Goal: Task Accomplishment & Management: Complete application form

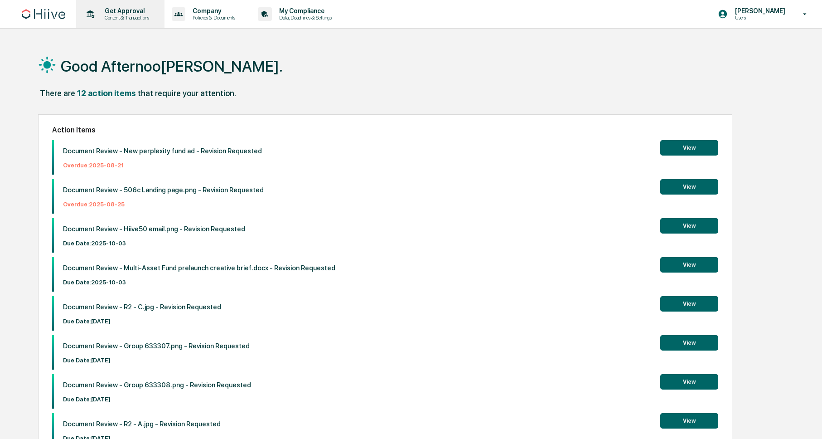
click at [143, 13] on p "Get Approval" at bounding box center [125, 10] width 56 height 7
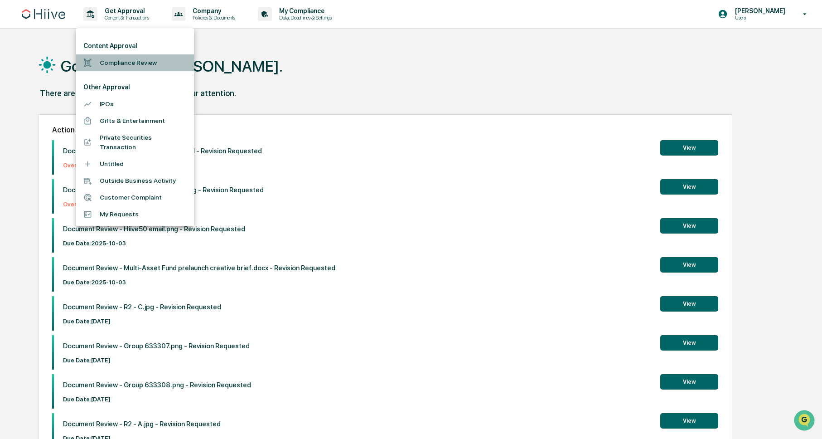
click at [139, 58] on li "Compliance Review" at bounding box center [135, 62] width 118 height 17
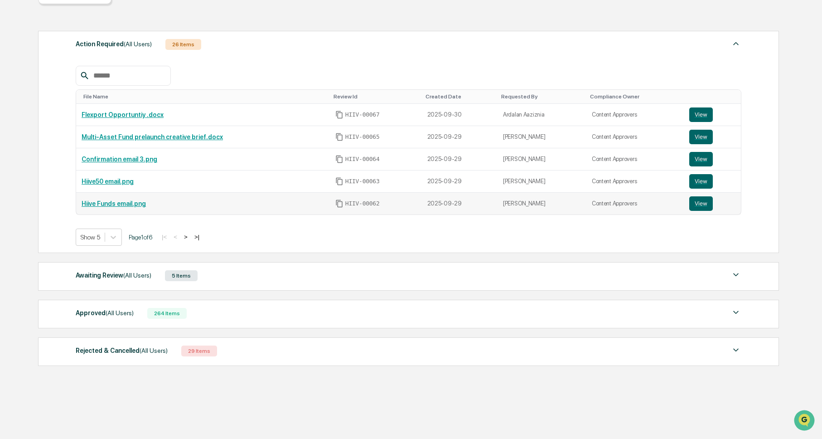
scroll to position [115, 0]
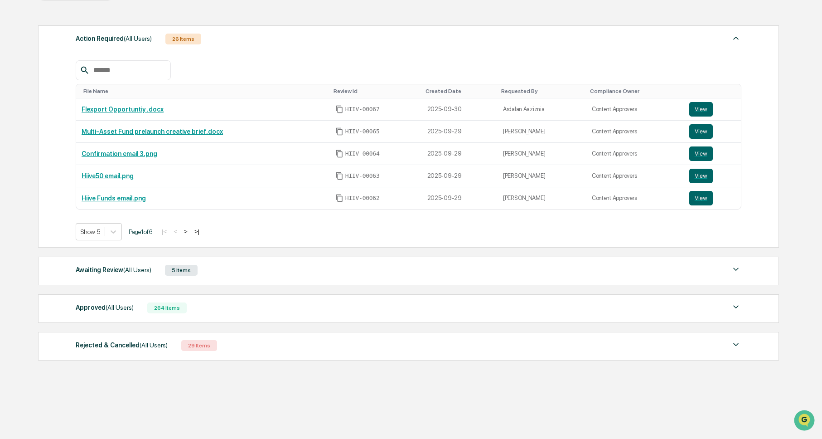
click at [266, 261] on div "Awaiting Review (All Users) 5 Items File Name Review Id Created Date Requested …" at bounding box center [408, 270] width 741 height 29
click at [274, 267] on div "Awaiting Review (All Users) 5 Items" at bounding box center [409, 270] width 666 height 13
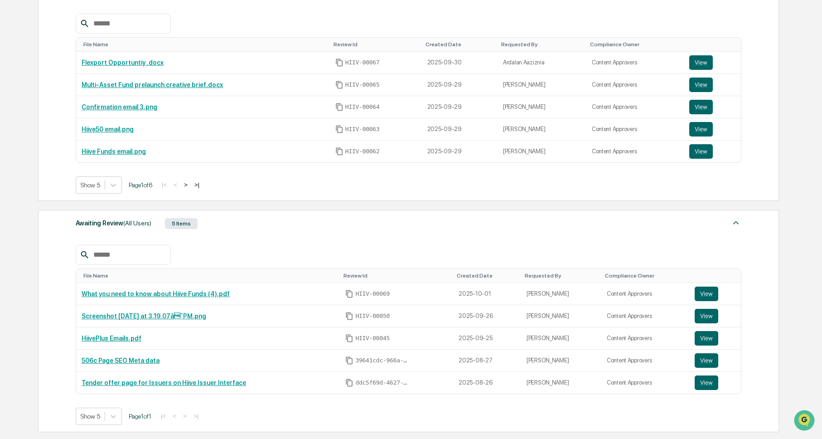
scroll to position [151, 0]
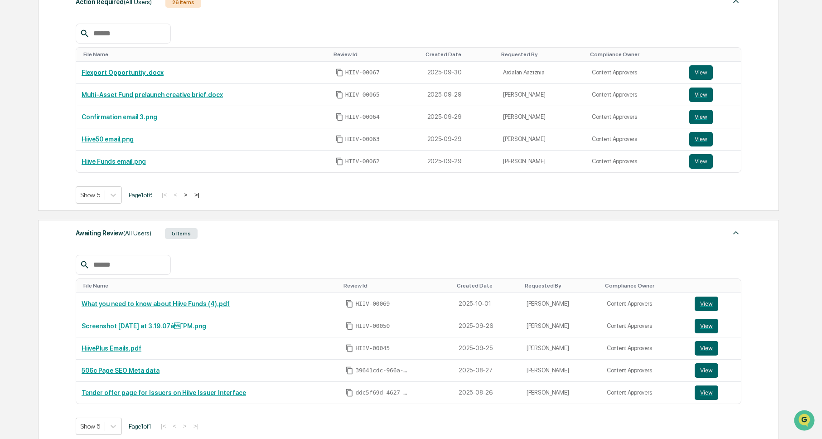
click at [190, 195] on button ">" at bounding box center [185, 195] width 9 height 8
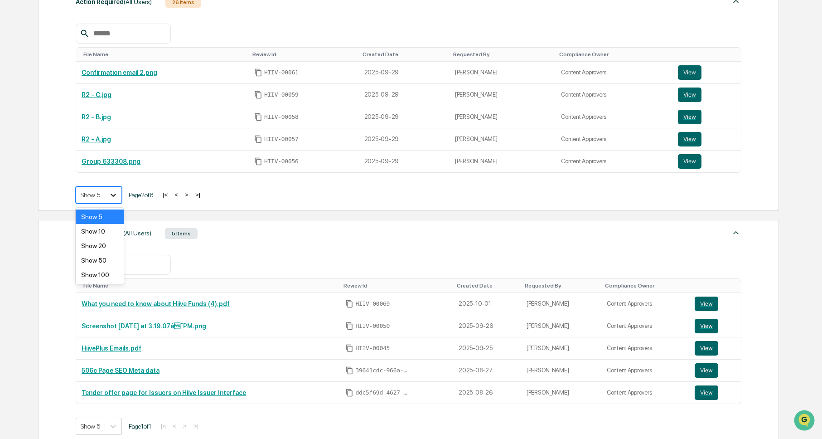
click at [117, 193] on icon at bounding box center [113, 194] width 9 height 9
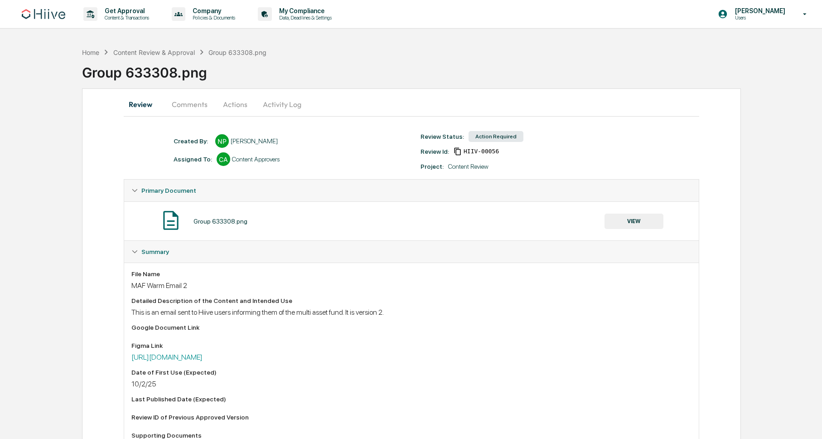
click at [191, 106] on button "Comments" at bounding box center [189, 104] width 50 height 22
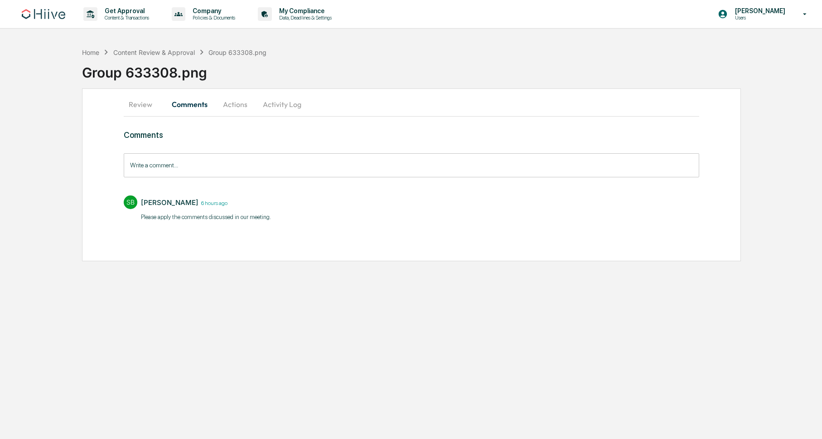
click at [231, 105] on button "Actions" at bounding box center [235, 104] width 41 height 22
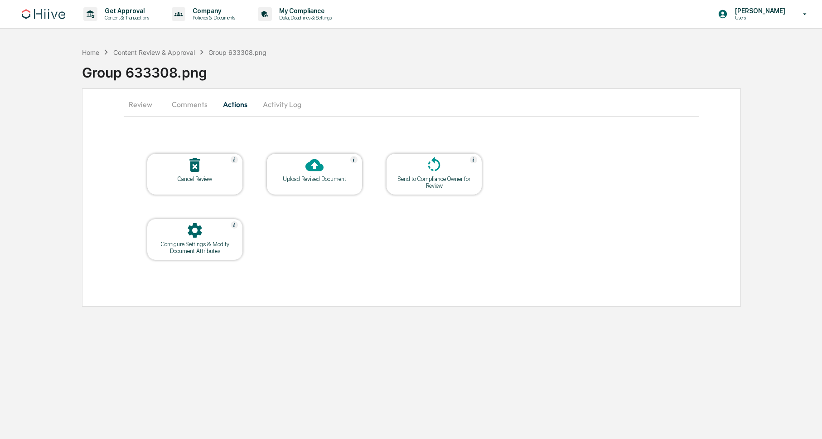
click at [270, 105] on button "Activity Log" at bounding box center [282, 104] width 53 height 22
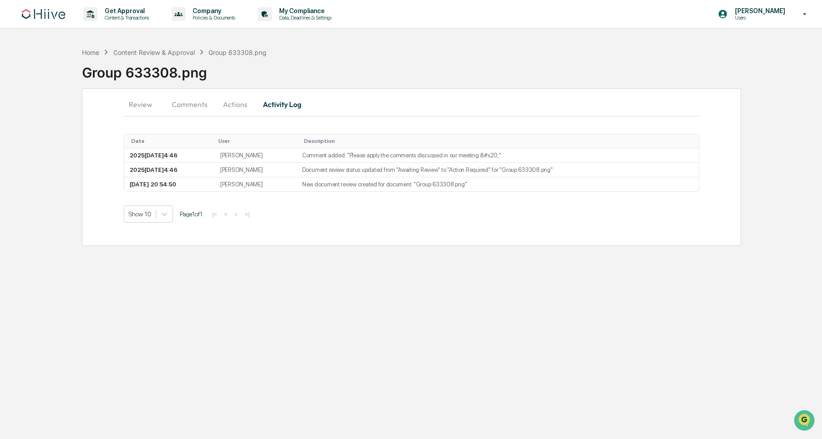
click at [227, 104] on button "Actions" at bounding box center [235, 104] width 41 height 22
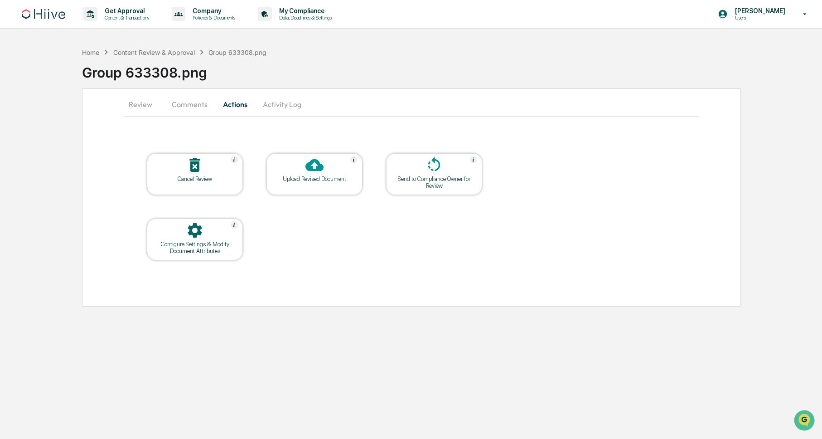
drag, startPoint x: 188, startPoint y: 103, endPoint x: 139, endPoint y: 102, distance: 48.5
click at [186, 103] on button "Comments" at bounding box center [189, 104] width 50 height 22
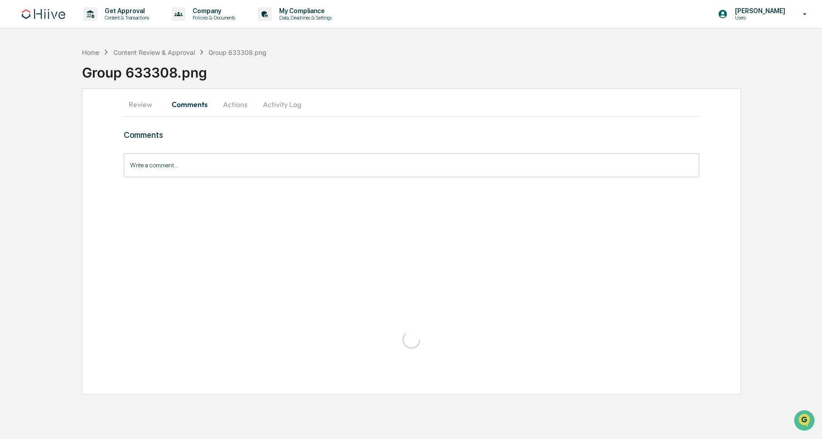
click at [139, 102] on button "Review" at bounding box center [144, 104] width 41 height 22
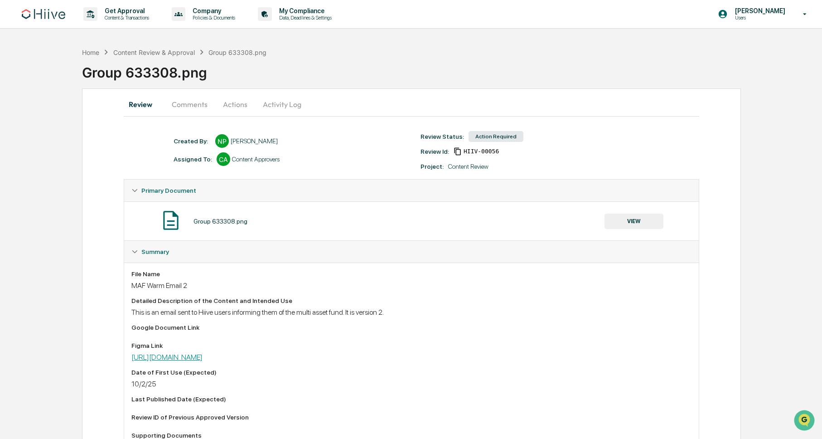
click at [200, 361] on link "[URL][DOMAIN_NAME]" at bounding box center [166, 357] width 71 height 9
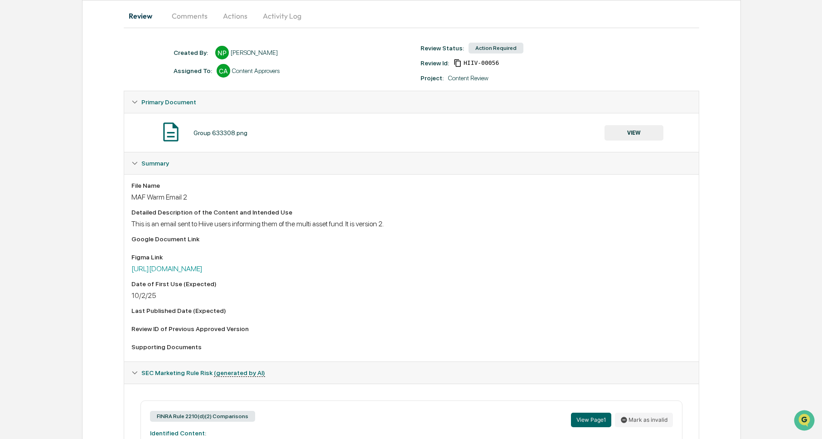
scroll to position [89, 0]
click at [645, 128] on button "VIEW" at bounding box center [633, 132] width 59 height 15
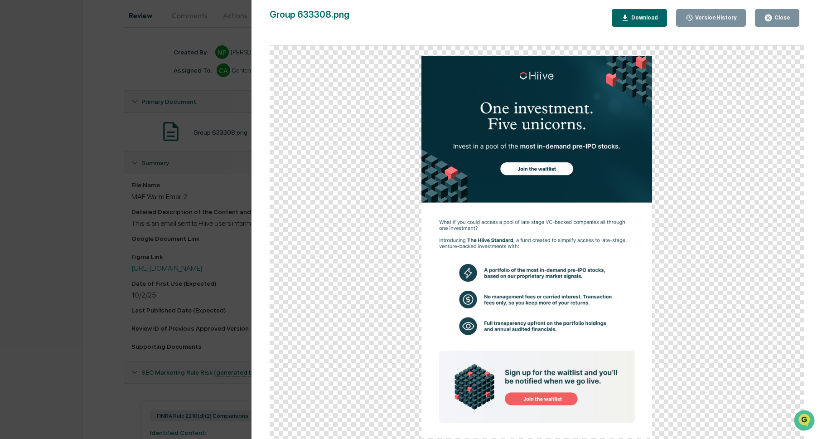
click at [780, 14] on div "Close" at bounding box center [777, 18] width 26 height 9
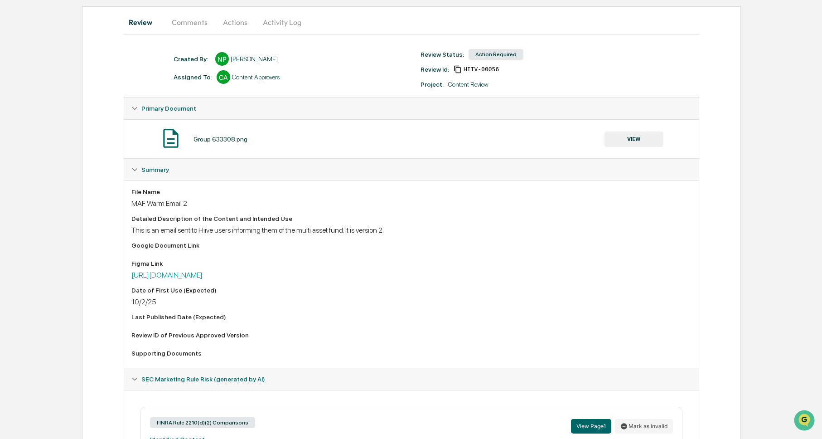
scroll to position [0, 0]
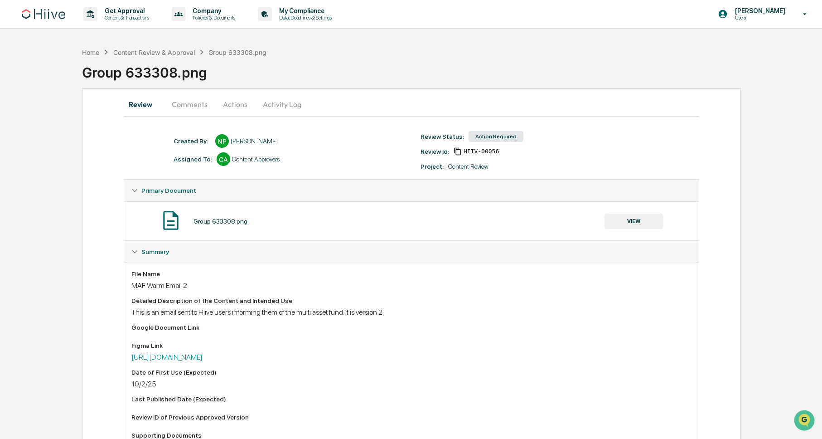
click at [186, 103] on button "Comments" at bounding box center [189, 104] width 50 height 22
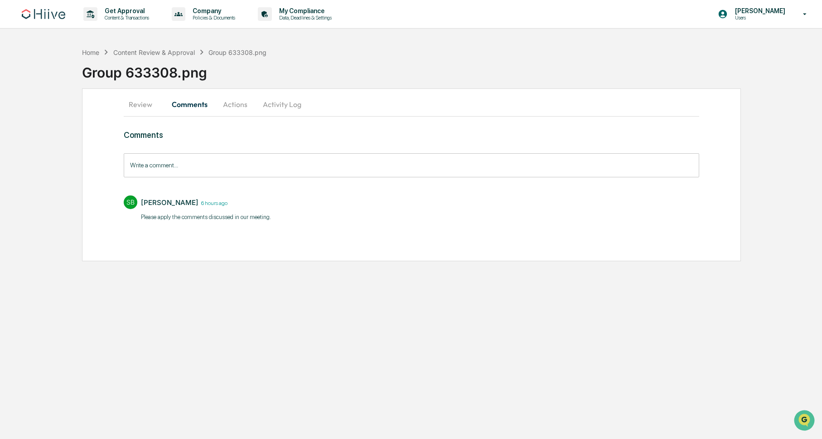
click at [228, 103] on button "Actions" at bounding box center [235, 104] width 41 height 22
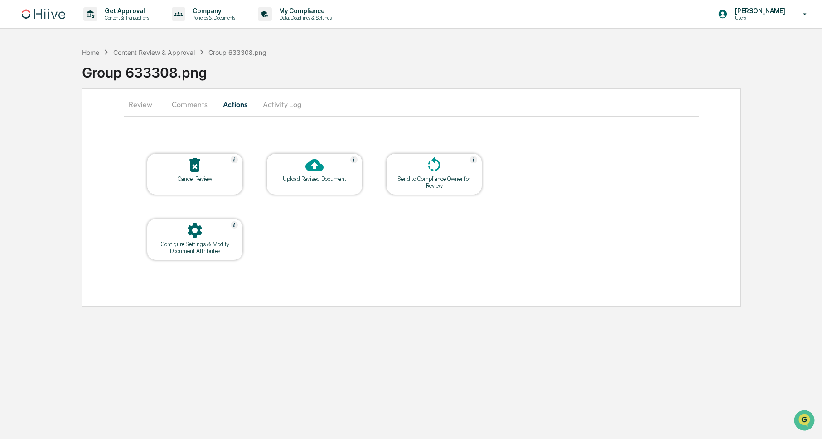
click at [321, 171] on icon at bounding box center [314, 165] width 18 height 18
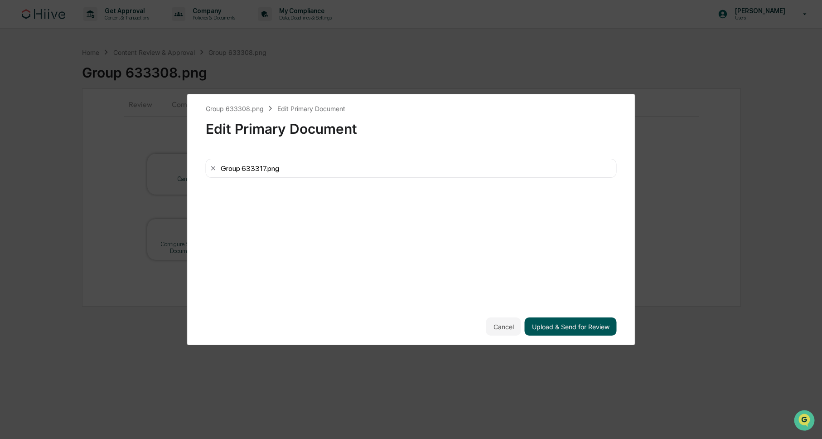
click at [577, 327] on button "Upload & Send for Review" at bounding box center [571, 326] width 92 height 18
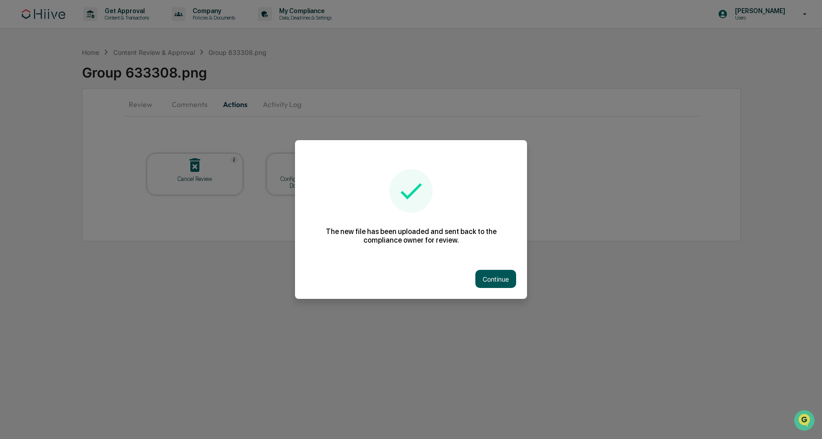
click at [508, 282] on button "Continue" at bounding box center [495, 279] width 41 height 18
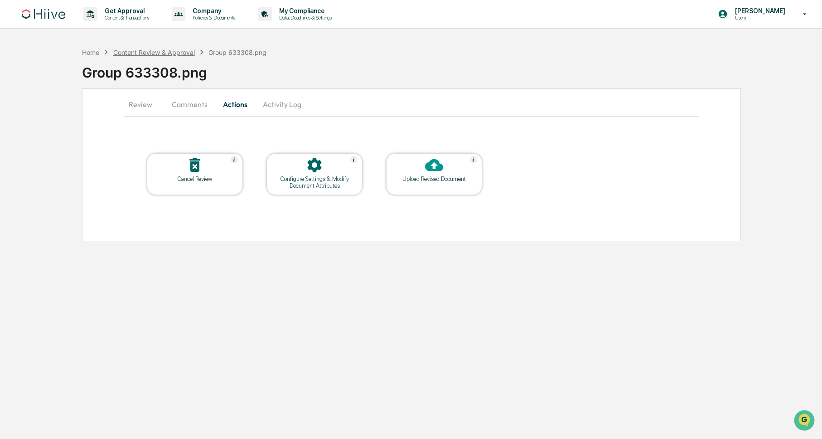
click at [173, 49] on div "Content Review & Approval" at bounding box center [154, 52] width 82 height 8
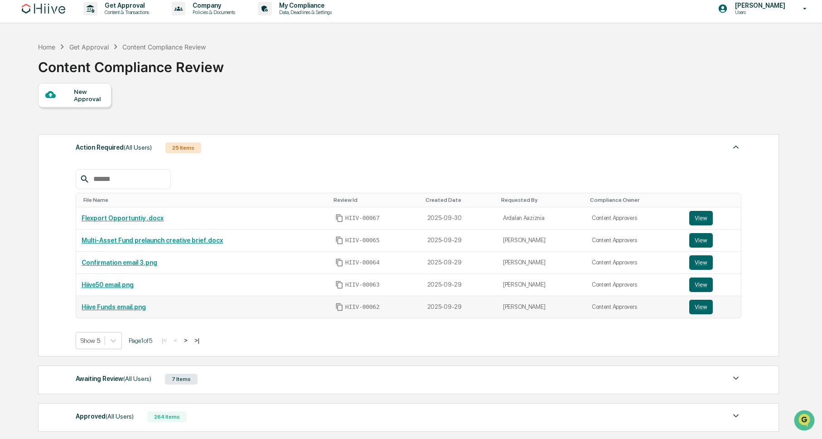
scroll to position [35, 0]
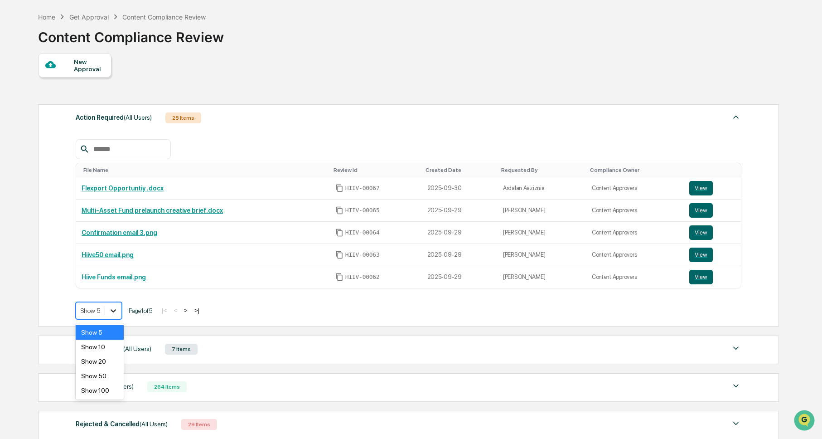
click at [116, 310] on icon at bounding box center [113, 310] width 9 height 9
click at [101, 363] on div "Show 20" at bounding box center [100, 361] width 48 height 15
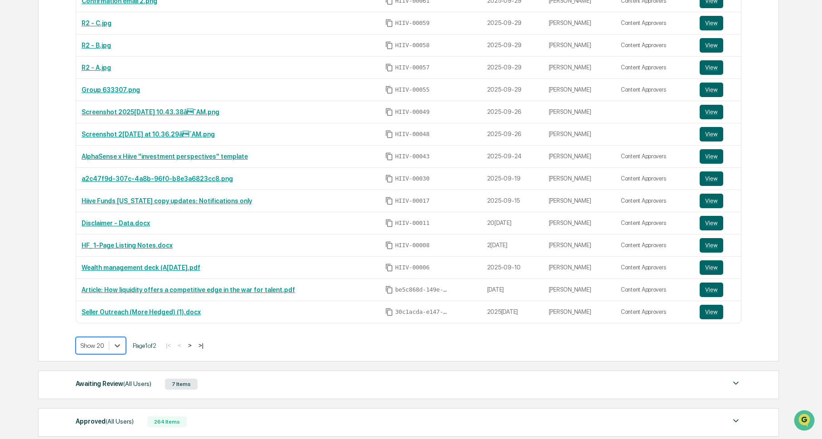
scroll to position [448, 0]
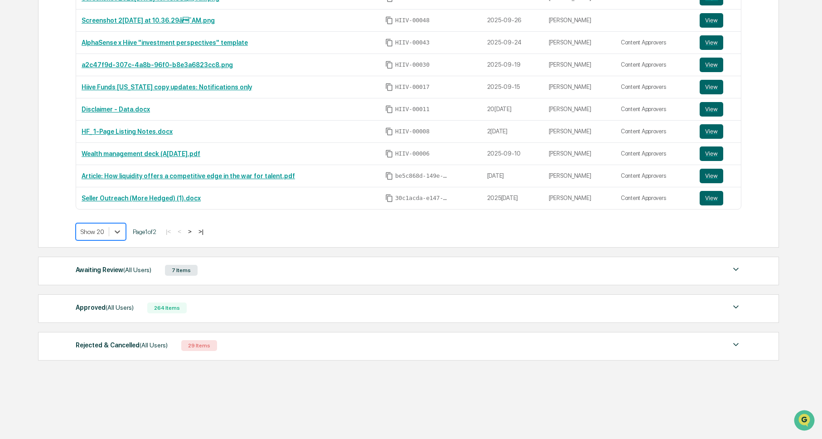
click at [215, 315] on div "Approved (All Users) 264 Items File Name Review Id Created Date Requested By Co…" at bounding box center [408, 308] width 741 height 29
click at [218, 301] on div "Approved (All Users) 264 Items" at bounding box center [409, 307] width 666 height 13
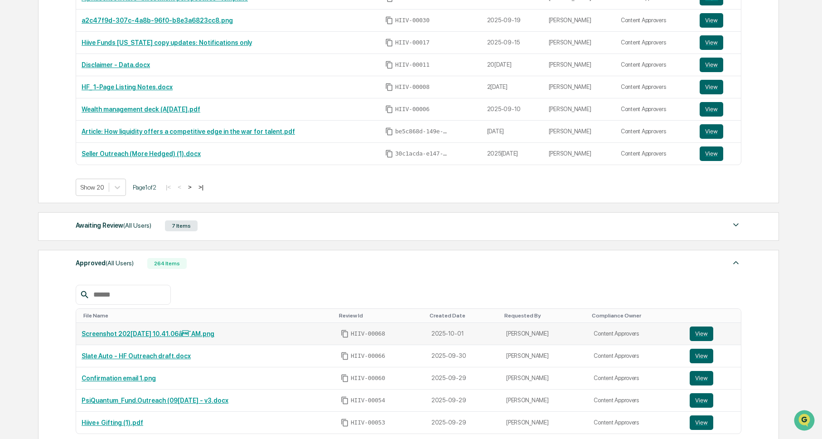
scroll to position [508, 0]
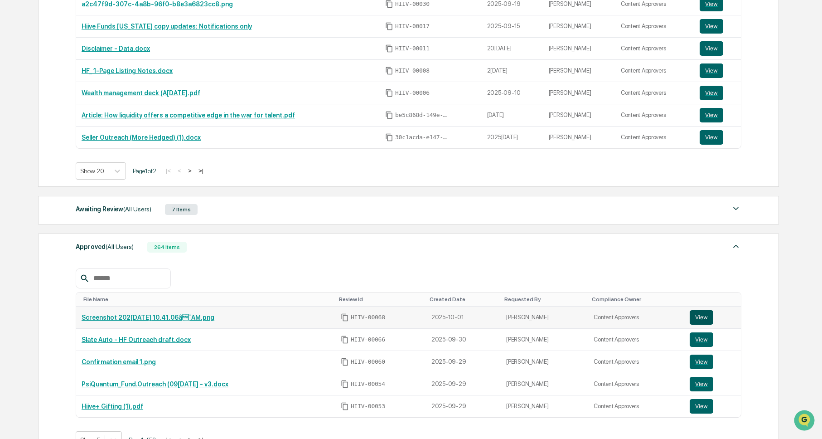
click at [710, 317] on button "View" at bounding box center [702, 317] width 24 height 15
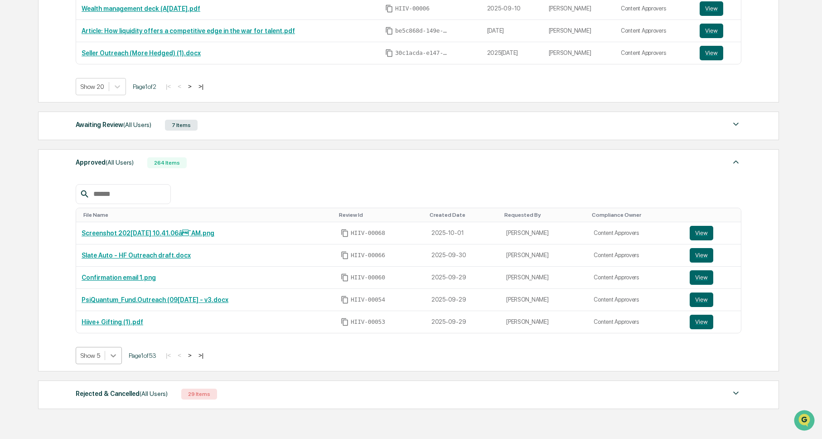
scroll to position [602, 0]
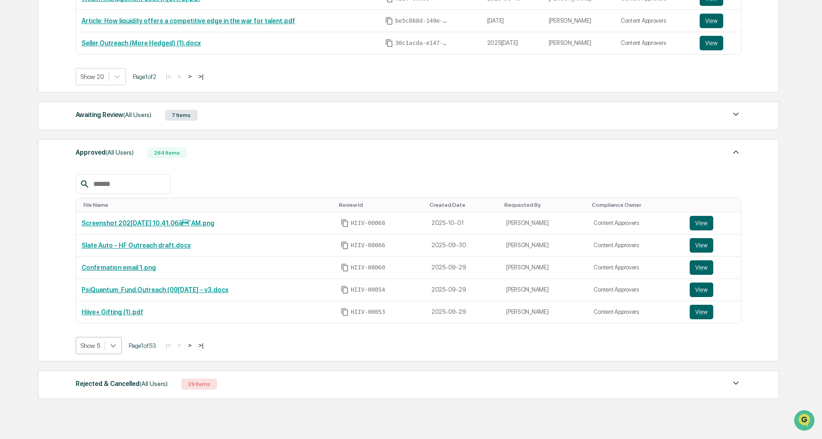
click at [117, 355] on div "Approved (All Users) 264 Items File Name Review Id Created Date Requested By Co…" at bounding box center [408, 250] width 741 height 222
click at [534, 200] on th "Requested By" at bounding box center [544, 205] width 87 height 14
click at [534, 204] on div "Requested By" at bounding box center [544, 205] width 80 height 6
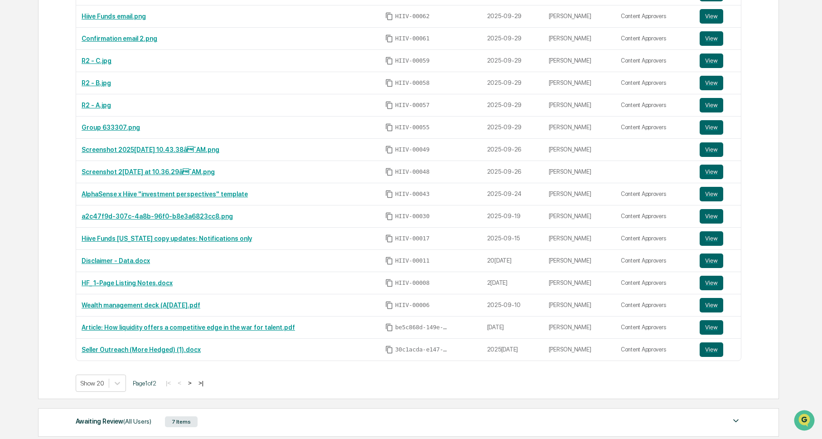
scroll to position [523, 0]
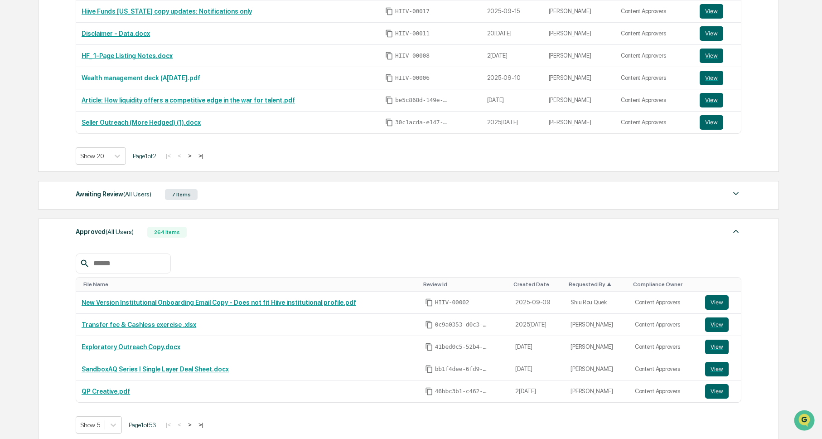
click at [585, 287] on div "Requested By ▲" at bounding box center [597, 284] width 57 height 6
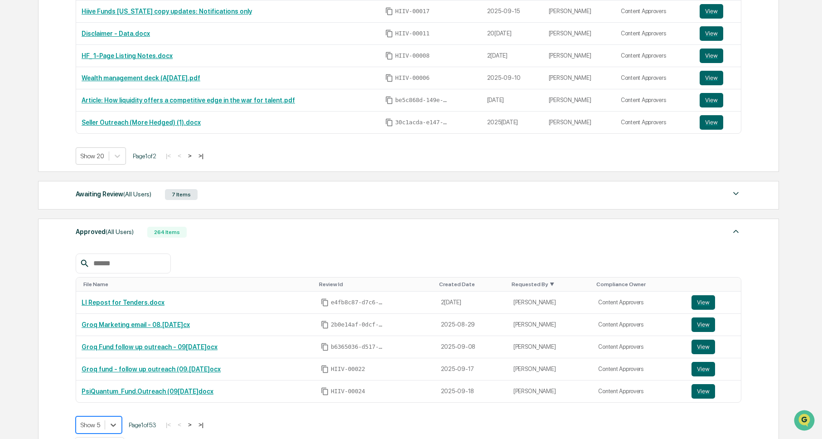
scroll to position [602, 0]
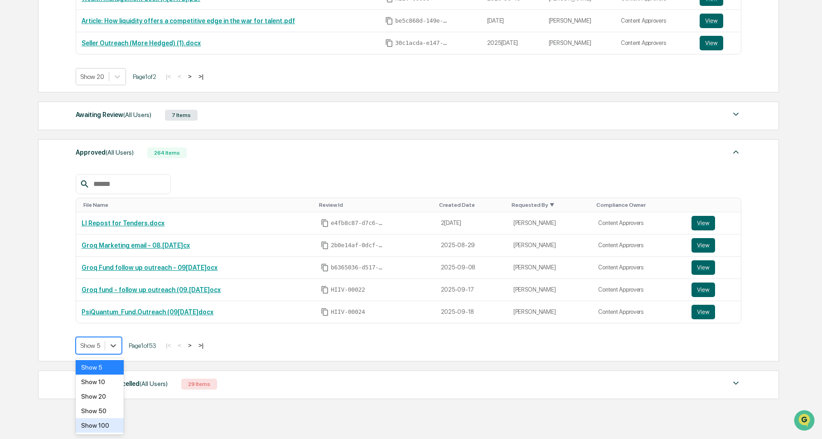
click at [107, 409] on div "Show 50" at bounding box center [100, 410] width 48 height 15
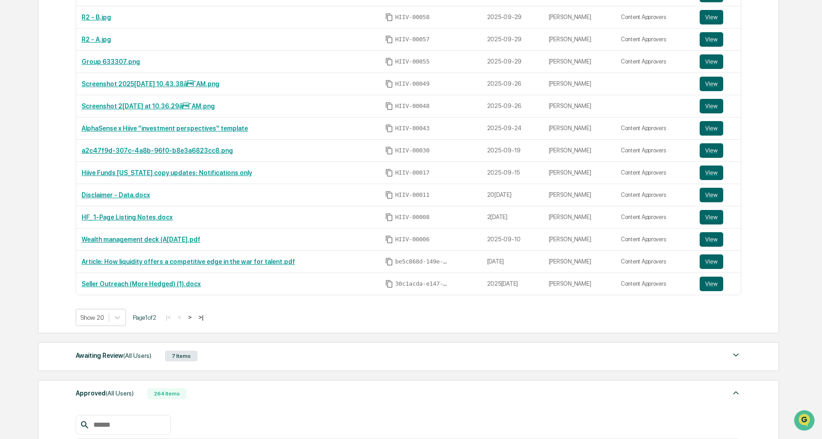
scroll to position [496, 0]
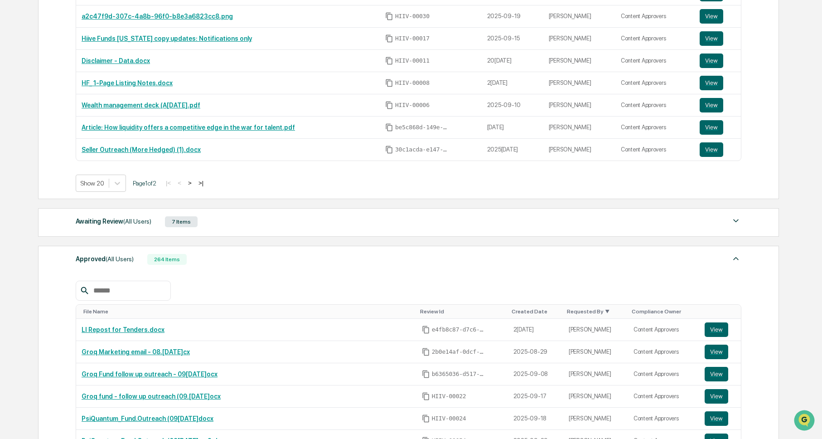
click at [244, 217] on div "Awaiting Review (All Users) 7 Items" at bounding box center [409, 221] width 666 height 13
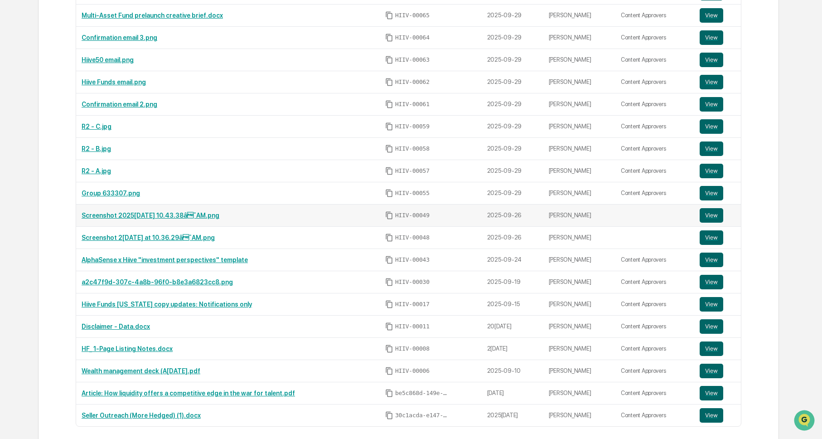
scroll to position [231, 0]
click at [711, 194] on button "View" at bounding box center [712, 192] width 24 height 15
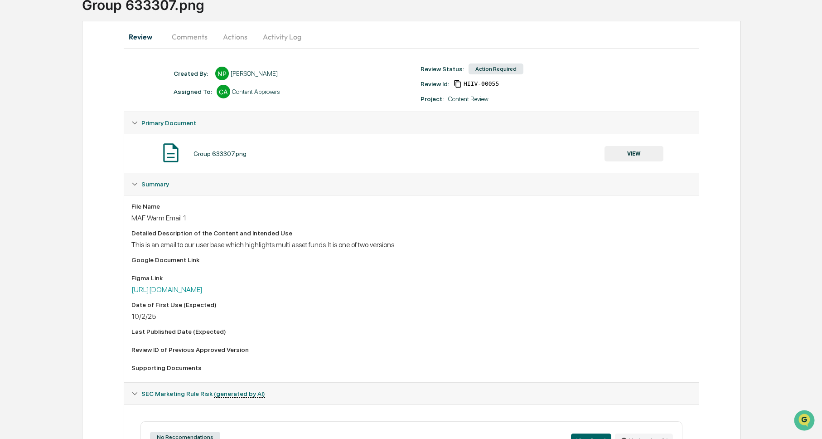
scroll to position [120, 0]
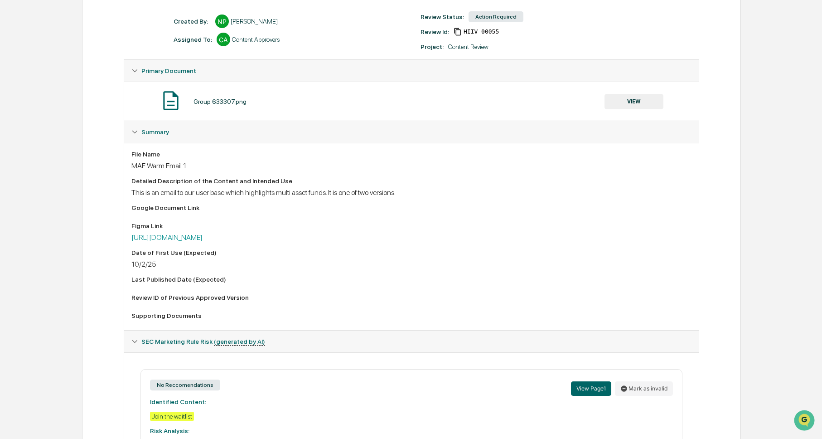
click at [644, 101] on button "VIEW" at bounding box center [633, 101] width 59 height 15
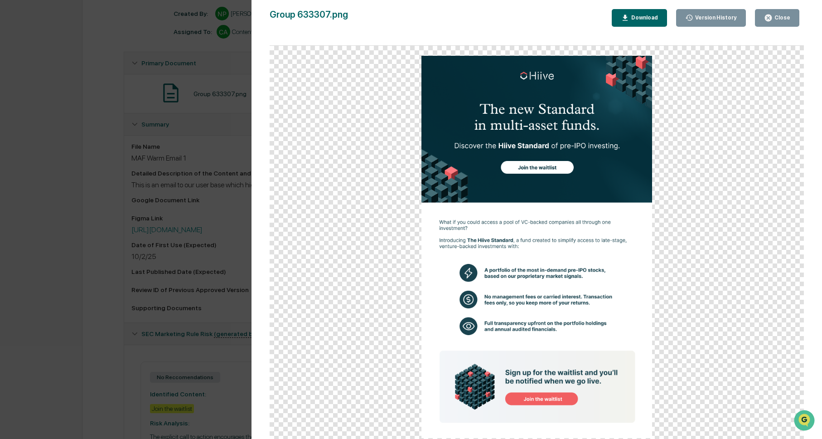
scroll to position [134, 0]
click at [79, 174] on div "Version History 0[DATE]8:53 PM[PERSON_NAME] Group 633307.png Close Version Hist…" at bounding box center [411, 219] width 822 height 439
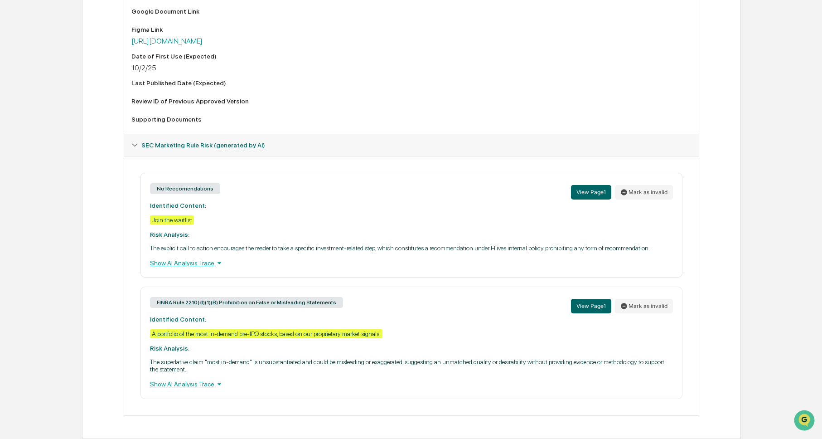
scroll to position [0, 0]
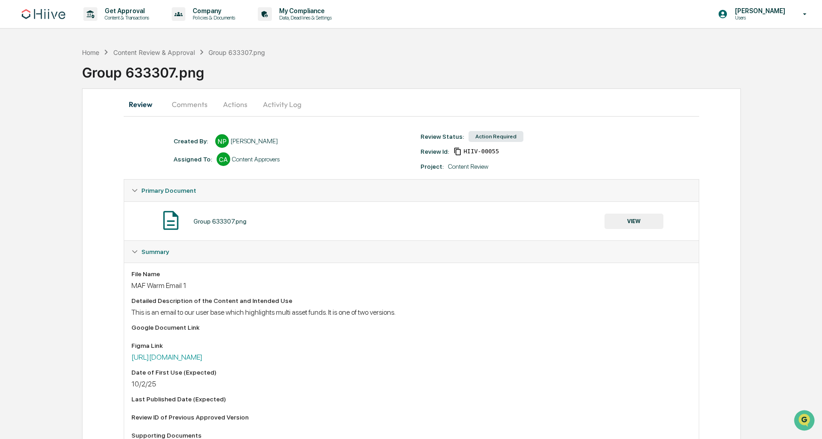
click at [231, 108] on button "Actions" at bounding box center [235, 104] width 41 height 22
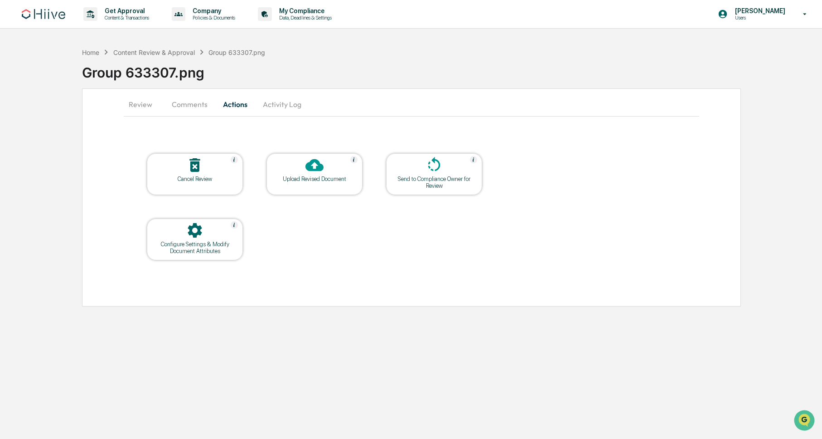
click at [303, 170] on div at bounding box center [314, 165] width 91 height 19
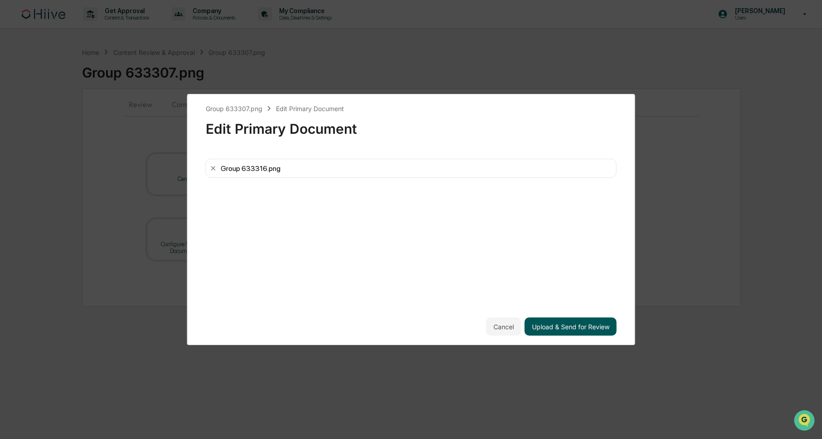
click at [590, 329] on button "Upload & Send for Review" at bounding box center [571, 326] width 92 height 18
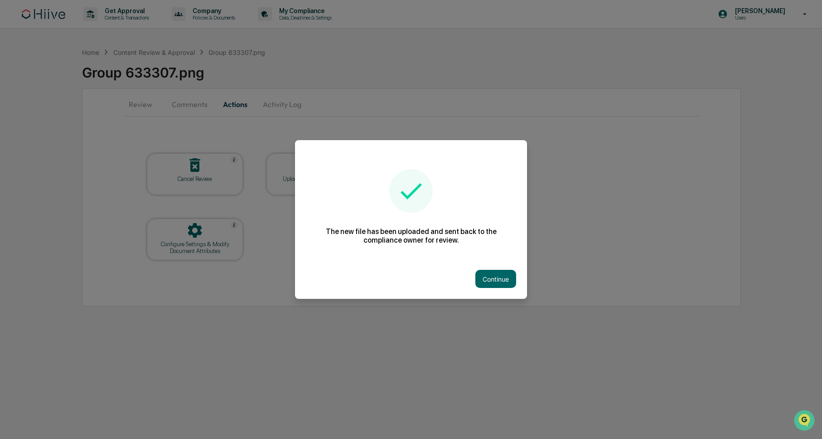
click at [512, 286] on button "Continue" at bounding box center [495, 279] width 41 height 18
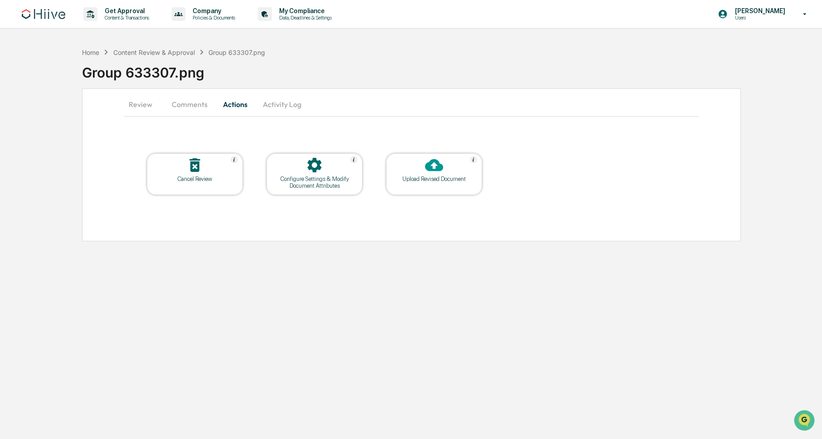
drag, startPoint x: 289, startPoint y: 45, endPoint x: 231, endPoint y: 49, distance: 58.1
click at [284, 43] on div "Home Content Review & Approval Group 633307.png Group 633307.png" at bounding box center [452, 65] width 740 height 45
click at [167, 48] on div "Content Review & Approval" at bounding box center [154, 52] width 82 height 8
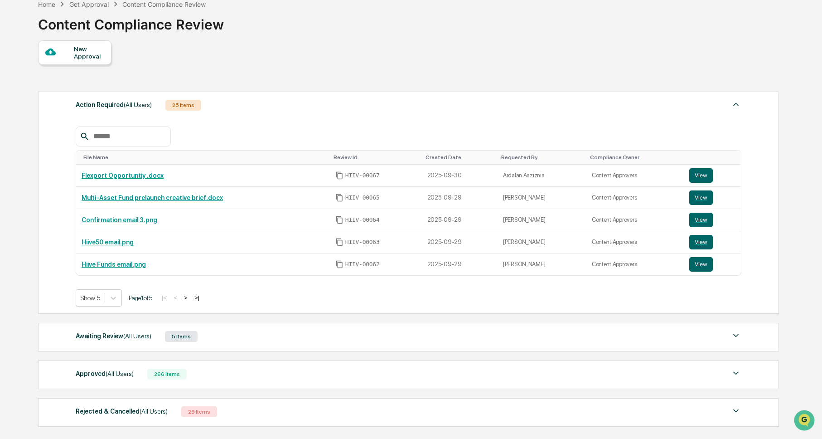
scroll to position [115, 0]
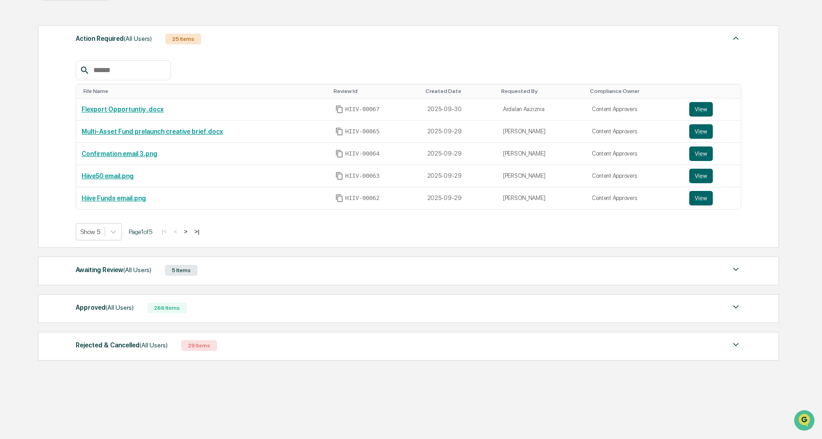
click at [353, 271] on div "Awaiting Review (All Users) 5 Items" at bounding box center [409, 270] width 666 height 13
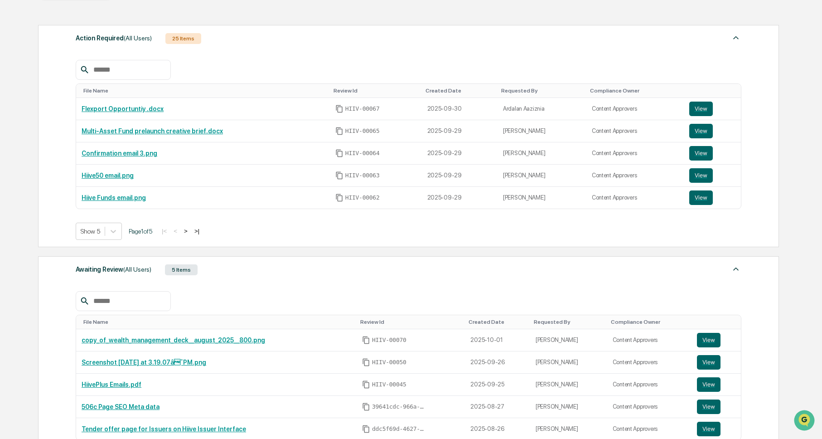
click at [305, 264] on div "Awaiting Review (All Users) 5 Items" at bounding box center [409, 269] width 666 height 13
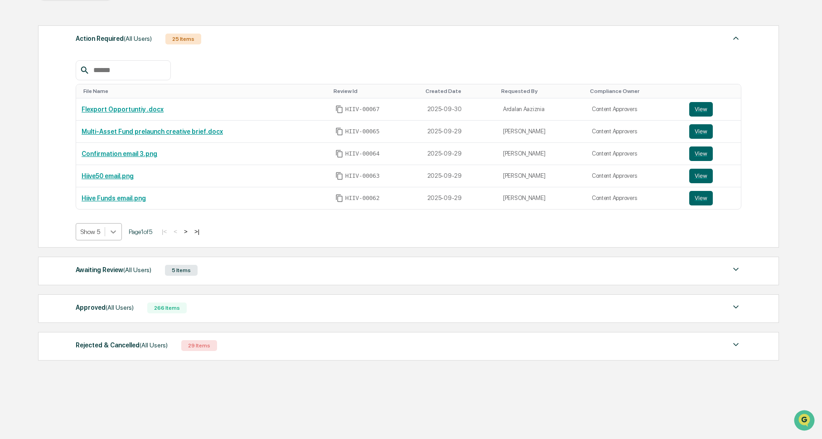
click at [118, 230] on icon at bounding box center [113, 231] width 9 height 9
click at [701, 174] on button "View" at bounding box center [701, 176] width 24 height 15
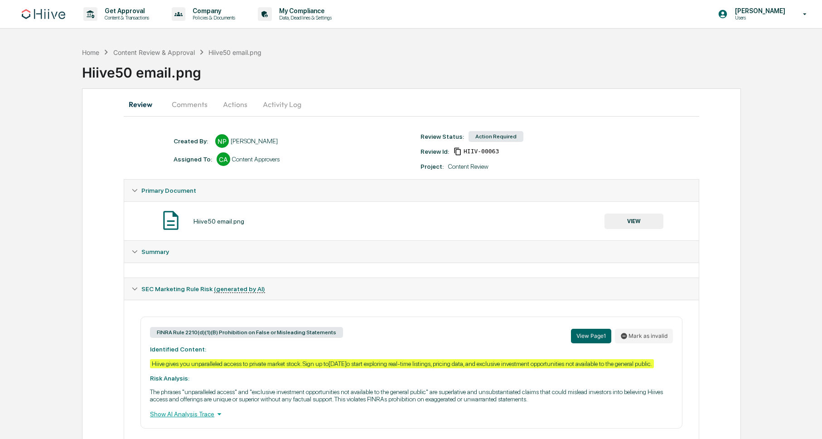
click at [241, 104] on button "Actions" at bounding box center [235, 104] width 41 height 22
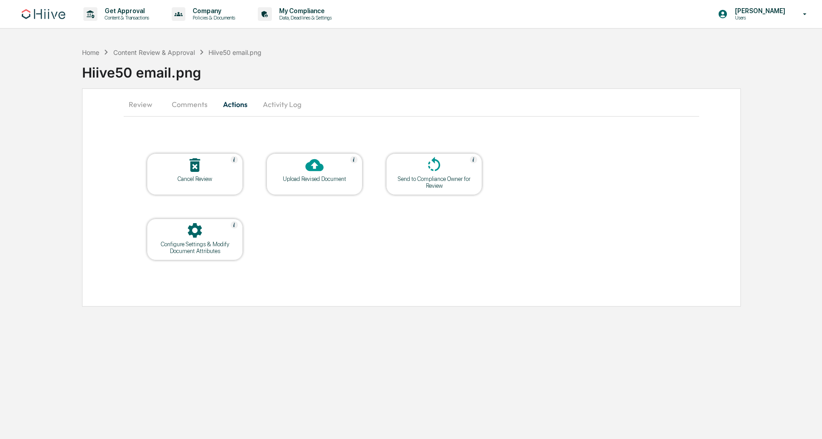
click at [318, 165] on icon at bounding box center [314, 165] width 18 height 18
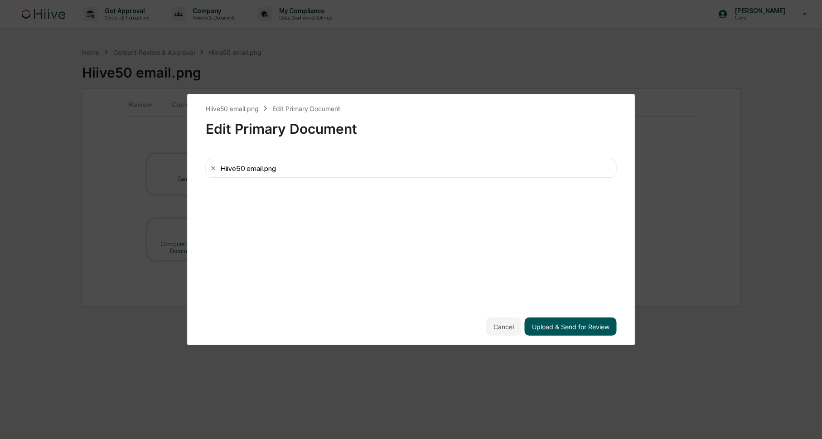
click at [588, 324] on button "Upload & Send for Review" at bounding box center [571, 326] width 92 height 18
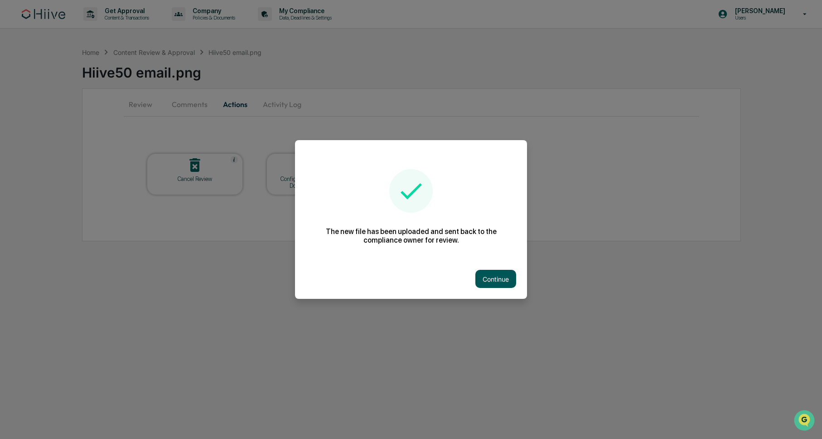
click at [498, 274] on button "Continue" at bounding box center [495, 279] width 41 height 18
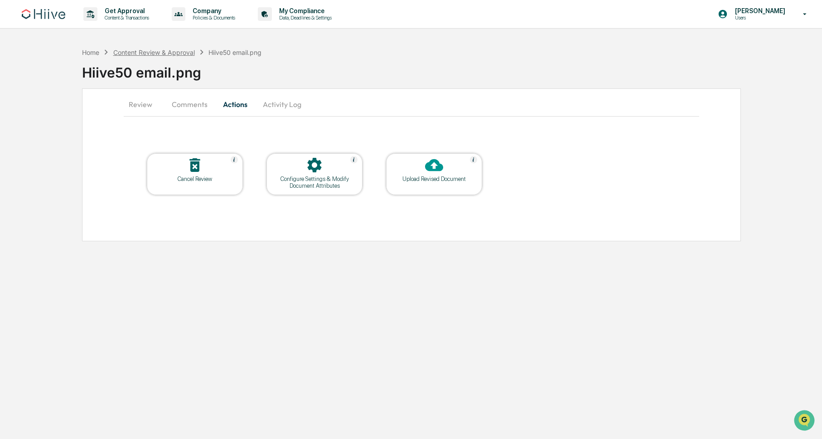
click at [160, 52] on div "Content Review & Approval" at bounding box center [154, 52] width 82 height 8
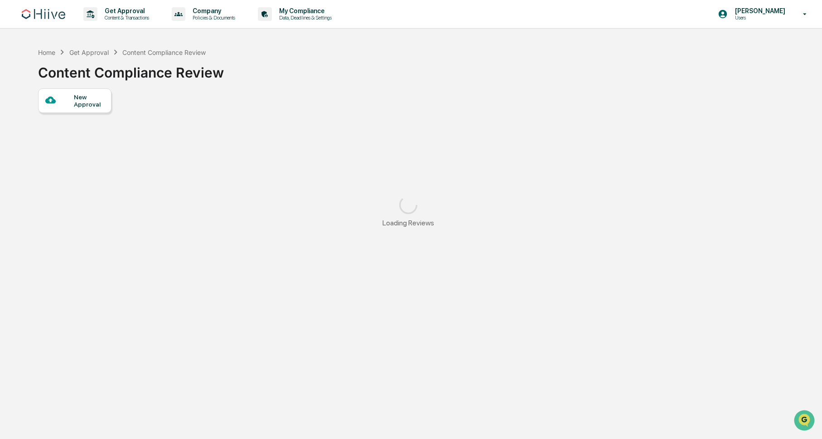
click at [88, 50] on div "Get Approval" at bounding box center [88, 52] width 39 height 8
click at [83, 52] on div "Get Approval" at bounding box center [88, 52] width 39 height 8
click at [46, 50] on div "Home" at bounding box center [46, 52] width 17 height 8
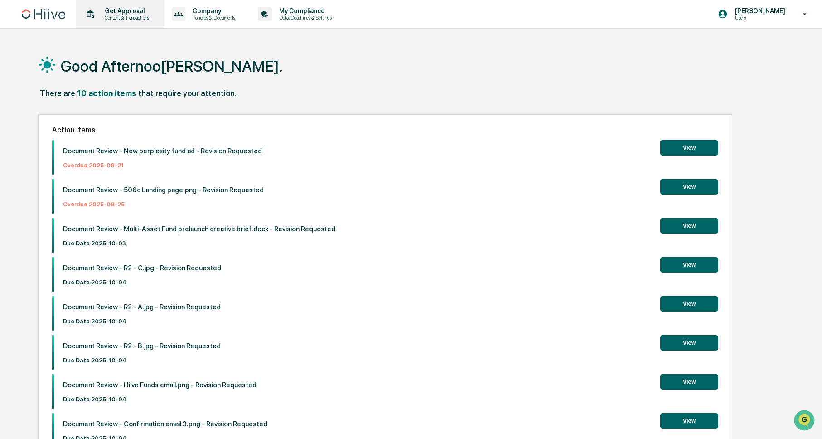
click at [134, 9] on p "Get Approval" at bounding box center [125, 10] width 56 height 7
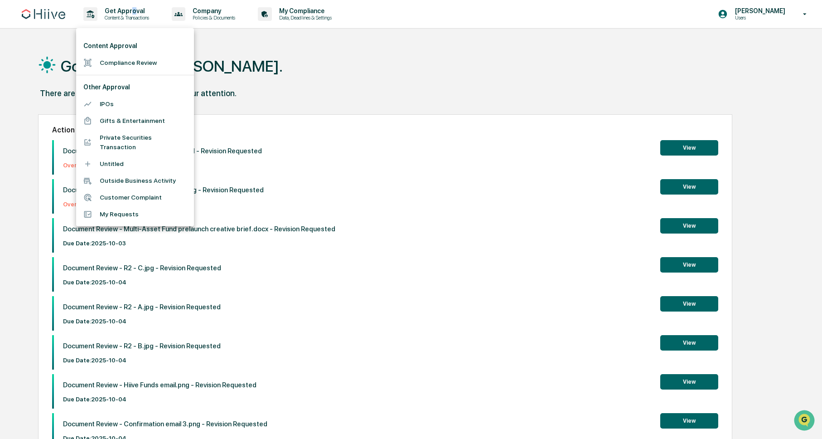
click at [125, 59] on li "Compliance Review" at bounding box center [135, 62] width 118 height 17
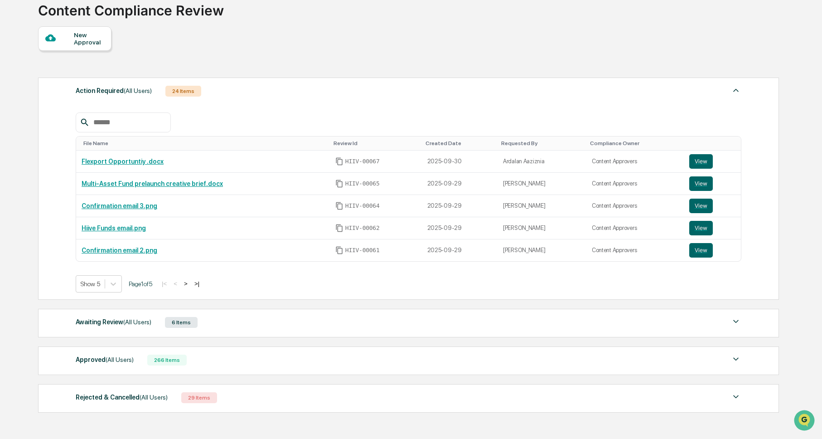
scroll to position [68, 0]
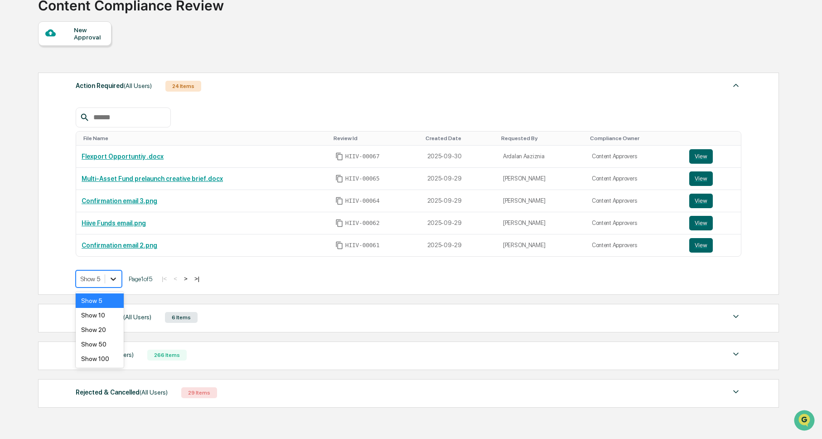
click at [114, 280] on icon at bounding box center [113, 278] width 9 height 9
click at [105, 331] on div "Show 20" at bounding box center [100, 330] width 48 height 15
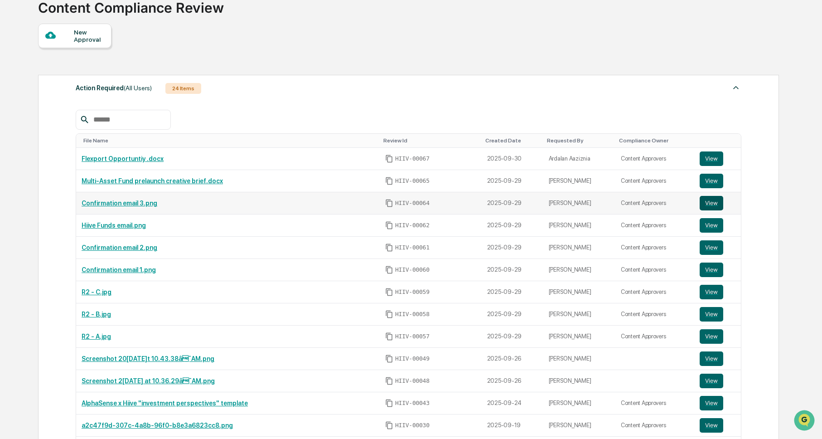
click at [711, 203] on button "View" at bounding box center [712, 203] width 24 height 15
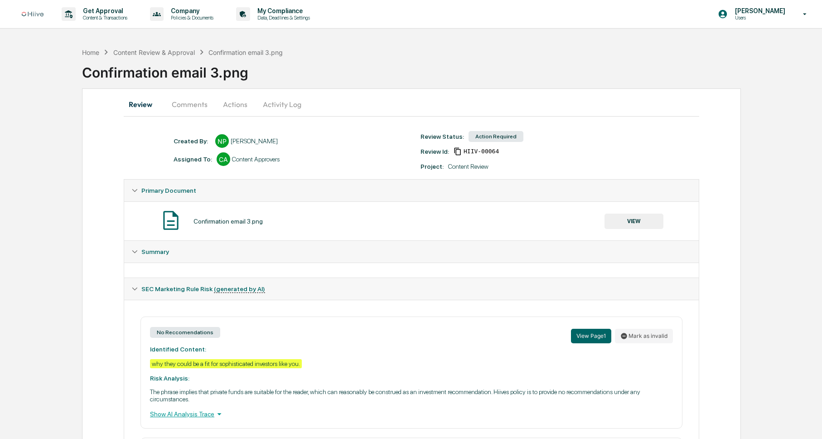
drag, startPoint x: 240, startPoint y: 106, endPoint x: 232, endPoint y: 105, distance: 7.4
click at [240, 106] on button "Actions" at bounding box center [235, 104] width 41 height 22
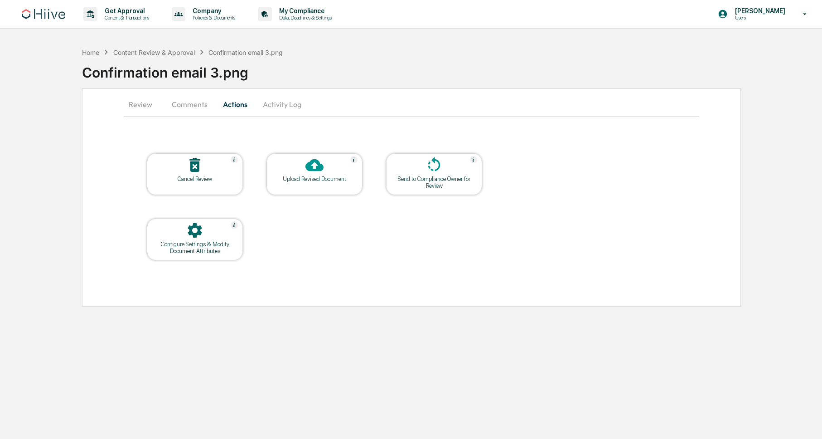
click at [321, 165] on icon at bounding box center [314, 165] width 18 height 12
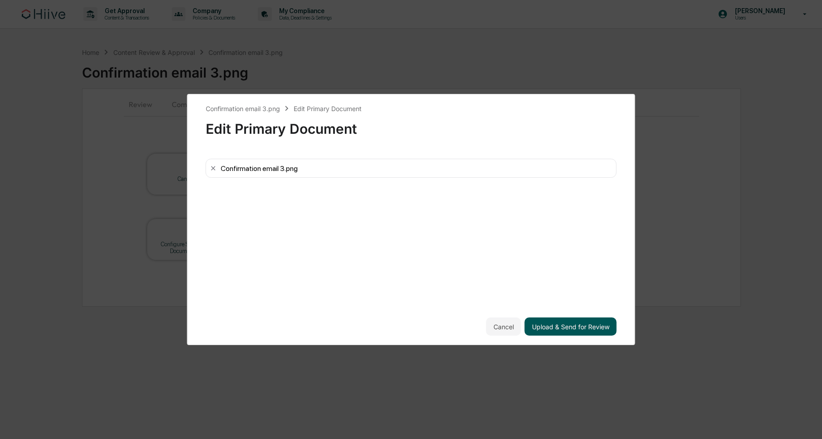
click at [584, 319] on button "Upload & Send for Review" at bounding box center [571, 326] width 92 height 18
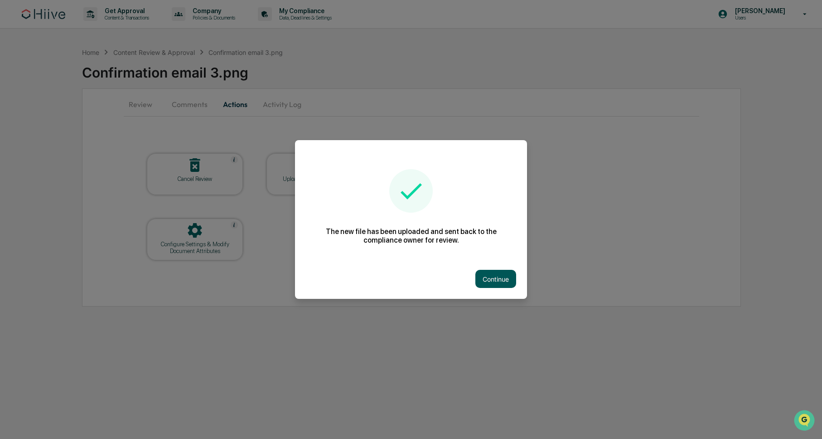
click at [491, 277] on button "Continue" at bounding box center [495, 279] width 41 height 18
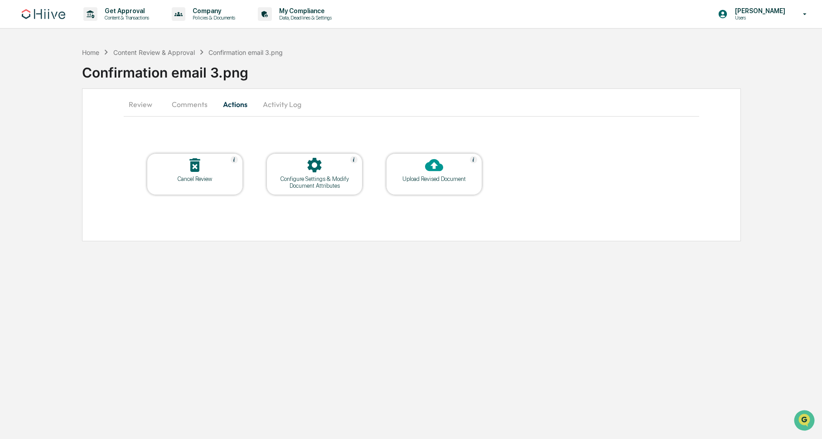
click at [283, 104] on button "Activity Log" at bounding box center [282, 104] width 53 height 22
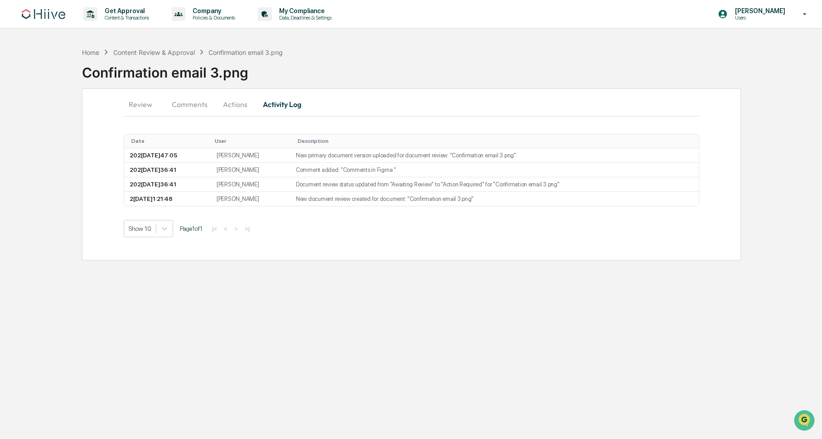
click at [186, 59] on div "Confirmation email 3.png" at bounding box center [452, 69] width 740 height 24
click at [167, 53] on div "Content Review & Approval" at bounding box center [154, 52] width 82 height 8
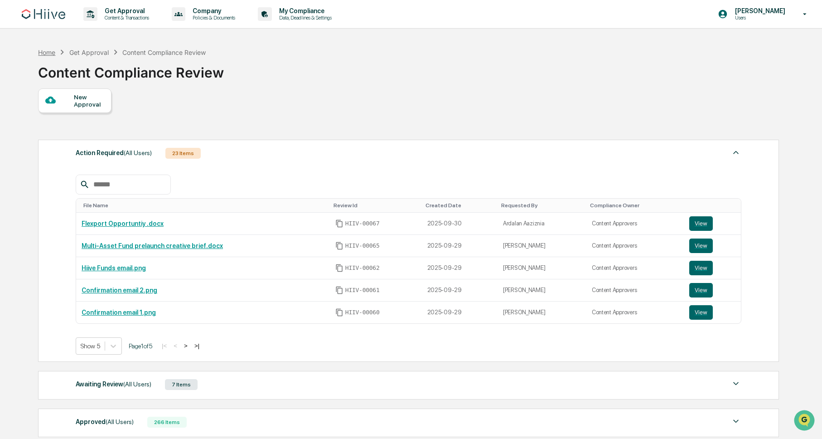
click at [51, 52] on div "Home" at bounding box center [46, 52] width 17 height 8
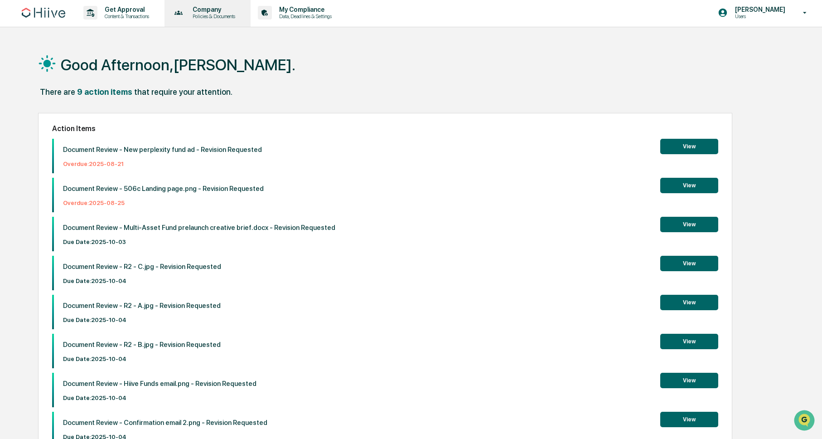
click at [218, 7] on p "Company" at bounding box center [212, 9] width 54 height 7
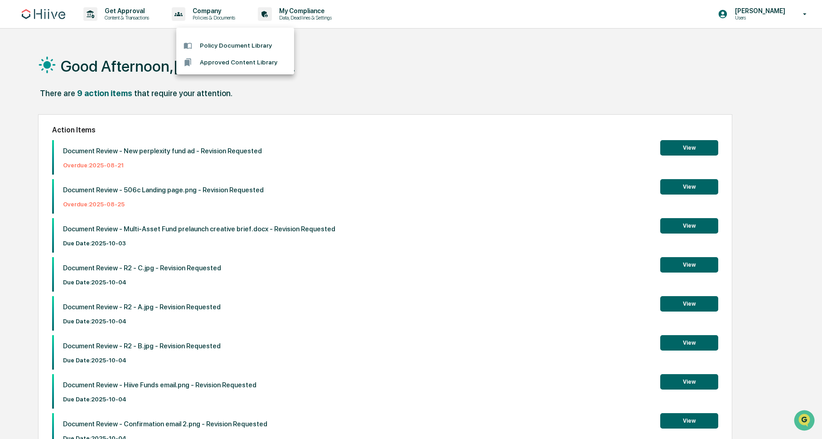
click at [125, 15] on div at bounding box center [411, 219] width 822 height 439
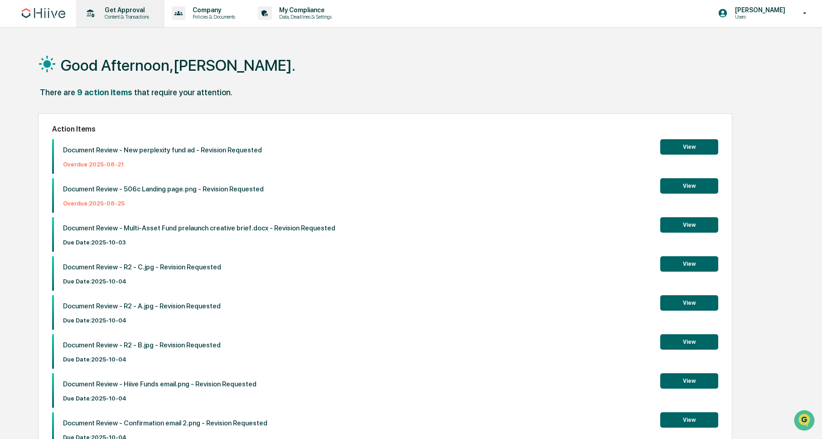
click at [121, 15] on p "Content & Transactions" at bounding box center [125, 17] width 56 height 6
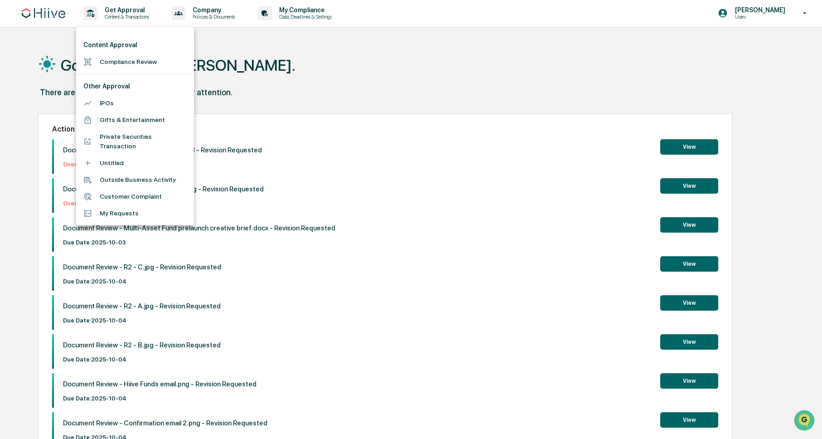
click at [131, 58] on li "Compliance Review" at bounding box center [135, 61] width 118 height 17
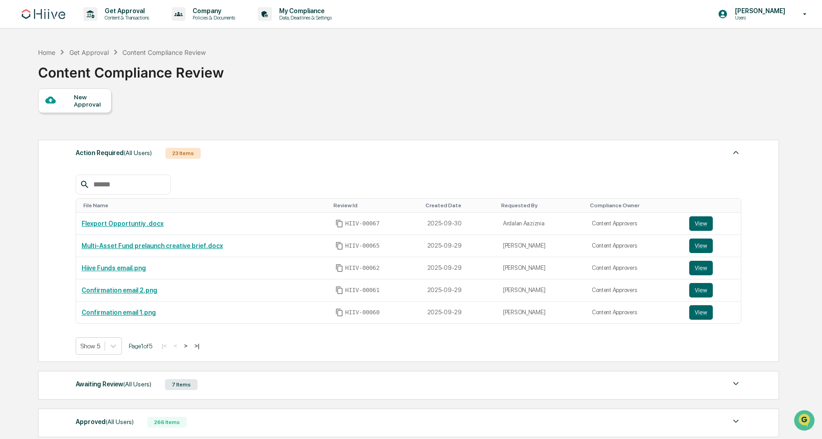
scroll to position [1, 0]
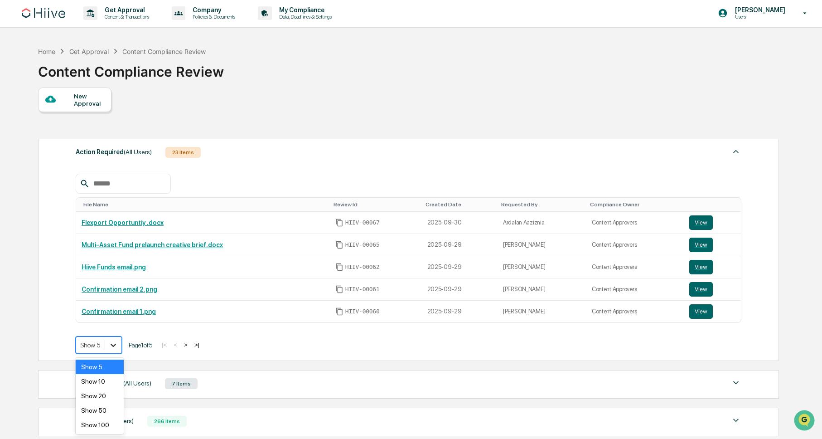
click at [114, 348] on icon at bounding box center [113, 344] width 9 height 9
click at [105, 410] on div "Show 50" at bounding box center [100, 410] width 48 height 15
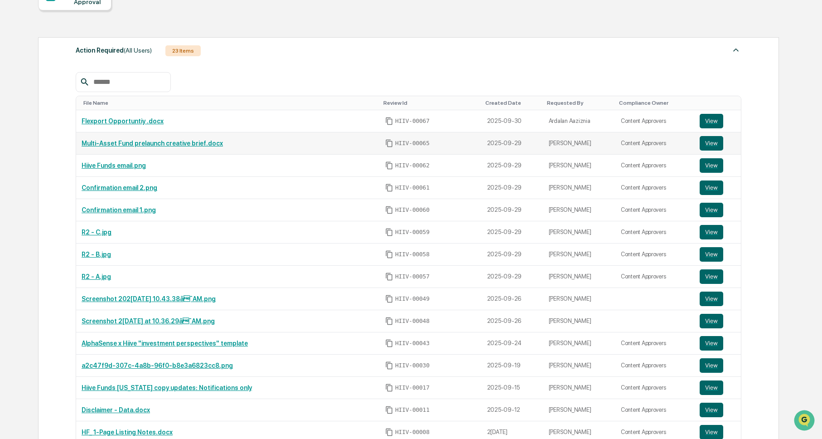
scroll to position [95, 0]
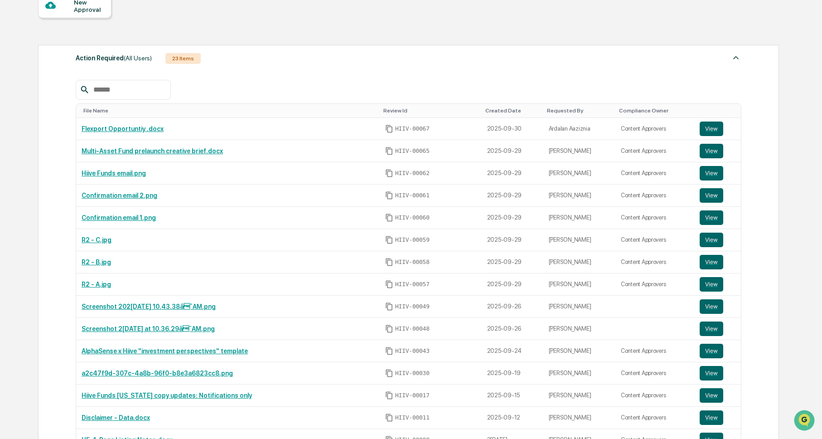
click at [562, 110] on div "Requested By" at bounding box center [579, 110] width 65 height 6
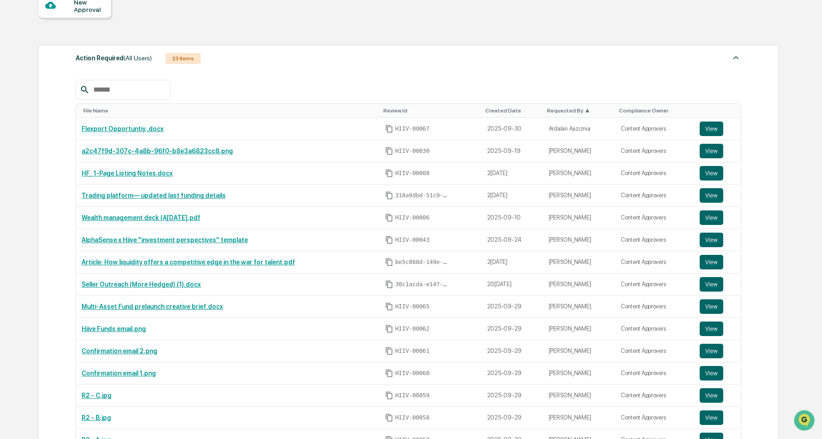
click at [562, 110] on div "Requested By ▲" at bounding box center [579, 110] width 65 height 6
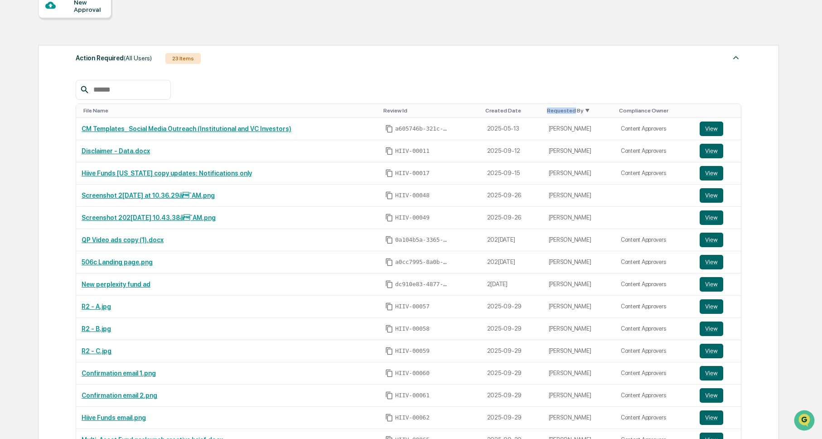
click at [562, 110] on div "Requested By ▼" at bounding box center [579, 110] width 65 height 6
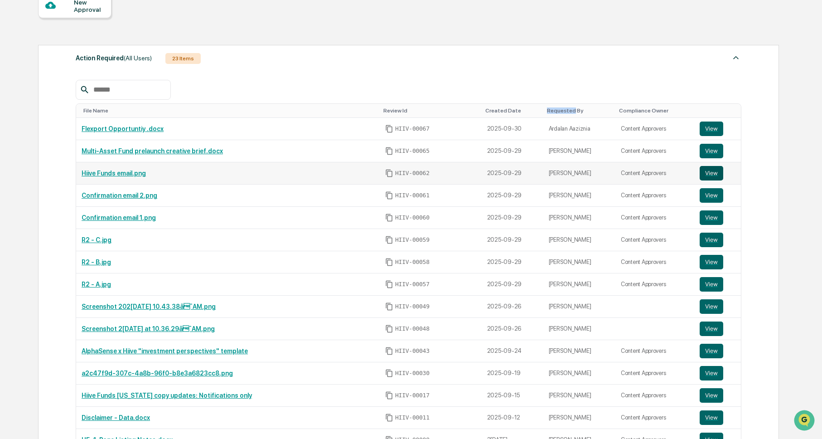
click at [708, 174] on button "View" at bounding box center [712, 173] width 24 height 15
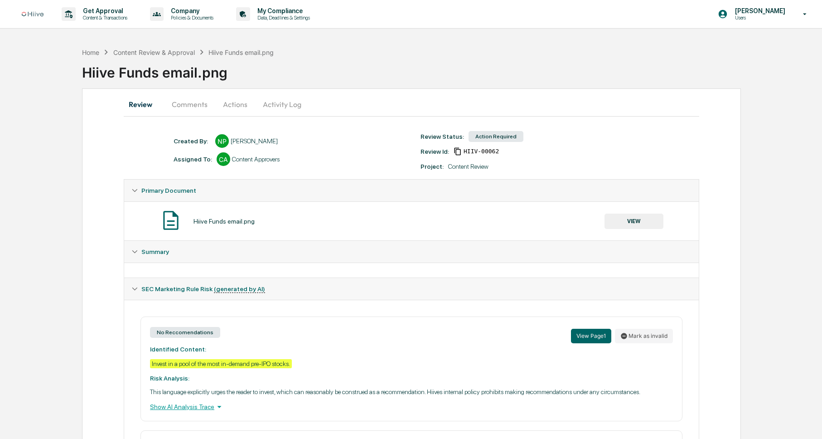
click at [232, 105] on button "Actions" at bounding box center [235, 104] width 41 height 22
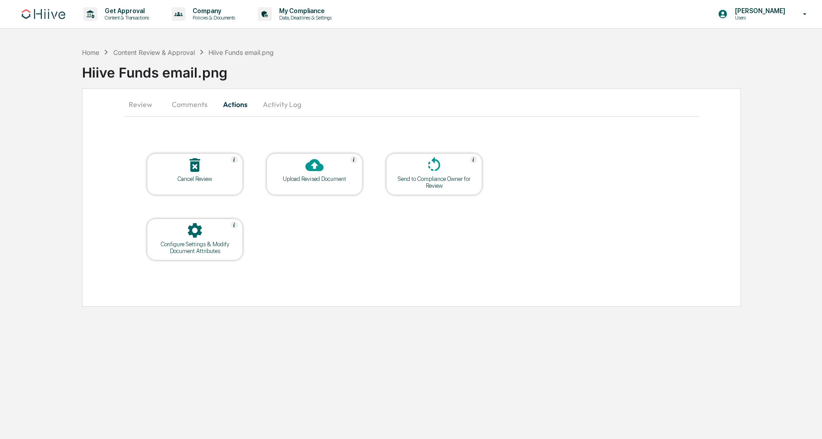
click at [308, 171] on icon at bounding box center [314, 165] width 18 height 18
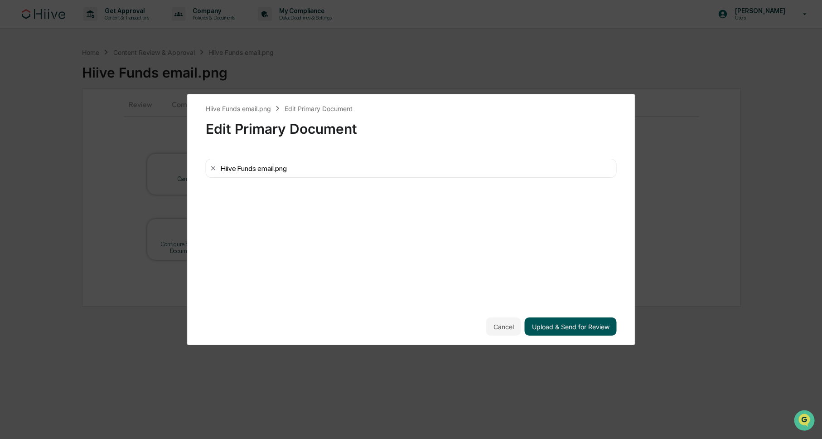
click at [552, 327] on button "Upload & Send for Review" at bounding box center [571, 326] width 92 height 18
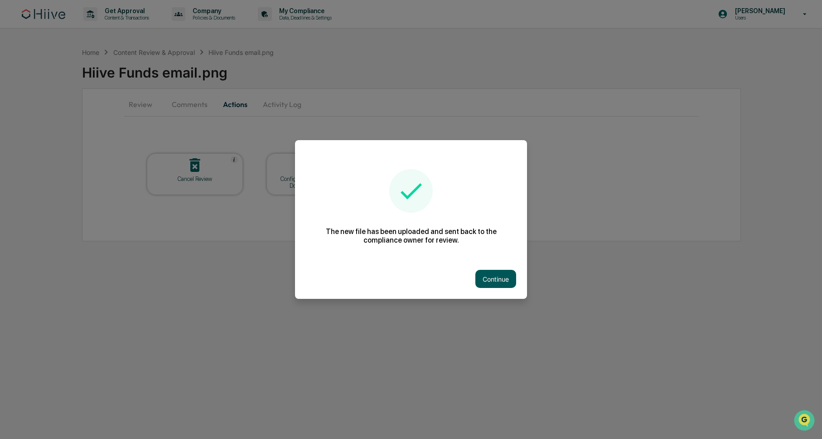
click at [502, 281] on button "Continue" at bounding box center [495, 279] width 41 height 18
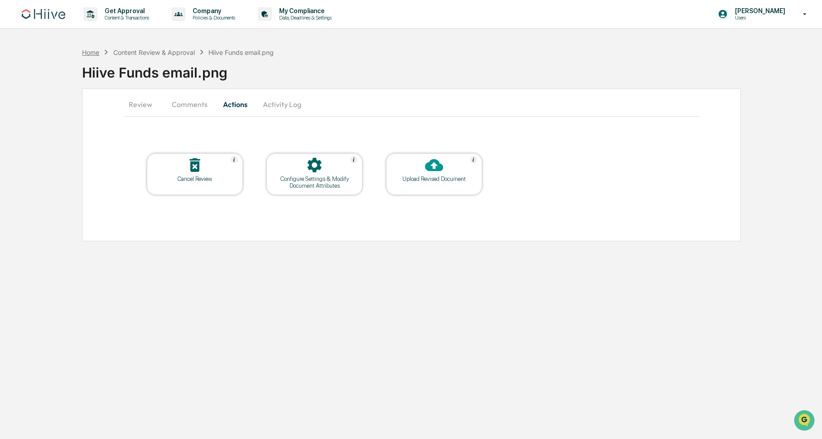
click at [93, 51] on div "Home" at bounding box center [90, 52] width 17 height 8
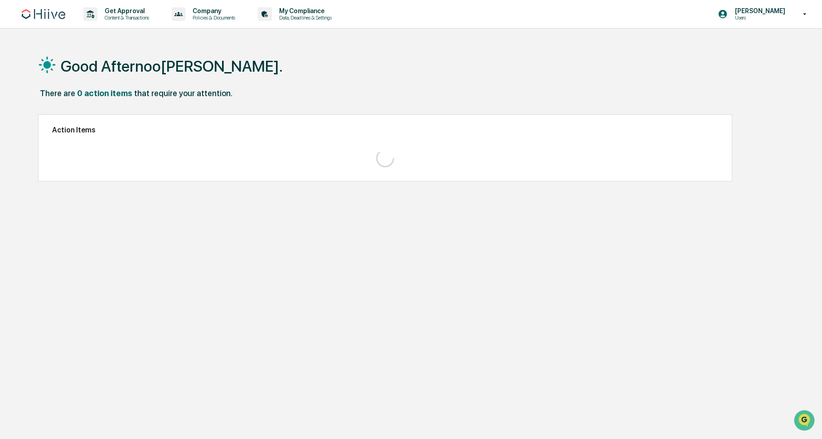
scroll to position [1, 0]
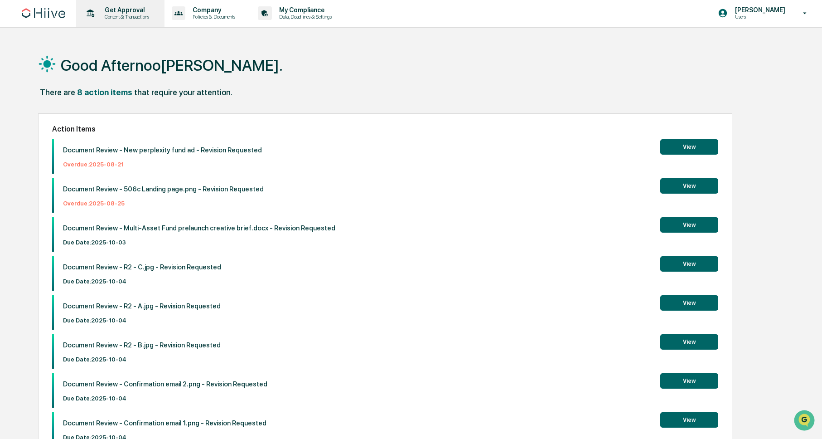
click at [121, 15] on p "Content & Transactions" at bounding box center [125, 17] width 56 height 6
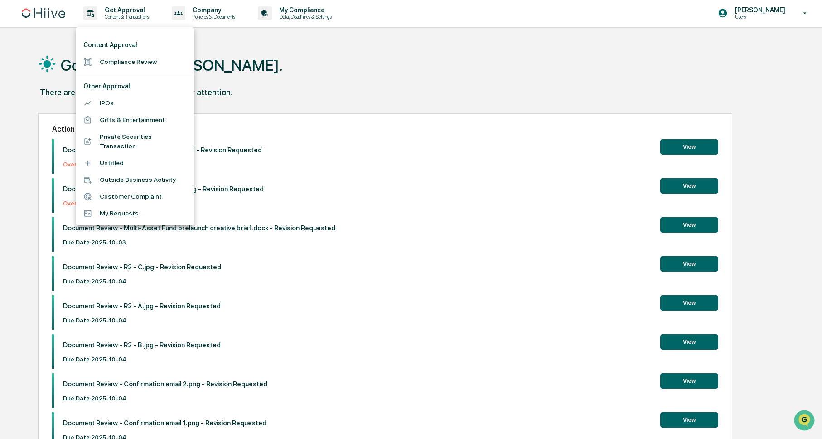
click at [125, 60] on li "Compliance Review" at bounding box center [135, 61] width 118 height 17
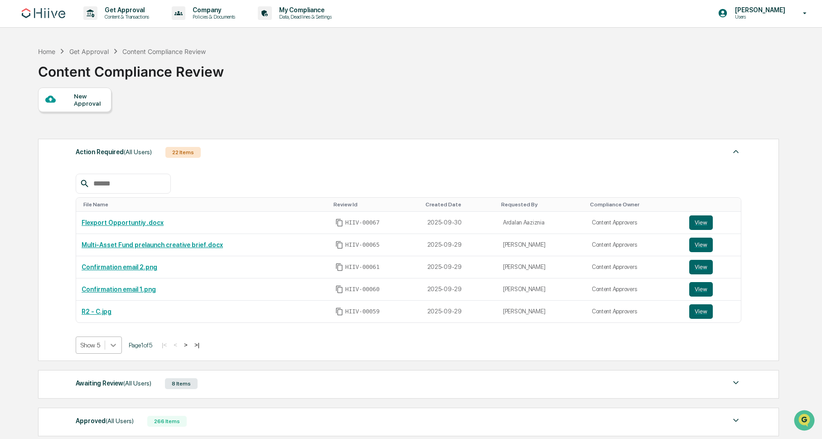
click at [118, 343] on icon at bounding box center [113, 344] width 9 height 9
click at [111, 394] on div "Show 20" at bounding box center [100, 395] width 48 height 15
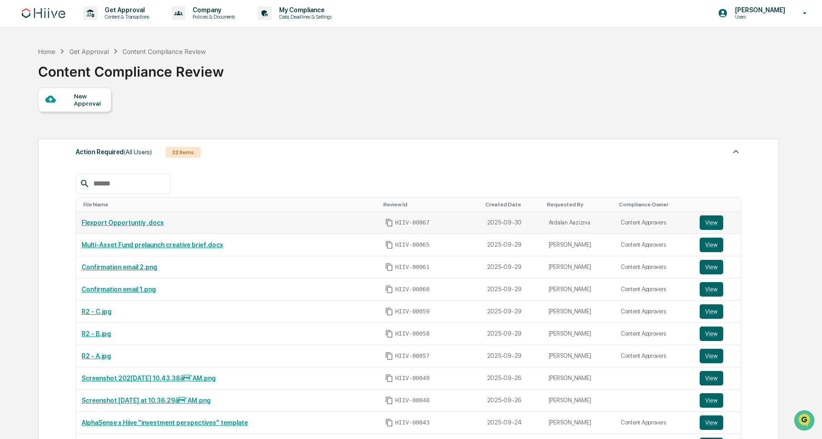
scroll to position [15, 0]
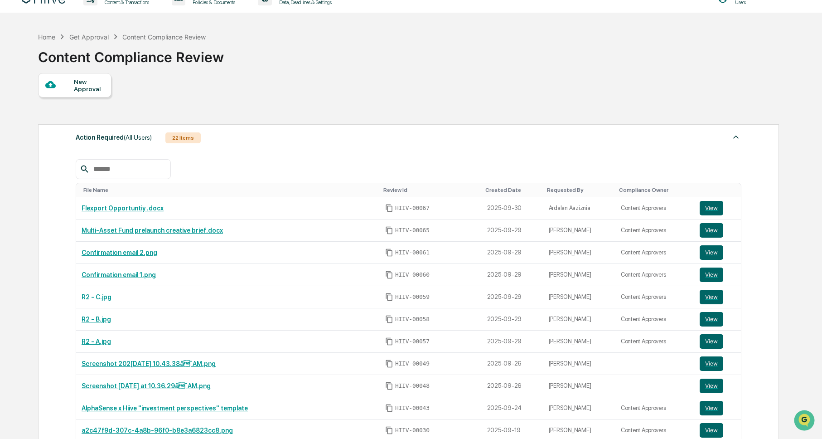
click at [553, 191] on div "Requested By" at bounding box center [579, 190] width 65 height 6
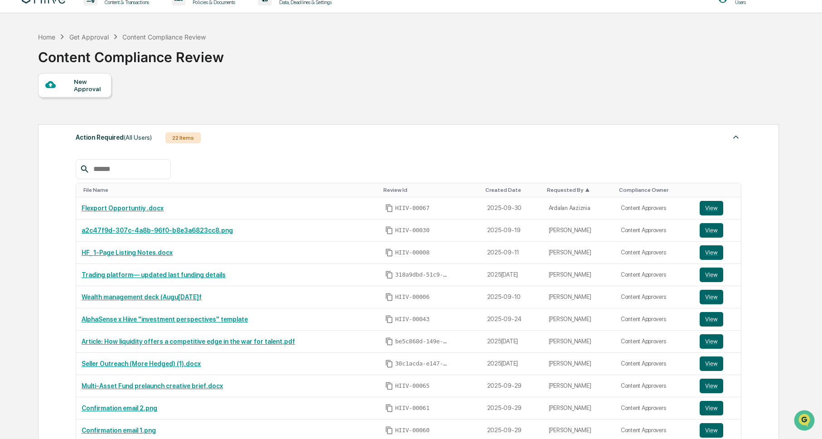
click at [553, 191] on div "Requested By ▲" at bounding box center [579, 190] width 65 height 6
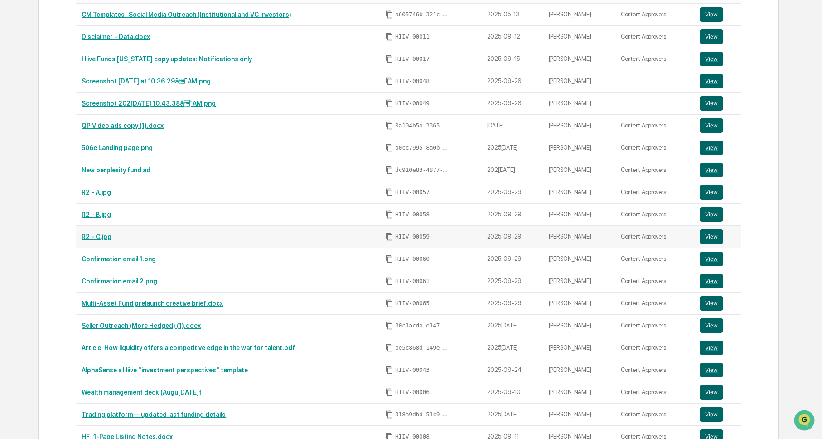
scroll to position [242, 0]
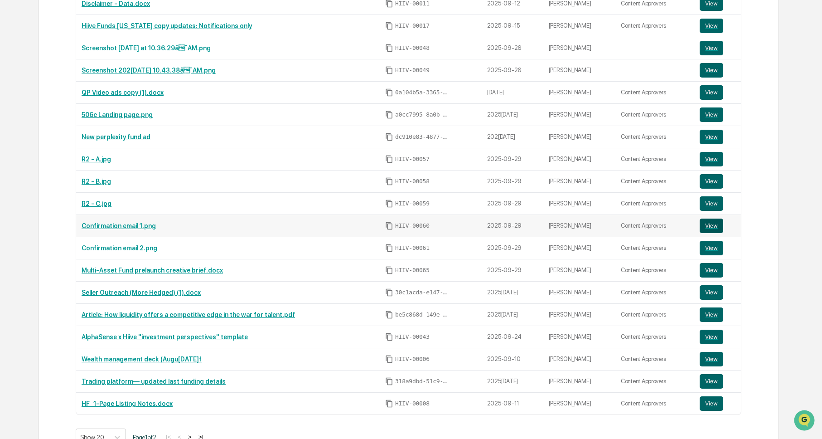
click at [710, 226] on button "View" at bounding box center [712, 225] width 24 height 15
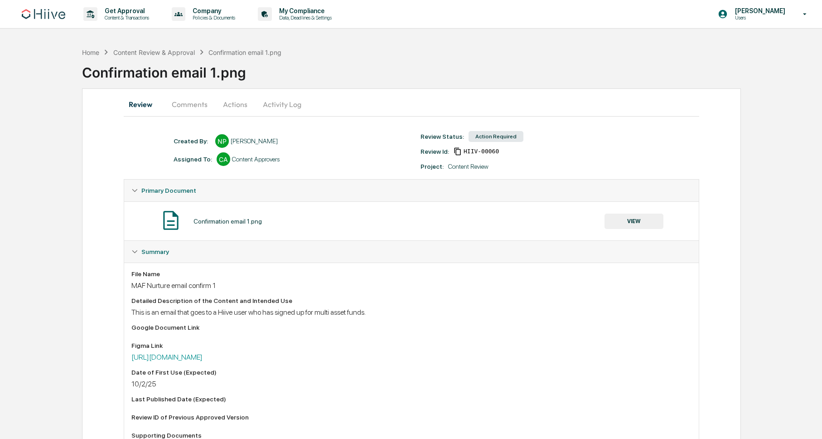
click at [183, 106] on button "Comments" at bounding box center [189, 104] width 50 height 22
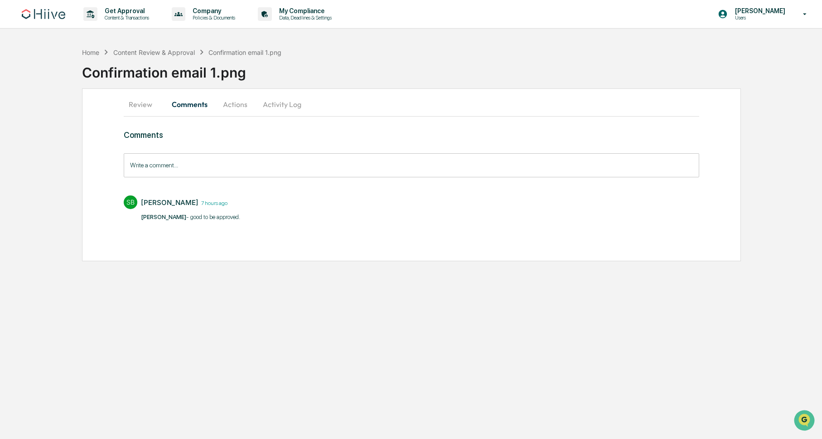
click at [231, 106] on button "Actions" at bounding box center [235, 104] width 41 height 22
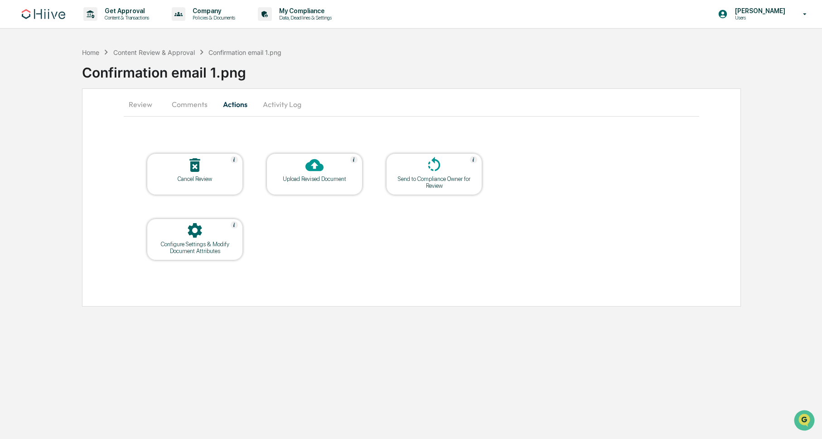
click at [196, 105] on button "Comments" at bounding box center [189, 104] width 50 height 22
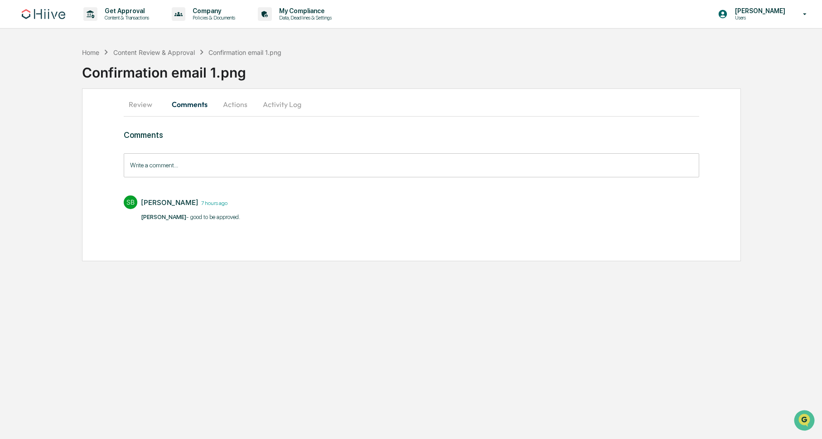
click at [232, 106] on button "Actions" at bounding box center [235, 104] width 41 height 22
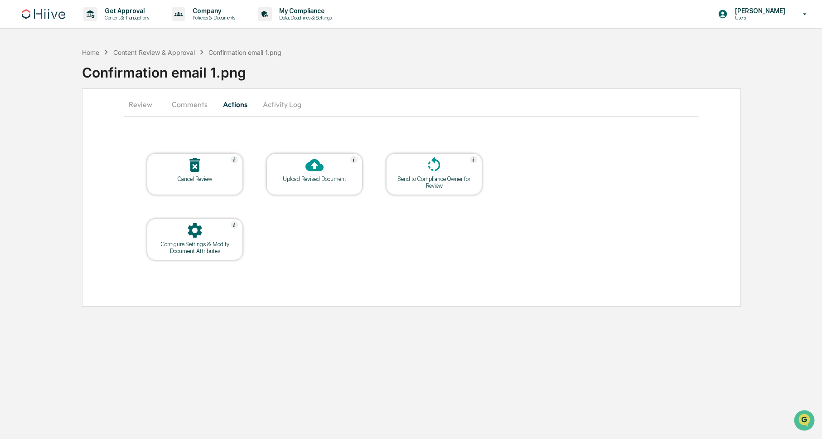
click at [313, 167] on icon at bounding box center [314, 165] width 18 height 18
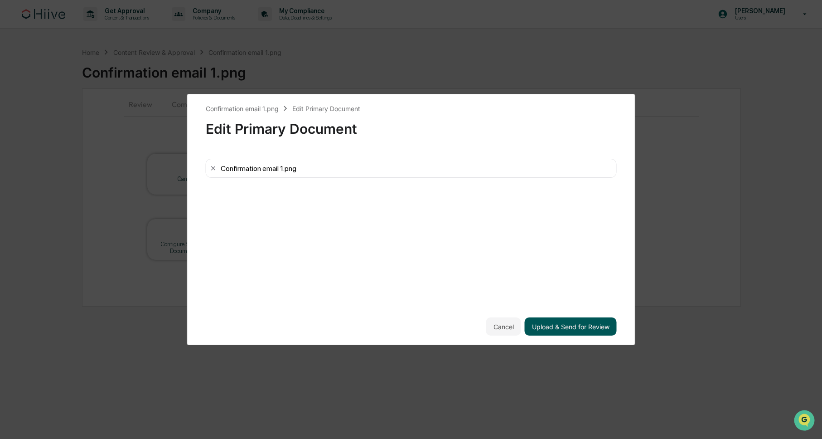
click at [571, 329] on button "Upload & Send for Review" at bounding box center [571, 326] width 92 height 18
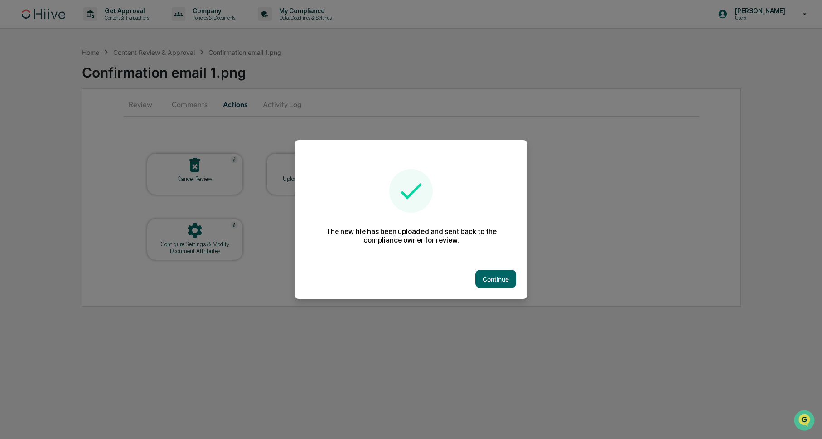
click at [500, 272] on button "Continue" at bounding box center [495, 279] width 41 height 18
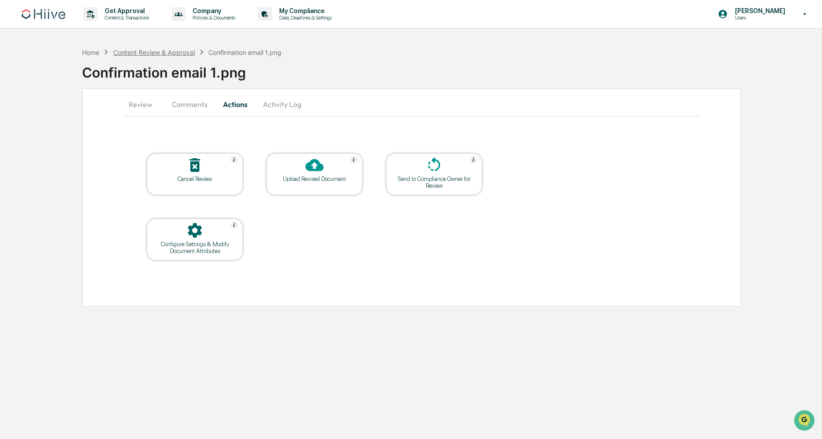
click at [158, 50] on div "Content Review & Approval" at bounding box center [154, 52] width 82 height 8
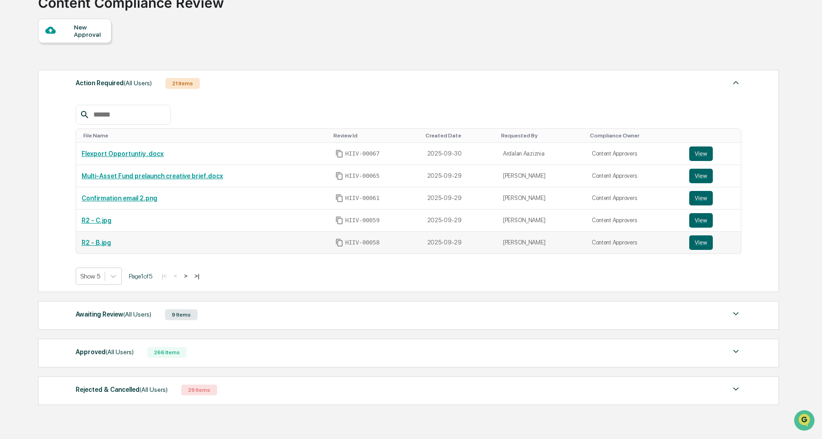
scroll to position [115, 0]
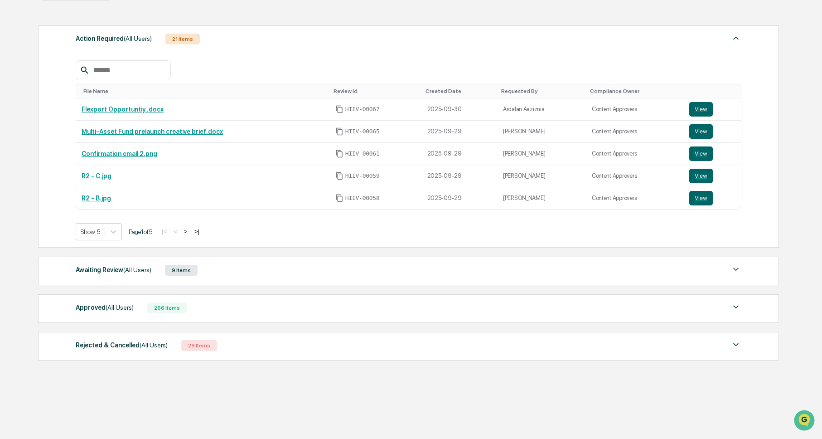
click at [228, 264] on div "Awaiting Review (All Users) 9 Items" at bounding box center [409, 270] width 666 height 13
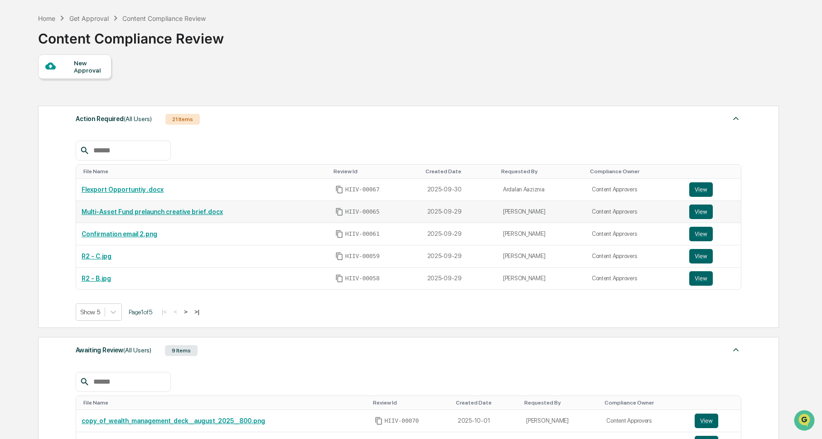
scroll to position [25, 0]
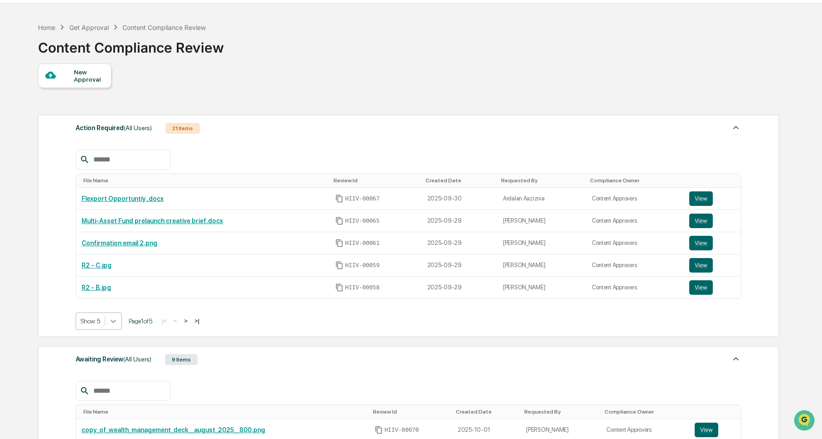
click at [121, 322] on div at bounding box center [113, 321] width 16 height 16
click at [108, 360] on div "Show 10" at bounding box center [100, 357] width 48 height 15
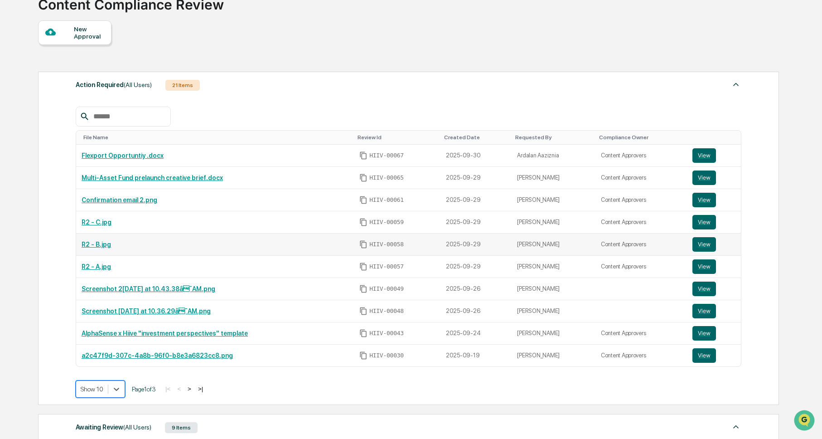
scroll to position [73, 0]
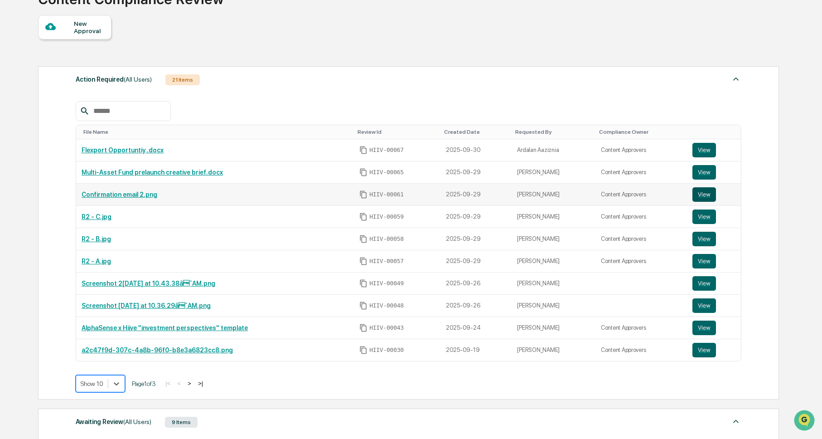
click at [700, 193] on button "View" at bounding box center [704, 194] width 24 height 15
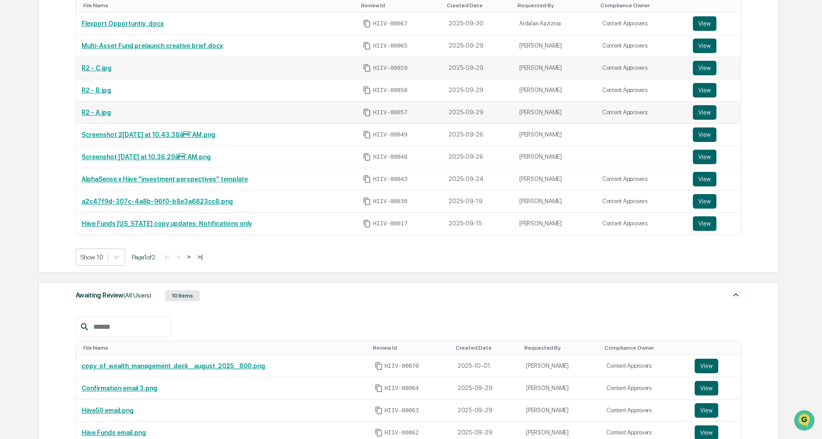
scroll to position [137, 0]
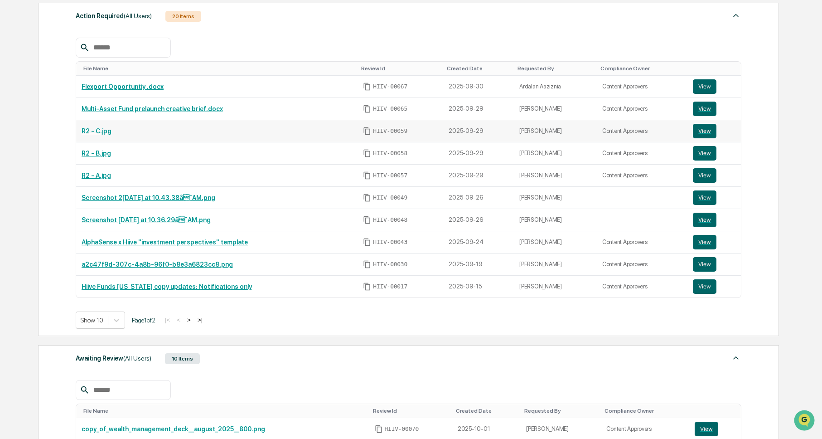
click at [540, 68] on div "Requested By" at bounding box center [555, 68] width 76 height 6
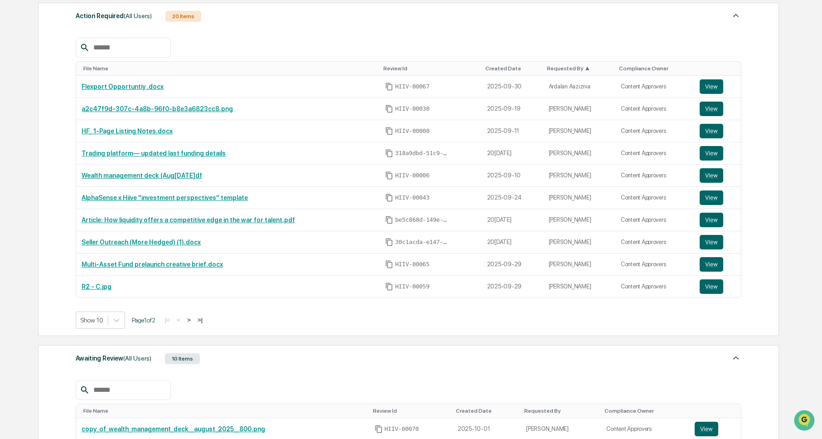
click at [555, 67] on div "Requested By ▲" at bounding box center [579, 68] width 65 height 6
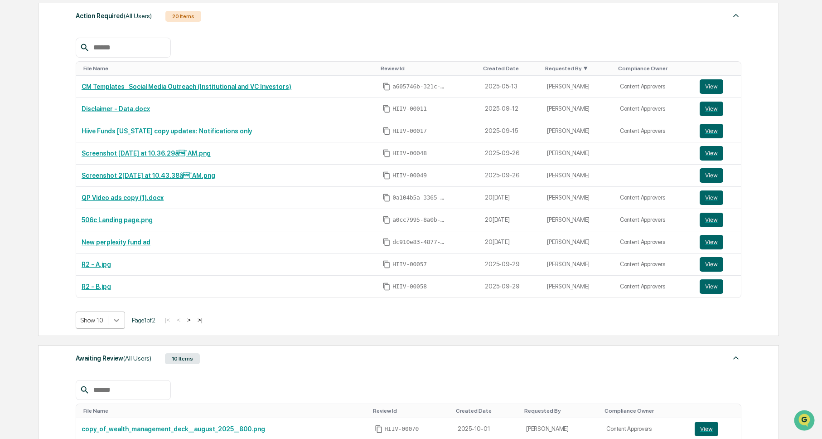
click at [117, 319] on icon at bounding box center [116, 319] width 9 height 9
click at [103, 376] on div "Show 20" at bounding box center [101, 370] width 51 height 15
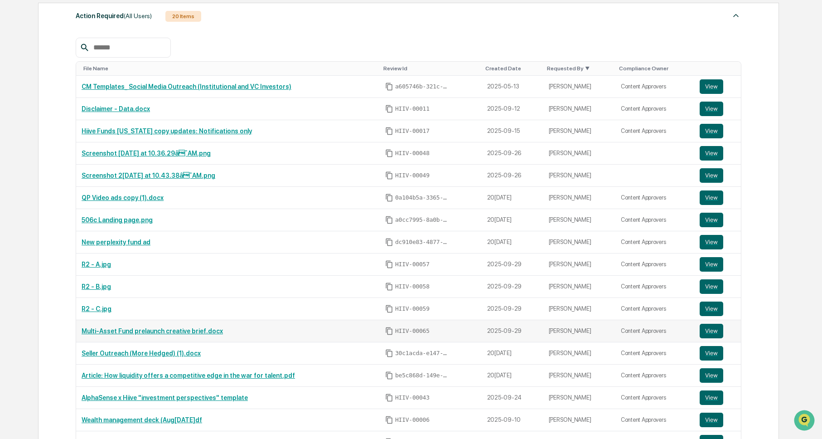
click at [192, 333] on link "Multi-Asset Fund prelaunch creative brief.docx" at bounding box center [152, 330] width 141 height 7
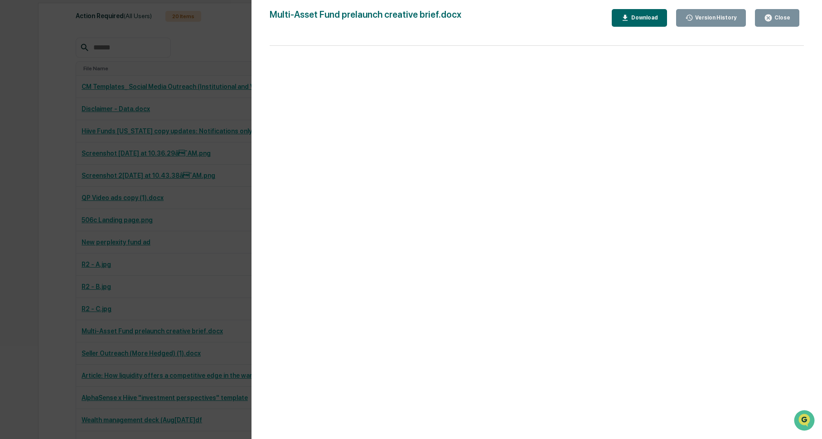
click at [216, 326] on div "Version History 09/29/2025, 10:47 PM Nathan Pitzer Multi-Asset Fund prelaunch c…" at bounding box center [411, 219] width 822 height 439
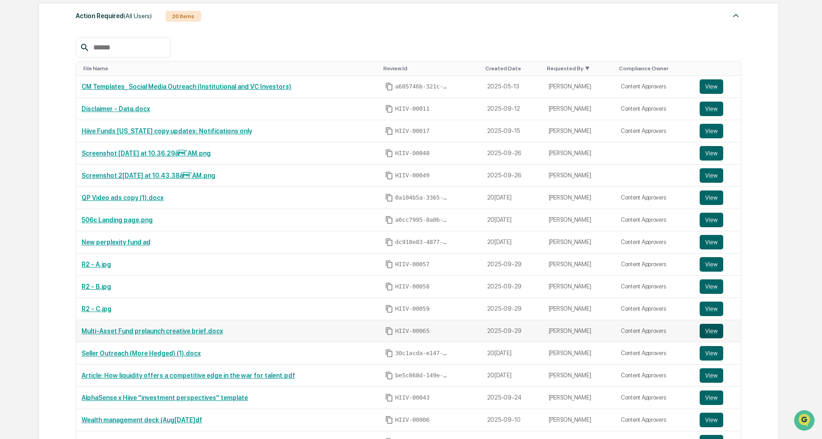
click at [713, 331] on button "View" at bounding box center [712, 331] width 24 height 15
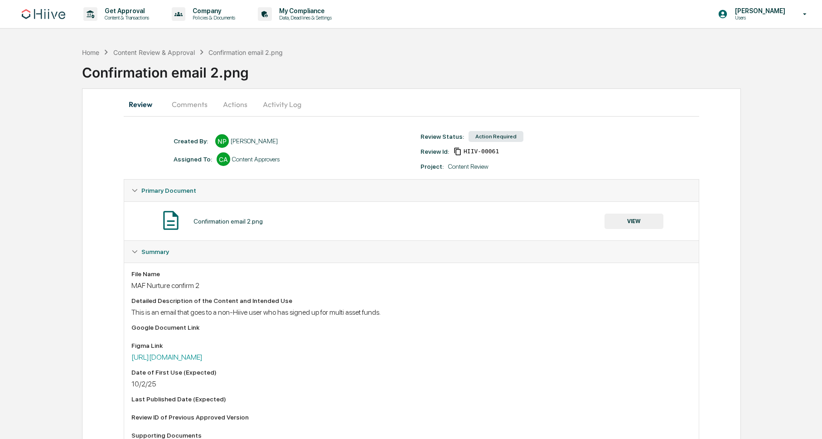
click at [178, 104] on button "Comments" at bounding box center [189, 104] width 50 height 22
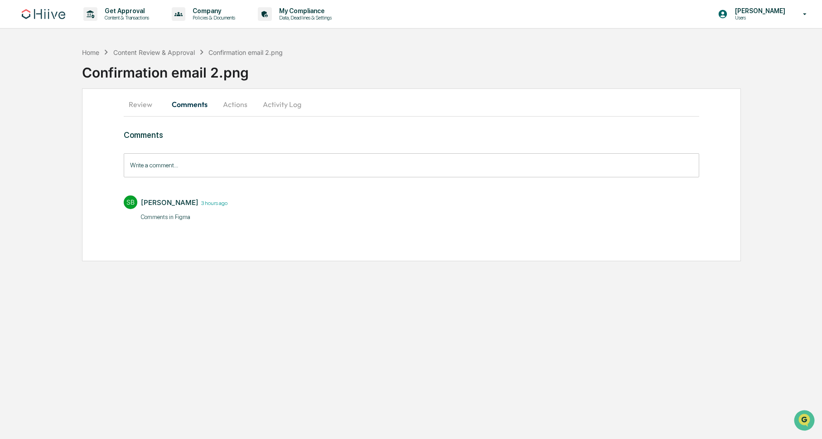
click at [234, 105] on button "Actions" at bounding box center [235, 104] width 41 height 22
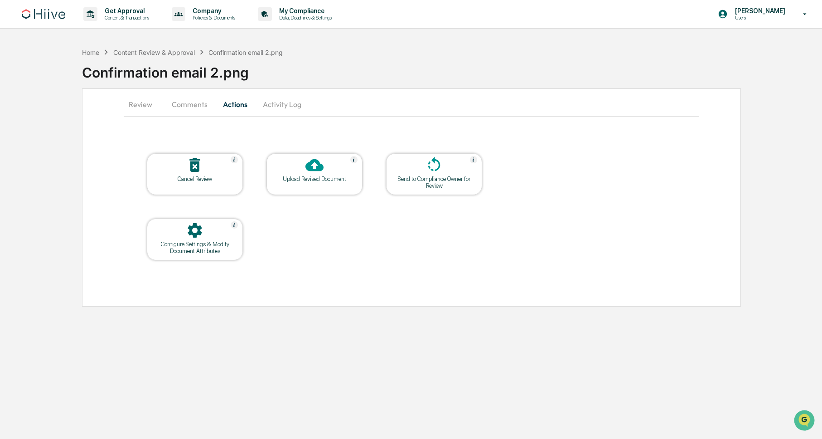
click at [318, 181] on div "Upload Revised Document" at bounding box center [315, 178] width 82 height 7
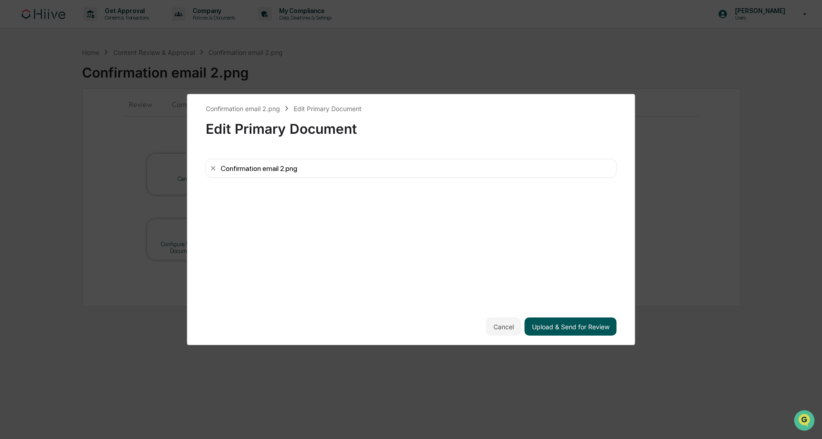
click at [564, 324] on button "Upload & Send for Review" at bounding box center [571, 326] width 92 height 18
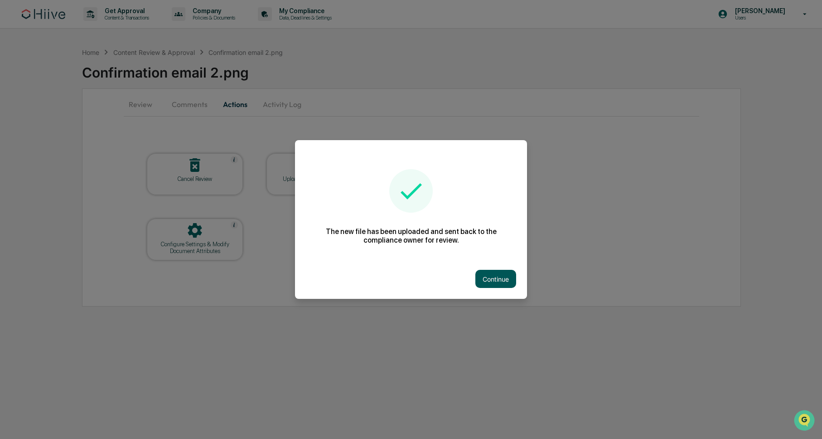
click at [501, 275] on button "Continue" at bounding box center [495, 279] width 41 height 18
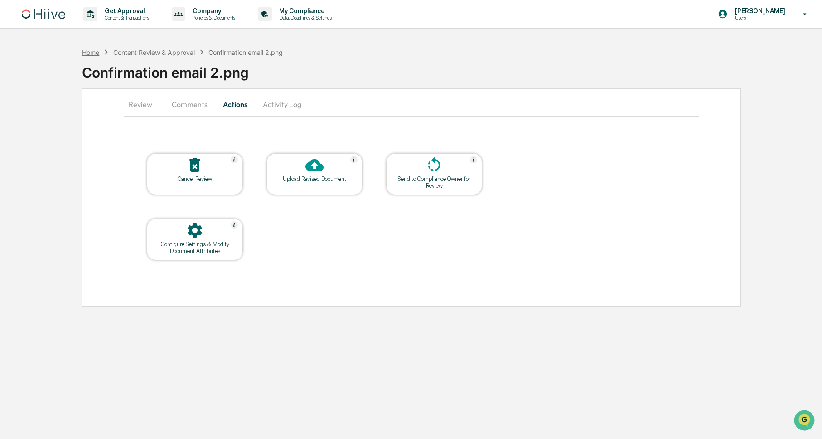
click at [93, 55] on div "Home" at bounding box center [90, 52] width 17 height 8
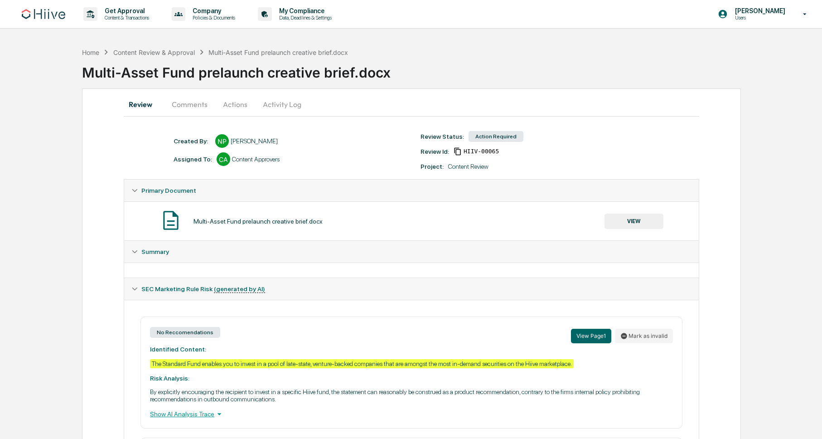
click at [219, 102] on button "Actions" at bounding box center [235, 104] width 41 height 22
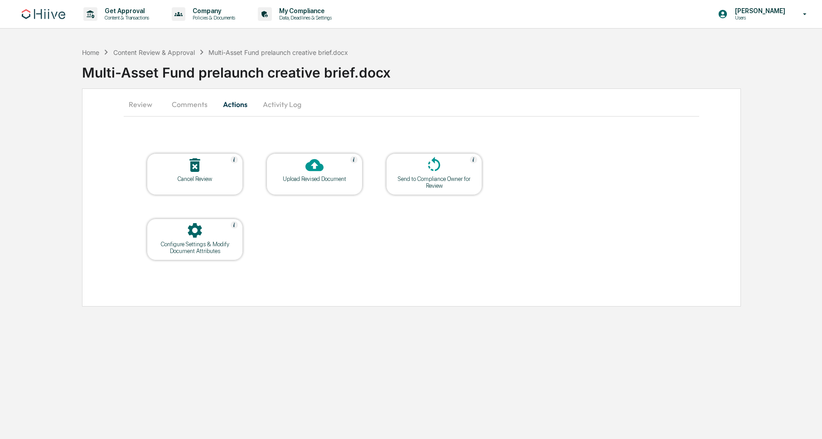
drag, startPoint x: 183, startPoint y: 102, endPoint x: 193, endPoint y: 102, distance: 10.0
click at [183, 102] on button "Comments" at bounding box center [189, 104] width 50 height 22
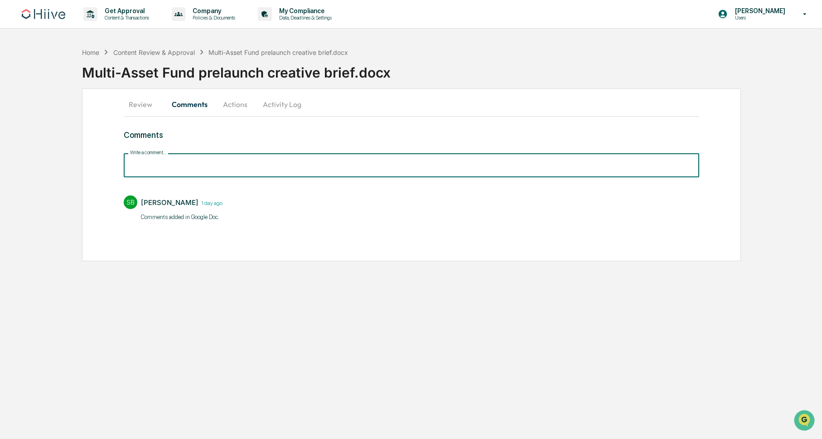
click at [197, 163] on input "Write a comment..." at bounding box center [411, 165] width 575 height 24
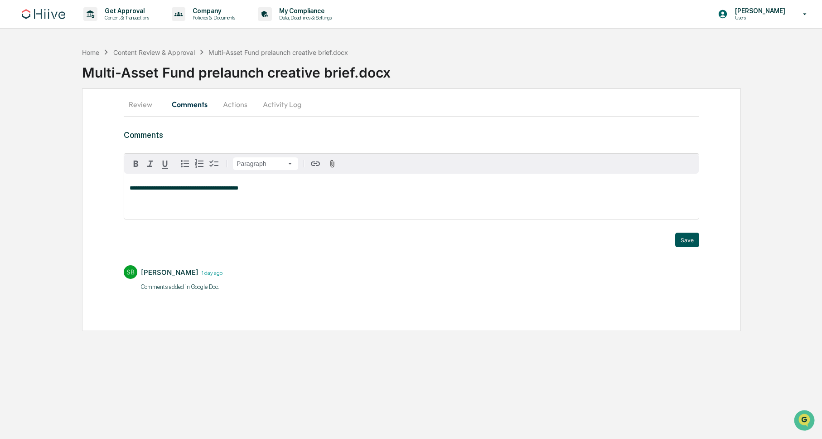
click at [694, 238] on button "Save" at bounding box center [687, 239] width 24 height 15
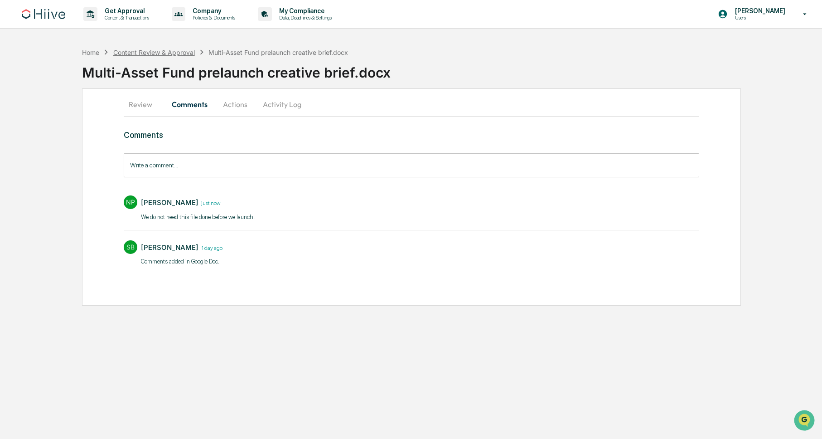
click at [176, 51] on div "Content Review & Approval" at bounding box center [154, 52] width 82 height 8
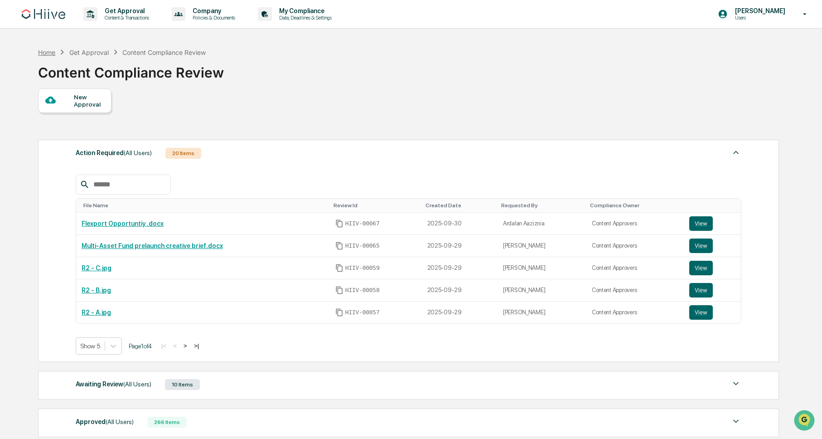
click at [50, 53] on div "Home" at bounding box center [46, 52] width 17 height 8
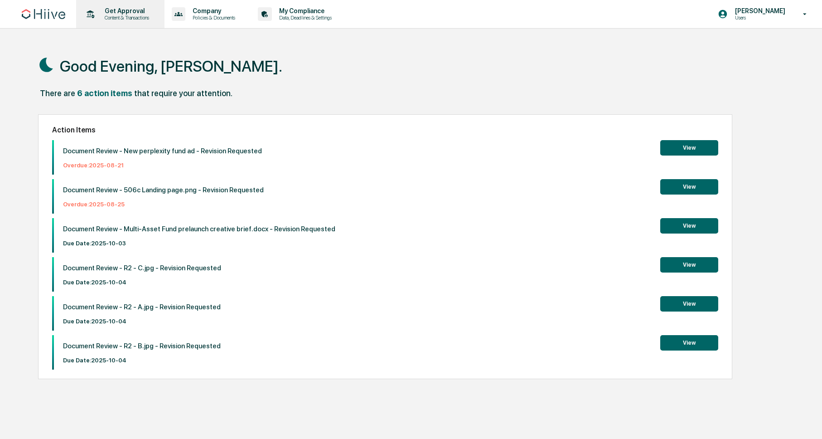
click at [143, 19] on p "Content & Transactions" at bounding box center [125, 18] width 56 height 6
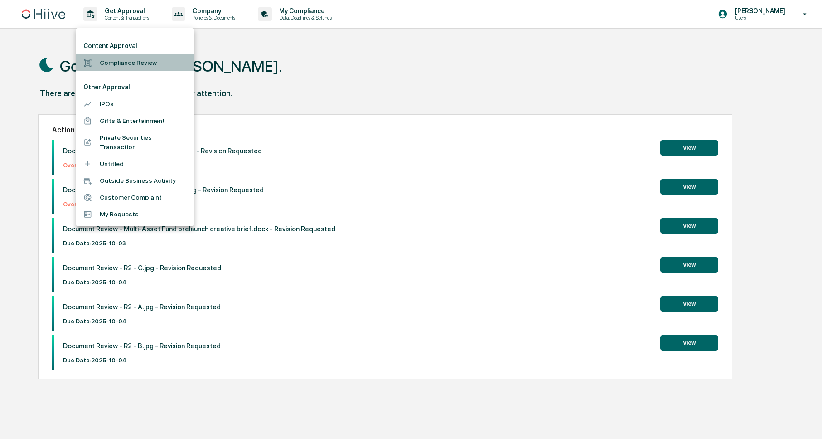
click at [136, 64] on li "Compliance Review" at bounding box center [135, 62] width 118 height 17
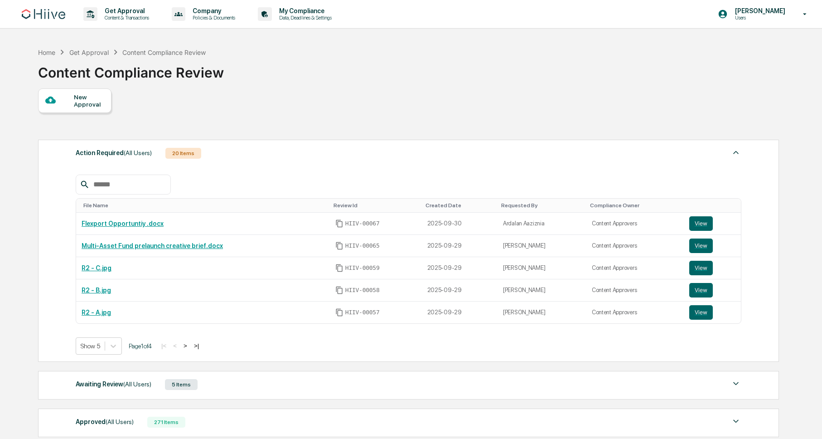
scroll to position [115, 0]
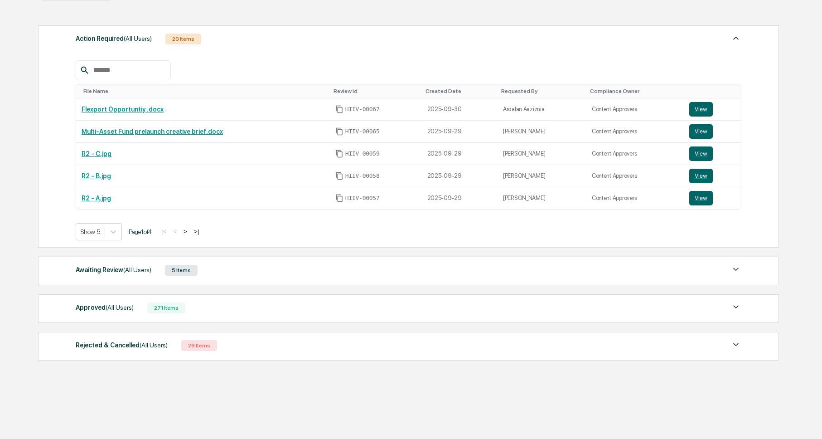
click at [247, 275] on div "Awaiting Review (All Users) 5 Items" at bounding box center [409, 270] width 666 height 13
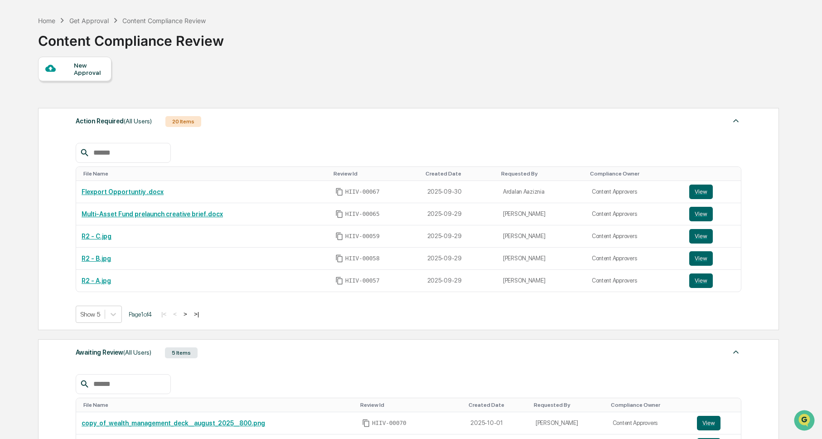
scroll to position [48, 0]
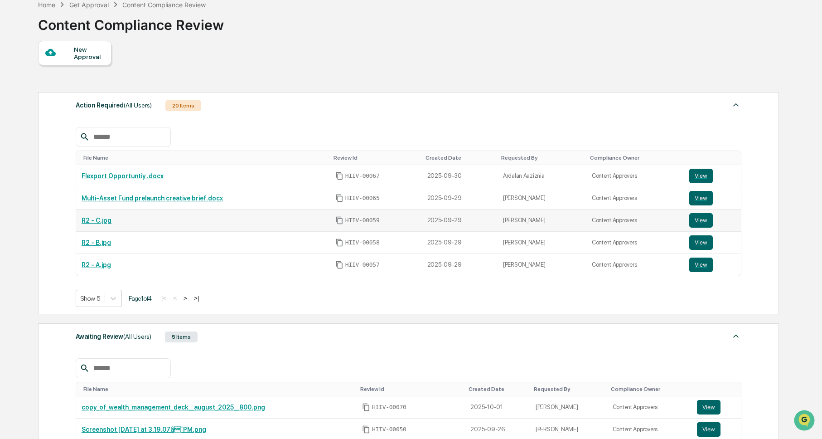
click at [97, 221] on link "R2 - C.jpg" at bounding box center [97, 220] width 30 height 7
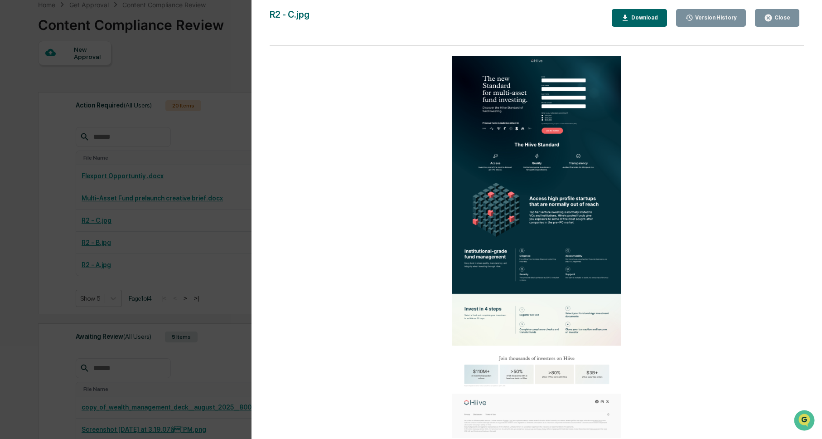
click at [783, 16] on div "Close" at bounding box center [782, 18] width 18 height 6
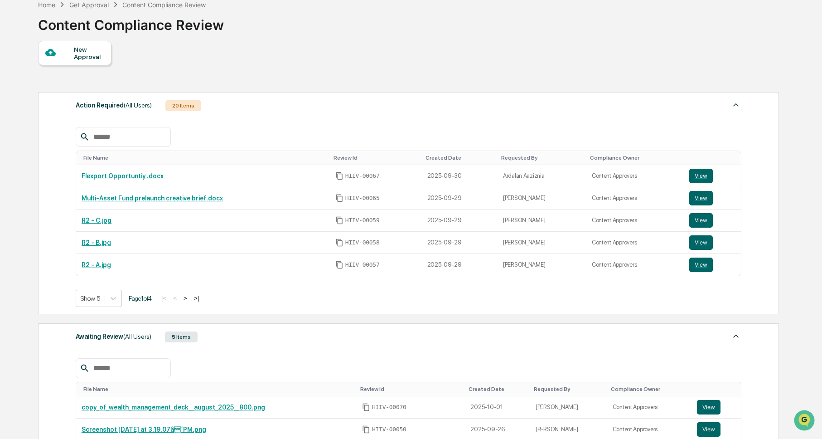
click at [773, 20] on div "Home Get Approval Content Compliance Review Content Compliance Review" at bounding box center [408, 17] width 740 height 45
click at [701, 223] on button "View" at bounding box center [701, 220] width 24 height 15
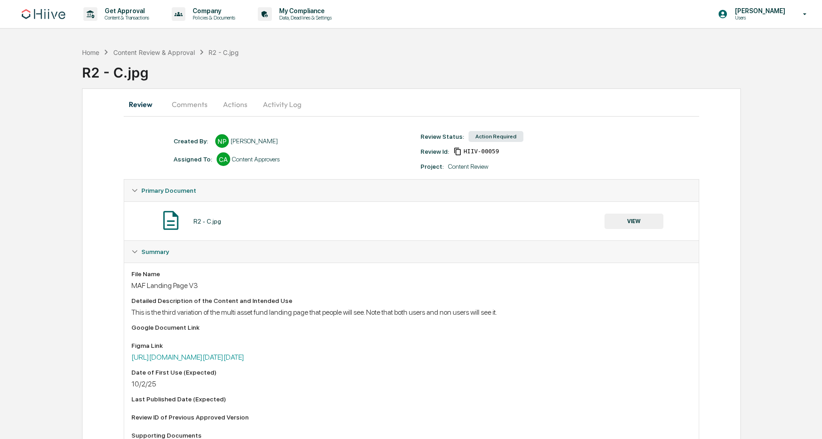
click at [196, 102] on button "Comments" at bounding box center [189, 104] width 50 height 22
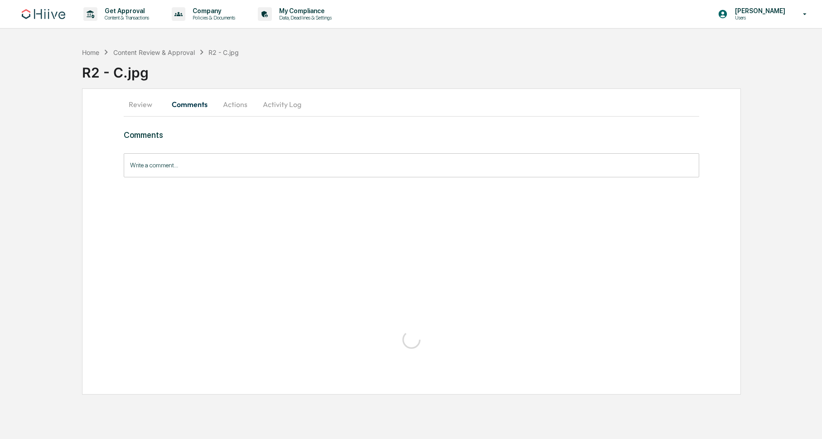
drag, startPoint x: 241, startPoint y: 107, endPoint x: 256, endPoint y: 111, distance: 15.2
click at [241, 106] on button "Actions" at bounding box center [235, 104] width 41 height 22
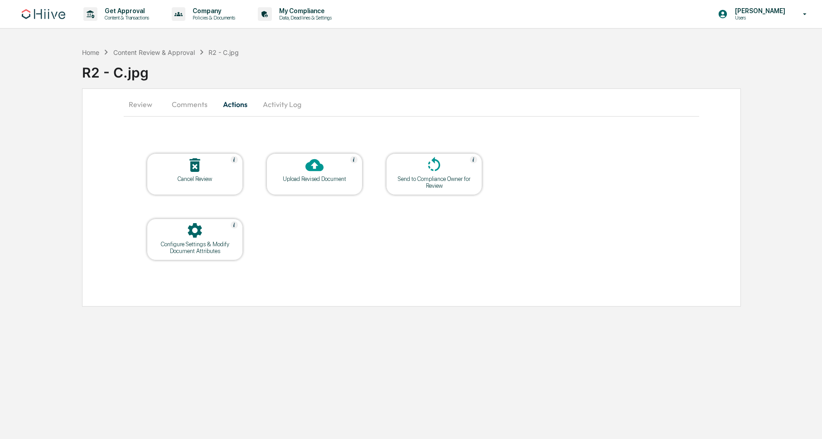
click at [321, 169] on icon at bounding box center [314, 165] width 18 height 12
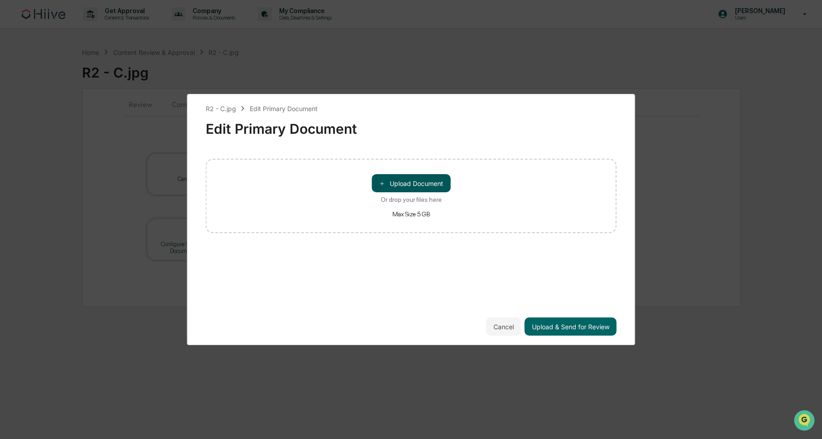
click at [413, 184] on button "＋ Upload Document" at bounding box center [411, 183] width 79 height 18
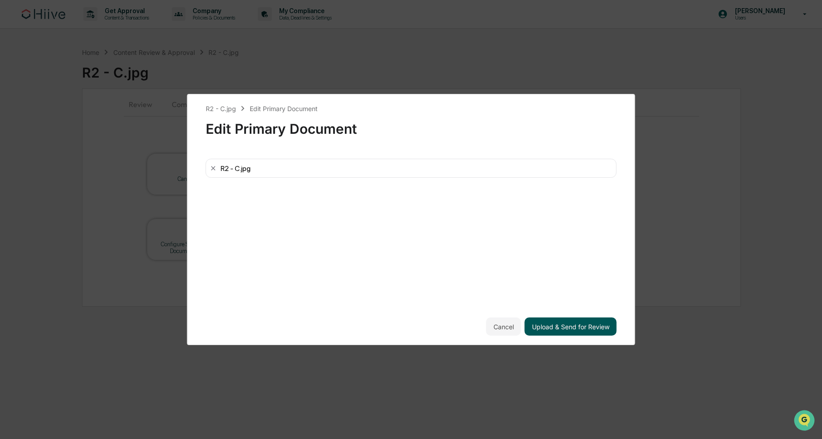
click at [566, 329] on button "Upload & Send for Review" at bounding box center [571, 326] width 92 height 18
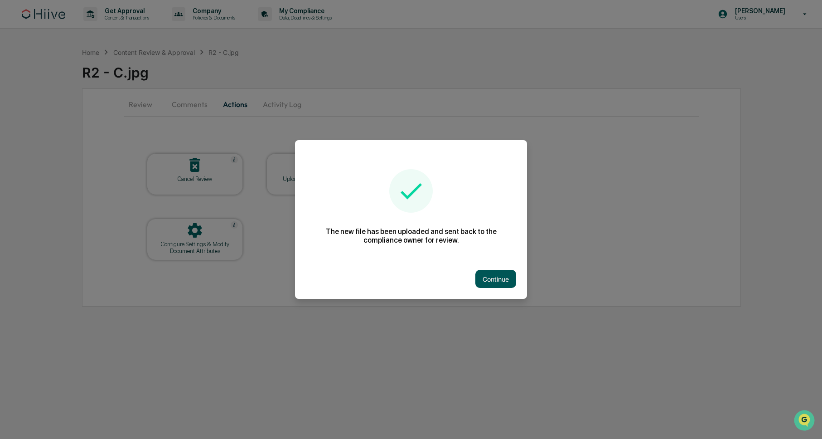
click at [493, 279] on button "Continue" at bounding box center [495, 279] width 41 height 18
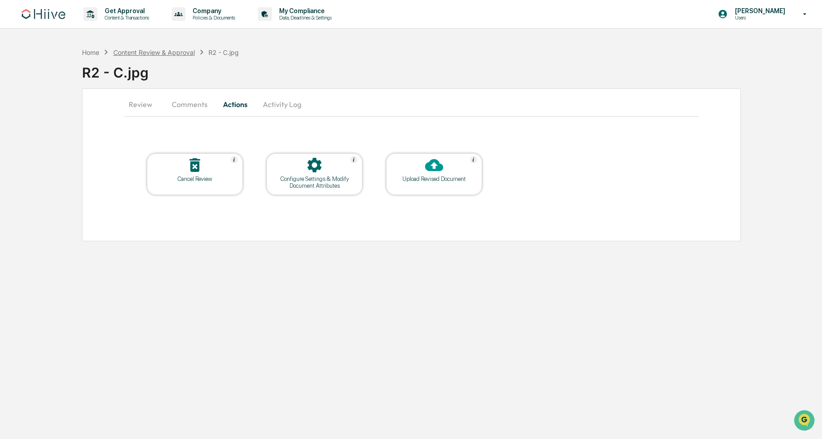
click at [165, 52] on div "Content Review & Approval" at bounding box center [154, 52] width 82 height 8
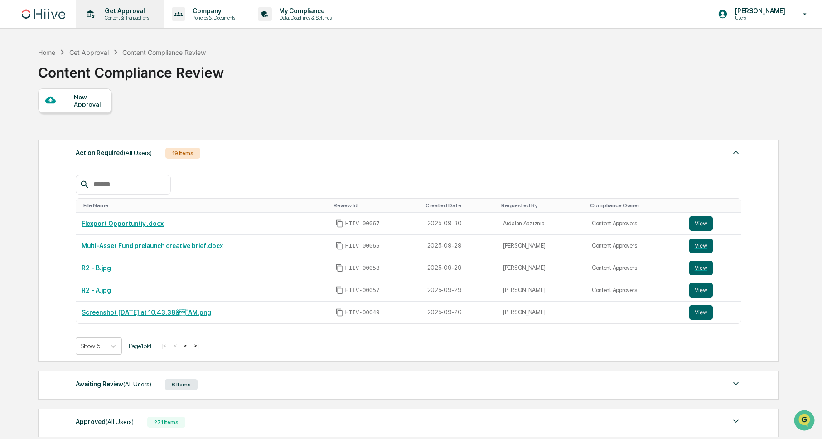
click at [132, 13] on p "Get Approval" at bounding box center [125, 10] width 56 height 7
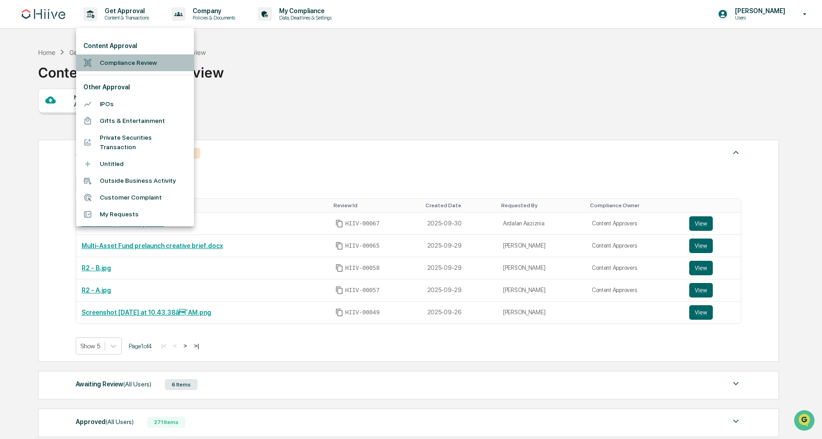
click at [125, 61] on li "Compliance Review" at bounding box center [135, 62] width 118 height 17
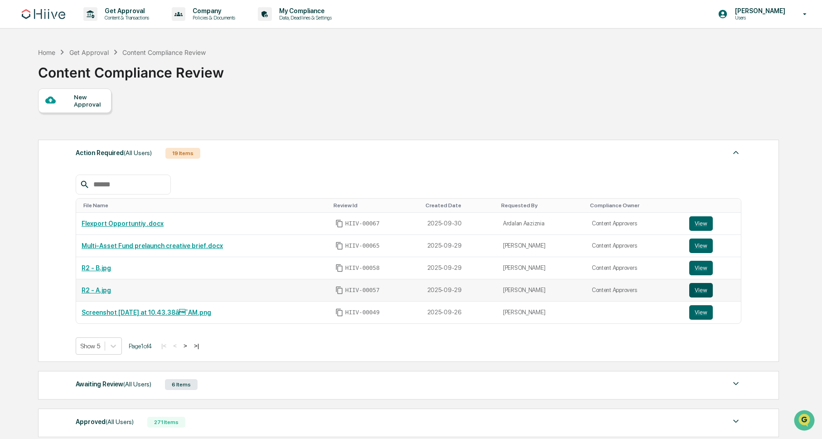
click at [708, 292] on button "View" at bounding box center [701, 290] width 24 height 15
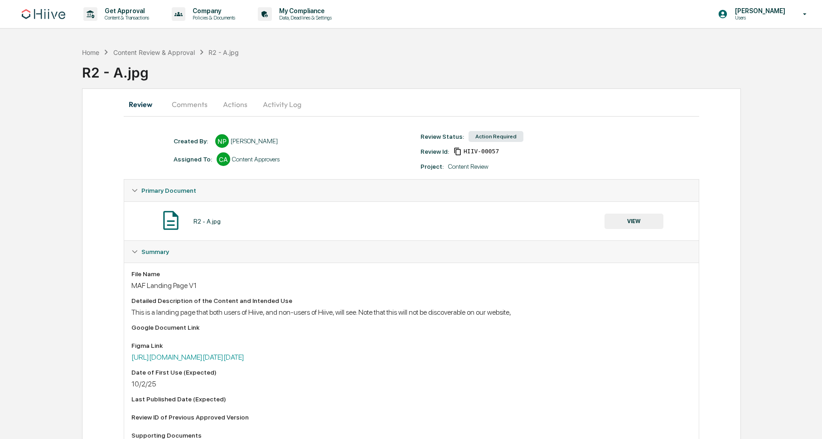
click at [224, 101] on button "Actions" at bounding box center [235, 104] width 41 height 22
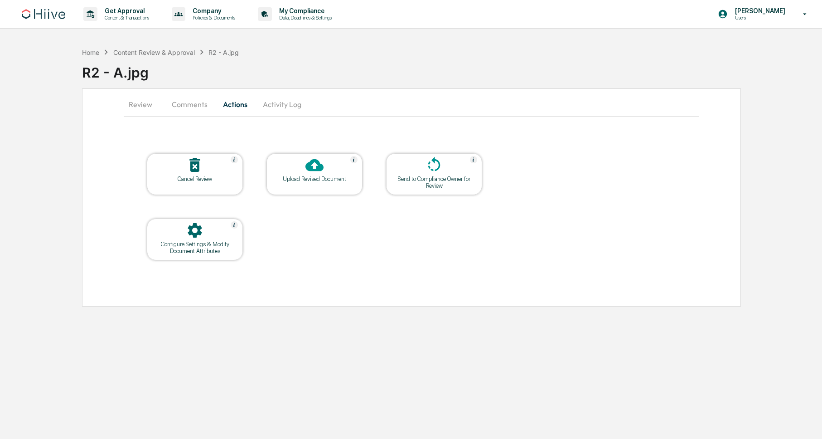
click at [317, 170] on icon at bounding box center [314, 165] width 18 height 12
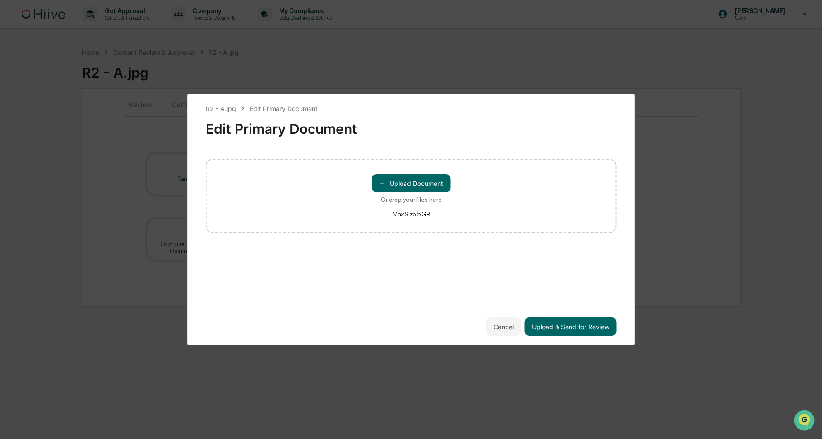
click at [508, 327] on button "Cancel" at bounding box center [503, 326] width 35 height 18
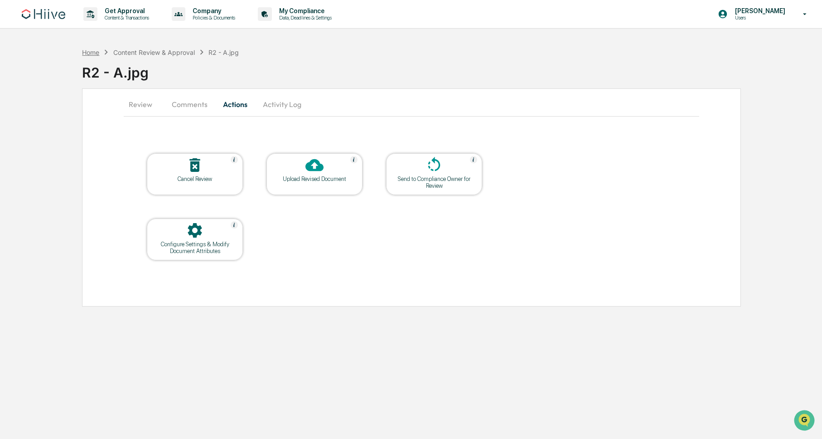
click at [88, 51] on div "Home" at bounding box center [90, 52] width 17 height 8
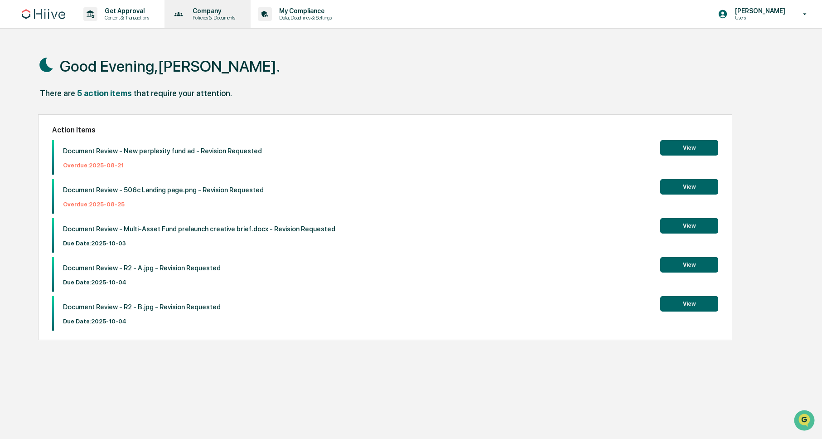
click at [219, 15] on p "Policies & Documents" at bounding box center [212, 18] width 54 height 6
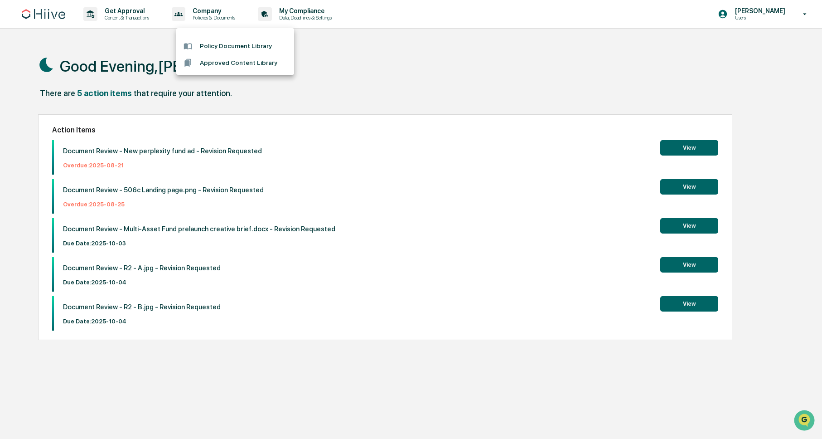
click at [125, 14] on div at bounding box center [411, 219] width 822 height 439
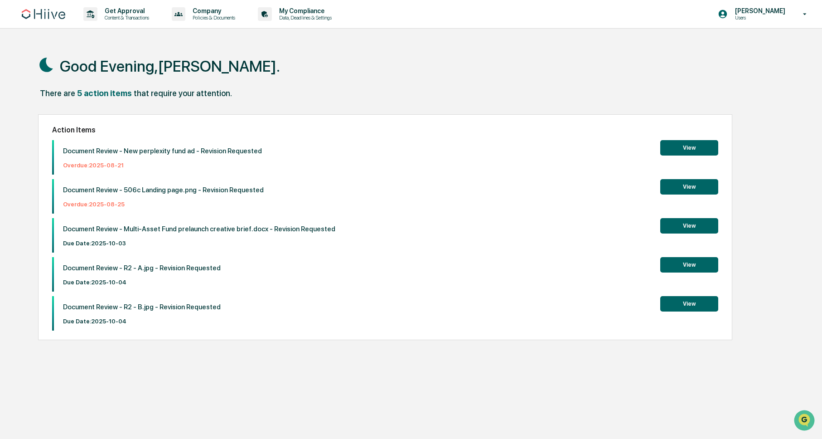
click at [124, 14] on p "Get Approval" at bounding box center [125, 10] width 56 height 7
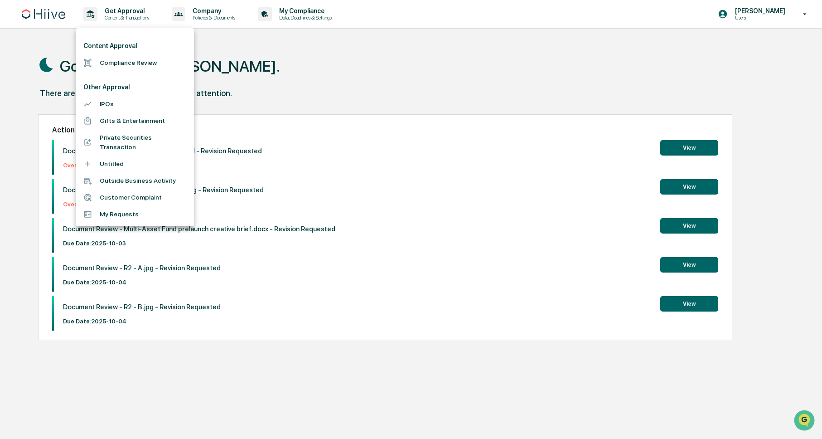
click at [123, 64] on li "Compliance Review" at bounding box center [135, 62] width 118 height 17
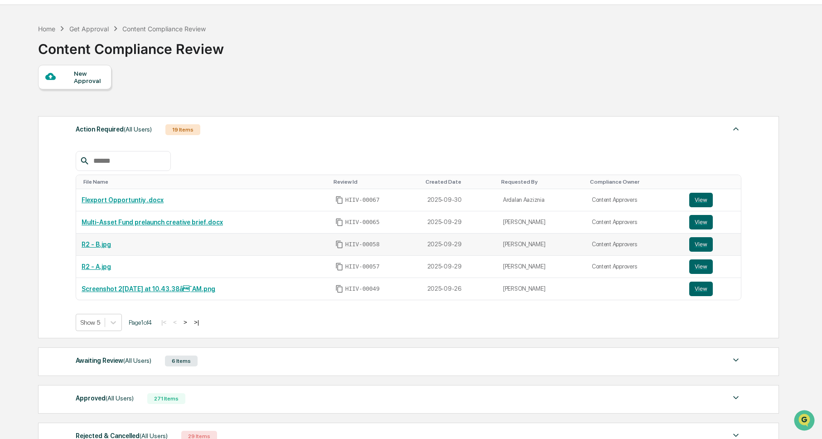
scroll to position [38, 0]
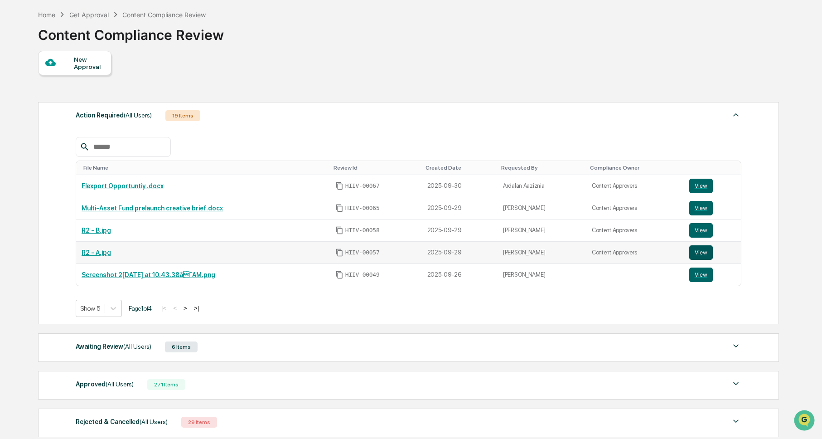
click at [702, 253] on button "View" at bounding box center [701, 252] width 24 height 15
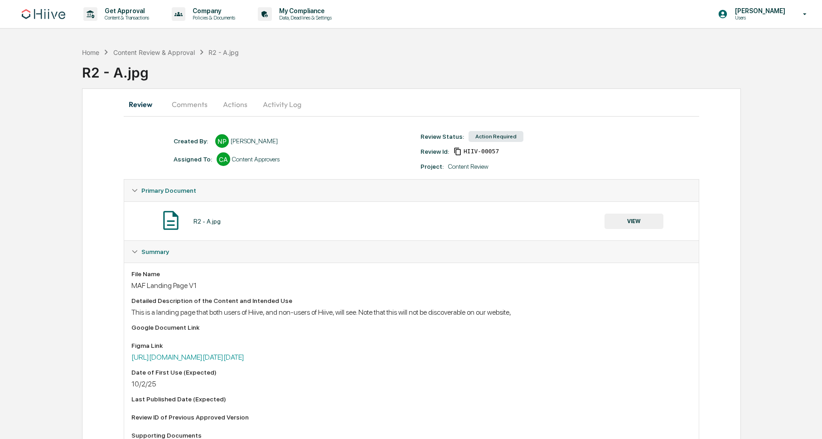
click at [222, 103] on button "Actions" at bounding box center [235, 104] width 41 height 22
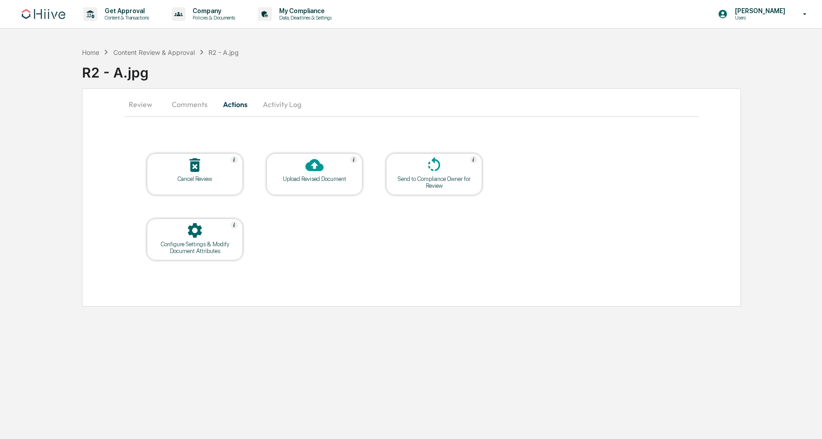
click at [317, 177] on div "Upload Revised Document" at bounding box center [315, 178] width 82 height 7
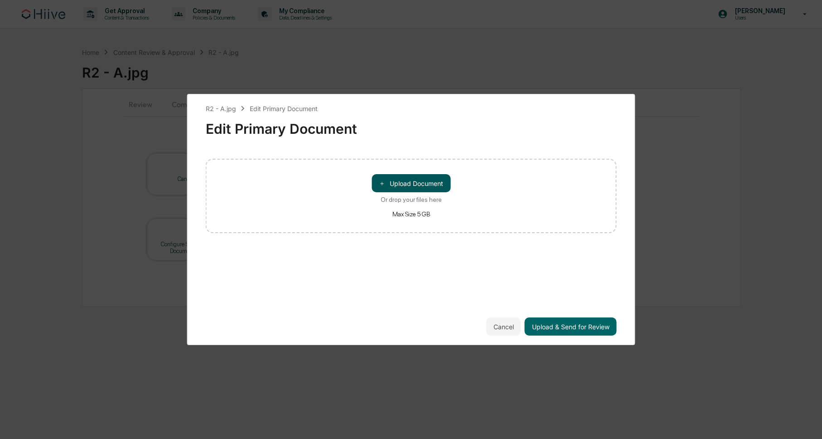
click at [401, 186] on button "＋ Upload Document" at bounding box center [411, 183] width 79 height 18
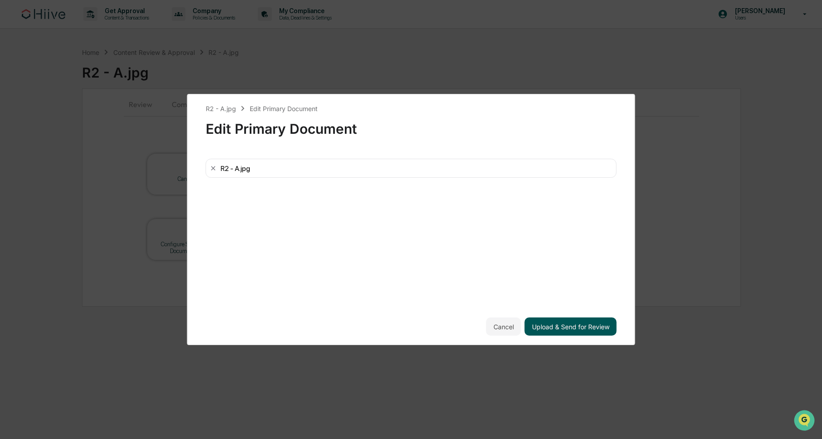
click at [568, 325] on button "Upload & Send for Review" at bounding box center [571, 326] width 92 height 18
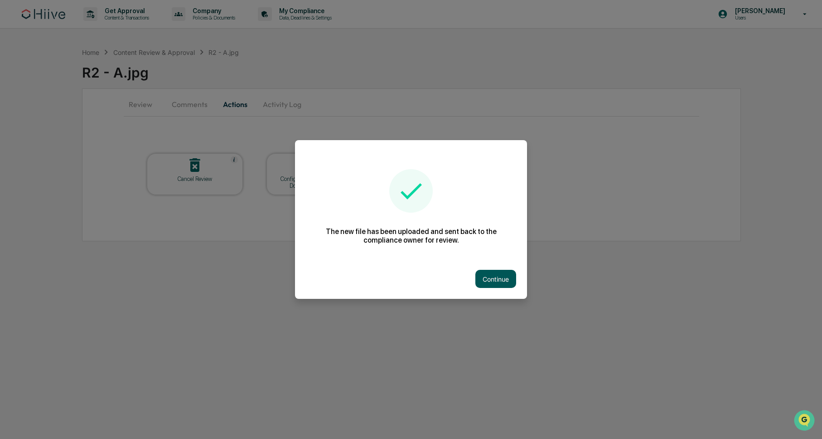
click at [501, 270] on button "Continue" at bounding box center [495, 279] width 41 height 18
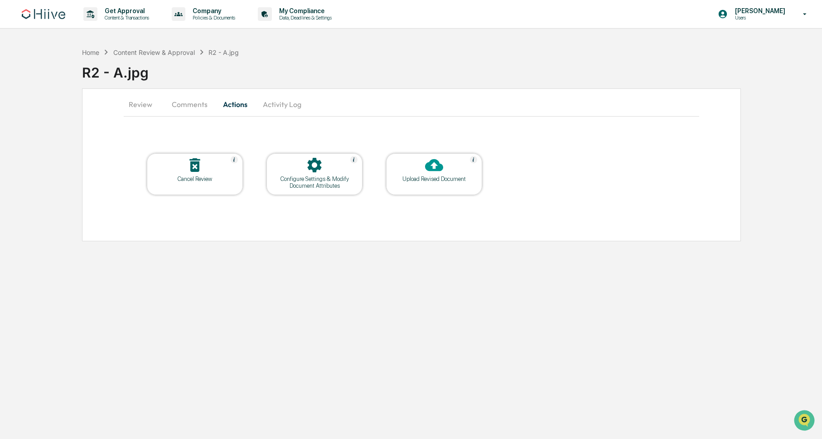
click at [429, 175] on div "Upload Revised Document" at bounding box center [434, 178] width 82 height 7
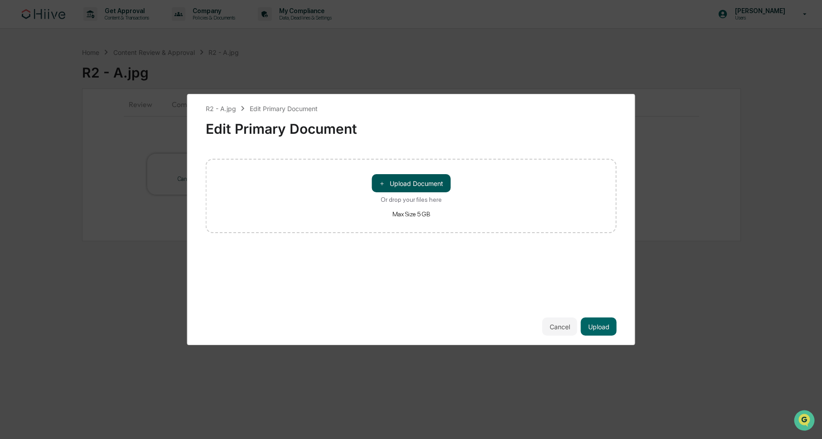
click at [410, 186] on button "＋ Upload Document" at bounding box center [411, 183] width 79 height 18
click at [605, 328] on button "Upload" at bounding box center [599, 326] width 36 height 18
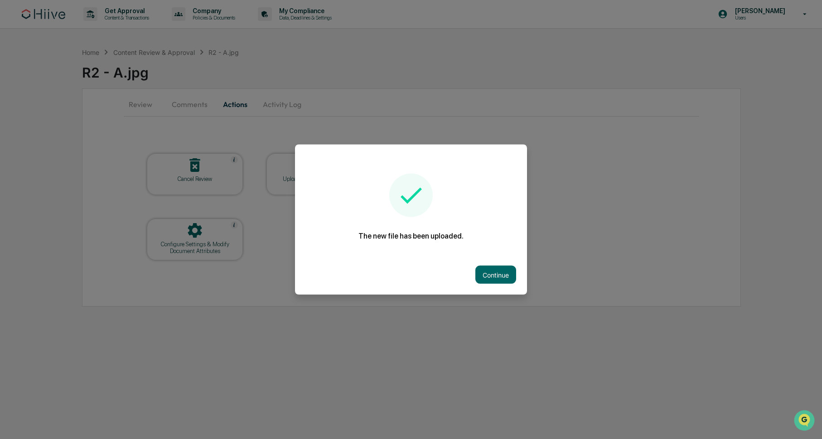
click at [199, 93] on div at bounding box center [411, 219] width 822 height 439
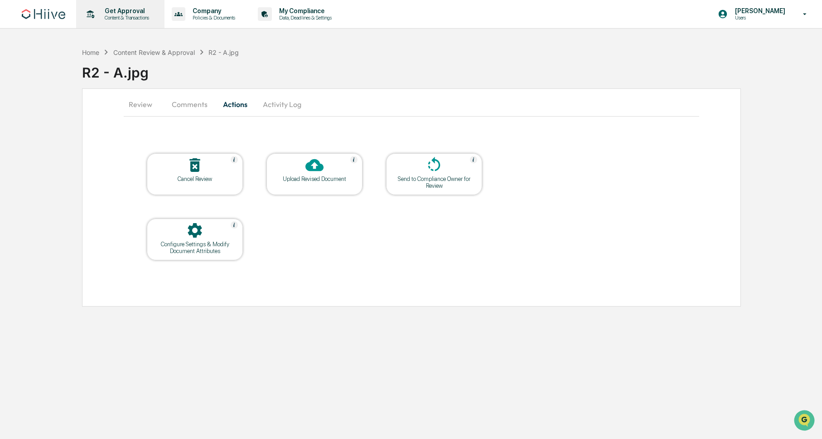
click at [130, 14] on p "Get Approval" at bounding box center [125, 10] width 56 height 7
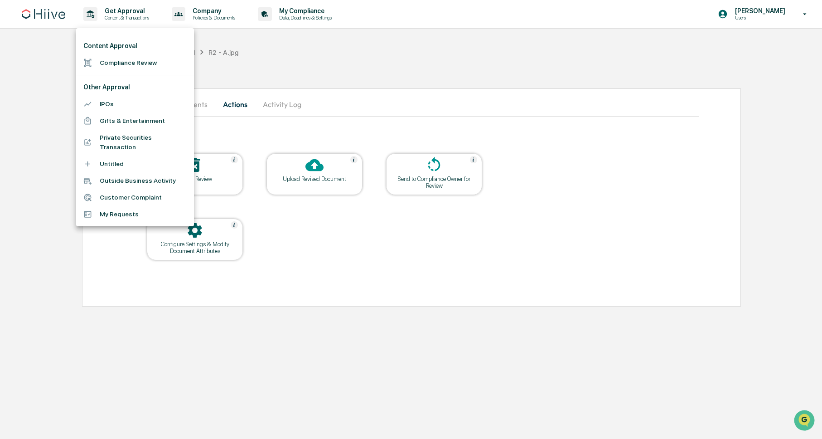
click at [123, 61] on li "Compliance Review" at bounding box center [135, 62] width 118 height 17
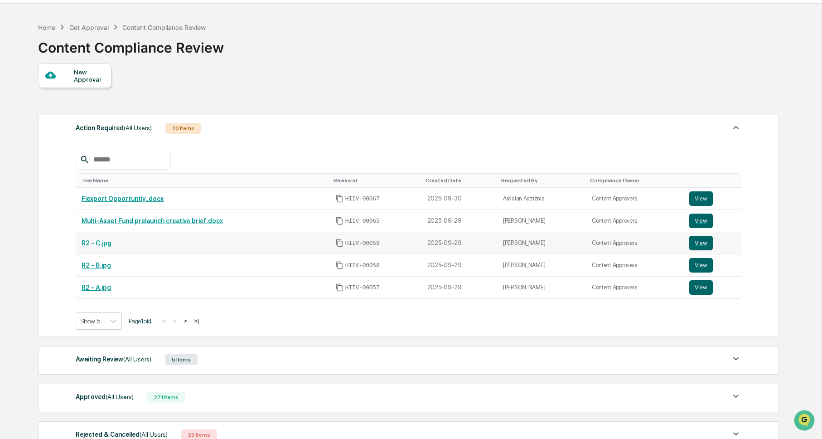
scroll to position [44, 0]
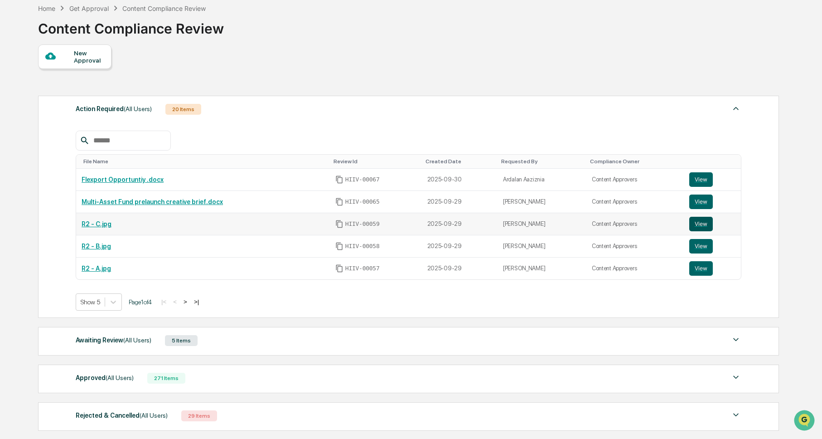
click at [700, 225] on button "View" at bounding box center [701, 224] width 24 height 15
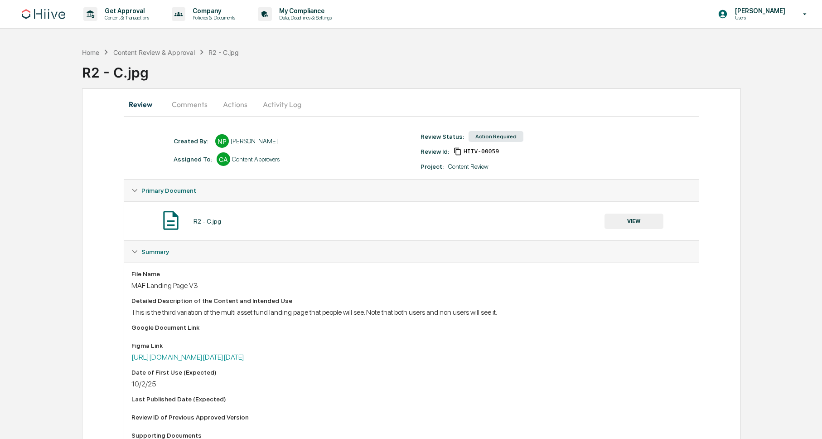
drag, startPoint x: 268, startPoint y: 104, endPoint x: 250, endPoint y: 104, distance: 18.1
click at [268, 104] on button "Activity Log" at bounding box center [282, 104] width 53 height 22
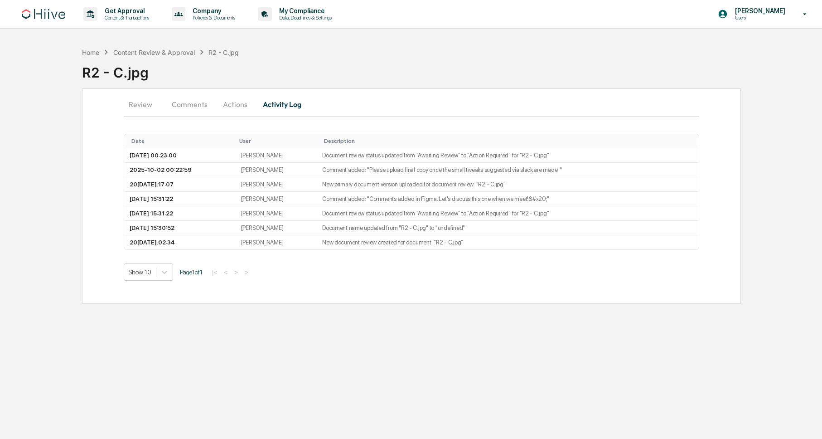
click at [232, 104] on button "Actions" at bounding box center [235, 104] width 41 height 22
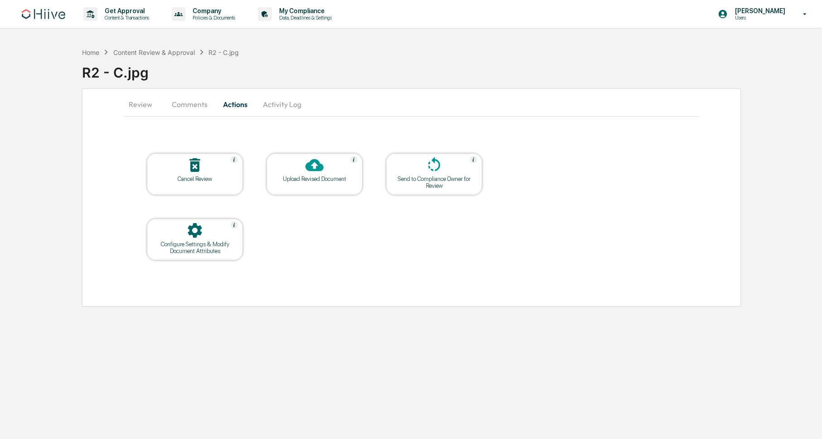
click at [308, 173] on icon at bounding box center [314, 165] width 18 height 18
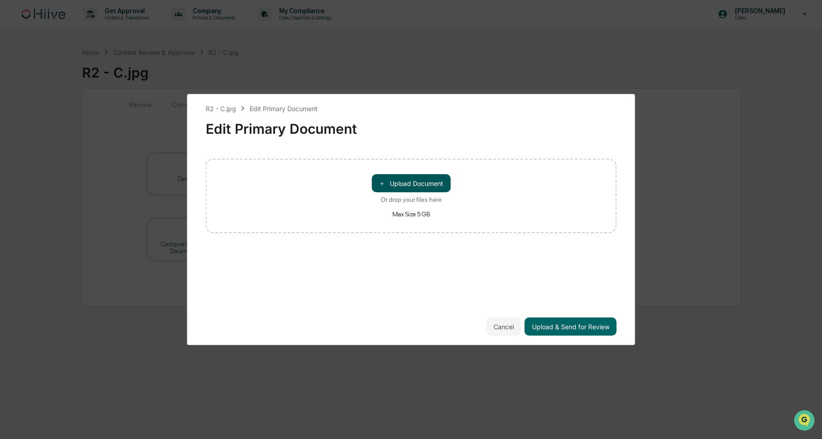
click at [407, 184] on button "＋ Upload Document" at bounding box center [411, 183] width 79 height 18
click at [212, 168] on icon at bounding box center [213, 167] width 7 height 7
click at [404, 179] on button "＋ Upload Document" at bounding box center [411, 183] width 79 height 18
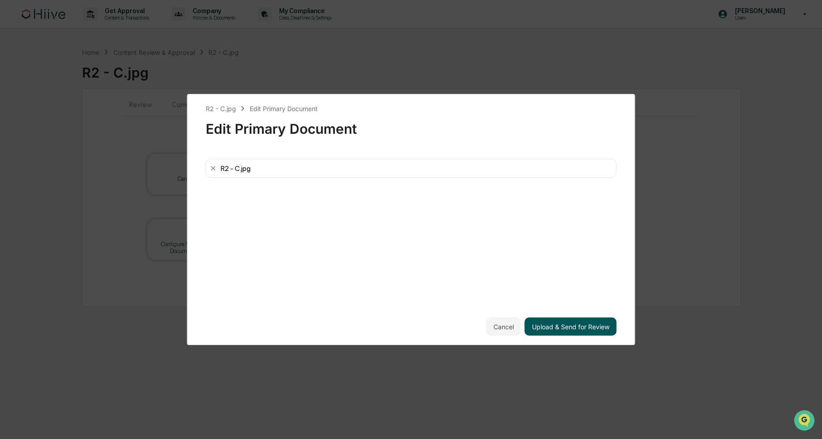
click at [580, 327] on button "Upload & Send for Review" at bounding box center [571, 326] width 92 height 18
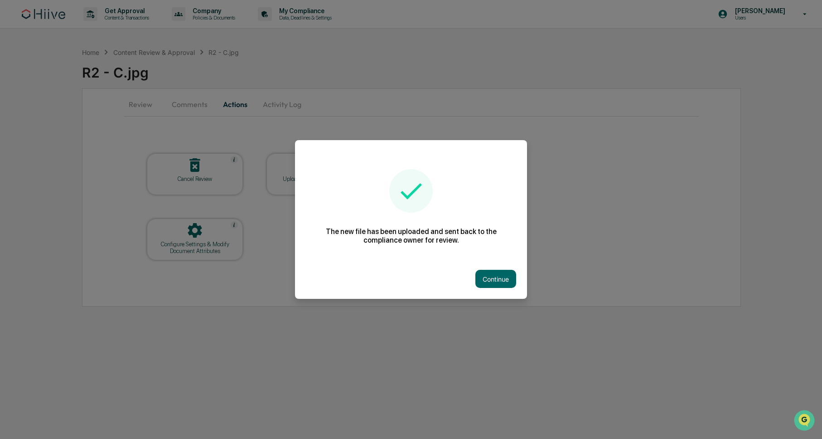
click at [137, 83] on div at bounding box center [411, 219] width 822 height 439
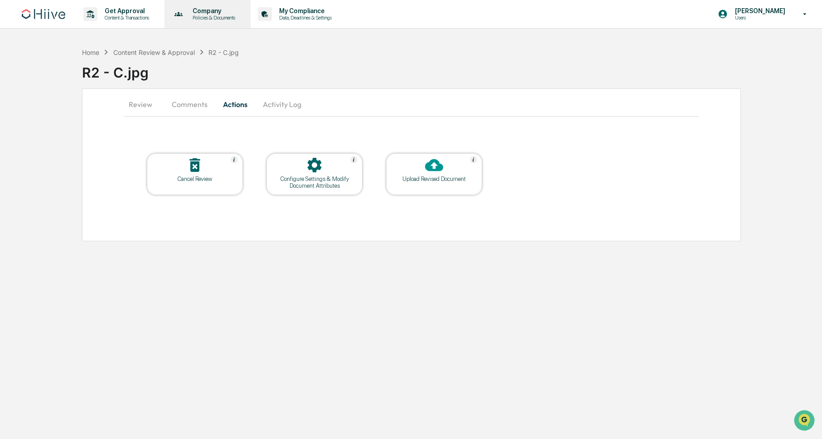
click at [218, 12] on p "Company" at bounding box center [212, 10] width 54 height 7
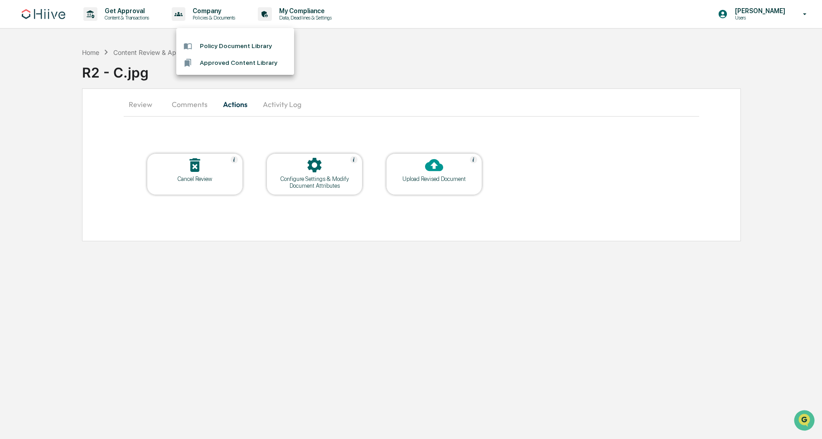
click at [319, 19] on div at bounding box center [411, 219] width 822 height 439
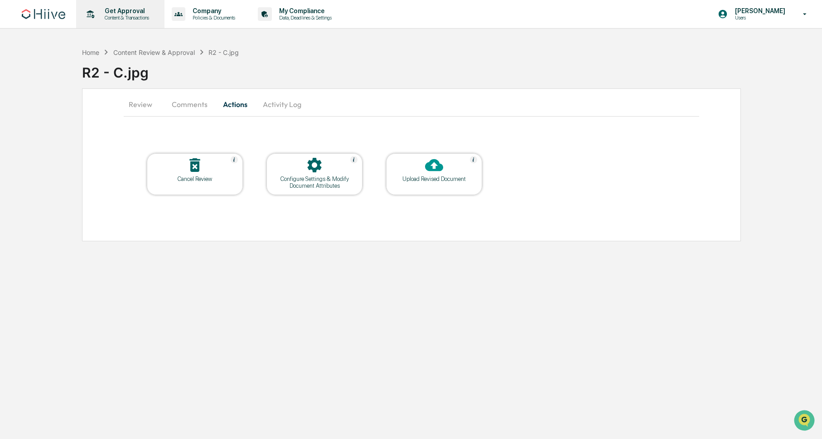
click at [154, 19] on p "Content & Transactions" at bounding box center [125, 18] width 56 height 6
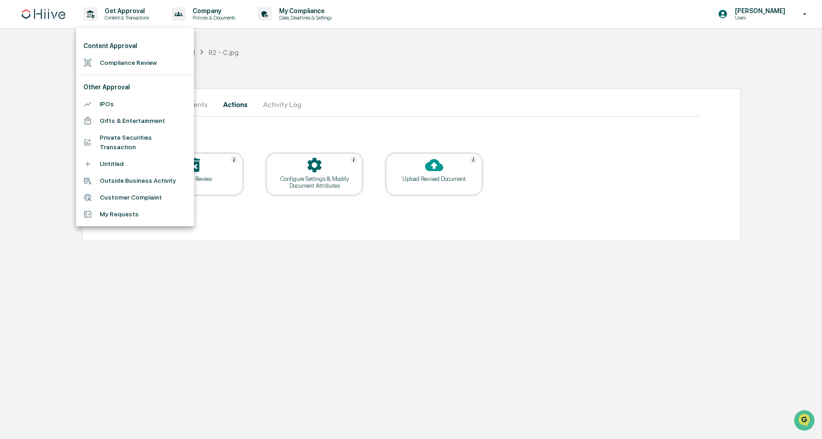
click at [133, 63] on li "Compliance Review" at bounding box center [135, 62] width 118 height 17
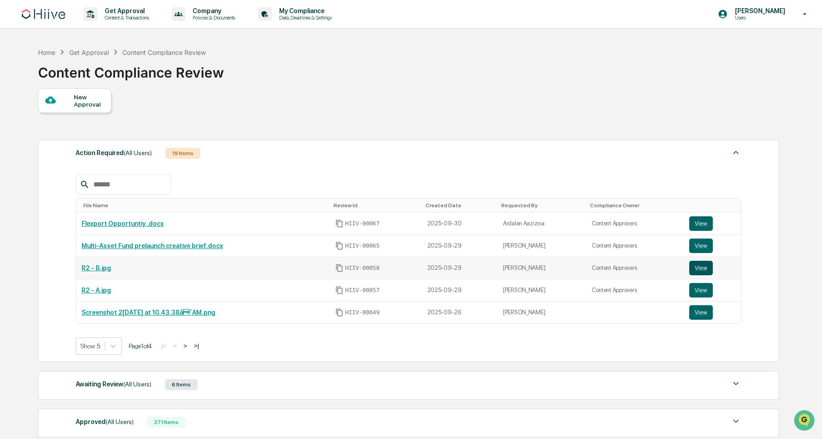
click at [700, 268] on button "View" at bounding box center [701, 268] width 24 height 15
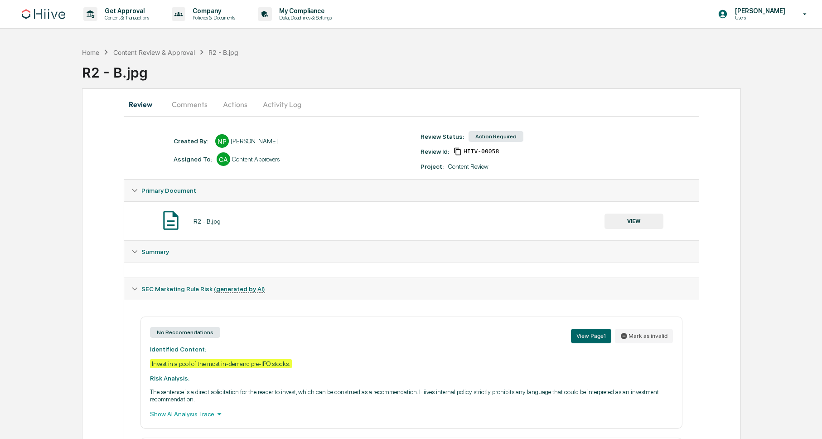
click at [275, 102] on button "Activity Log" at bounding box center [282, 104] width 53 height 22
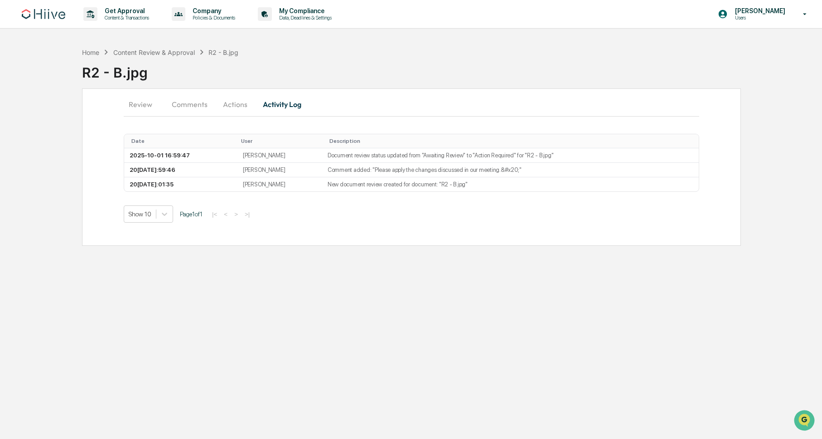
click at [232, 105] on button "Actions" at bounding box center [235, 104] width 41 height 22
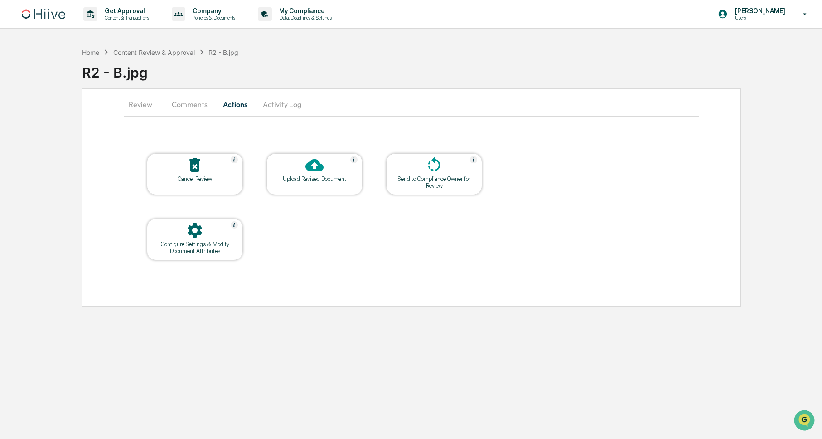
click at [304, 174] on div at bounding box center [314, 165] width 91 height 19
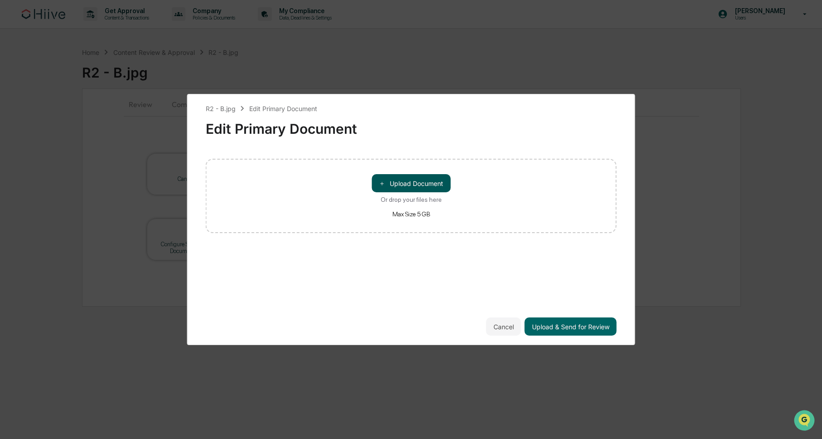
click at [417, 189] on button "＋ Upload Document" at bounding box center [411, 183] width 79 height 18
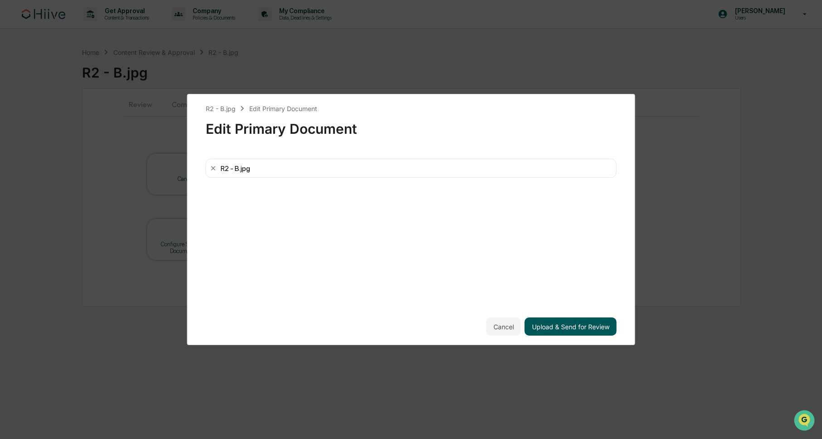
click at [587, 333] on button "Upload & Send for Review" at bounding box center [571, 326] width 92 height 18
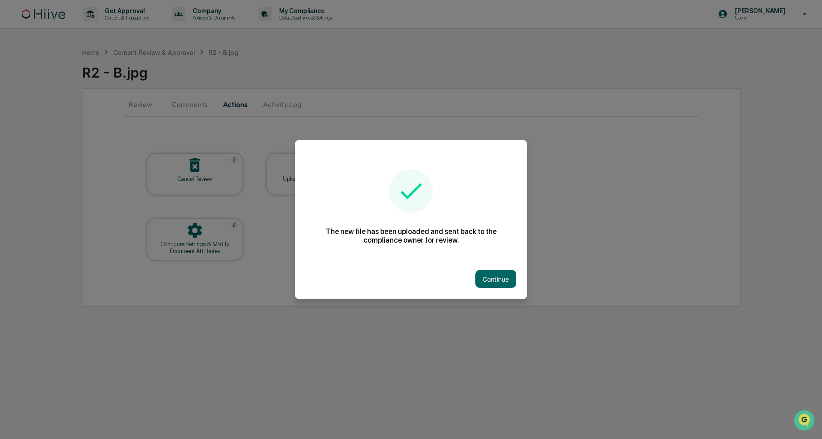
click at [502, 281] on button "Continue" at bounding box center [495, 279] width 41 height 18
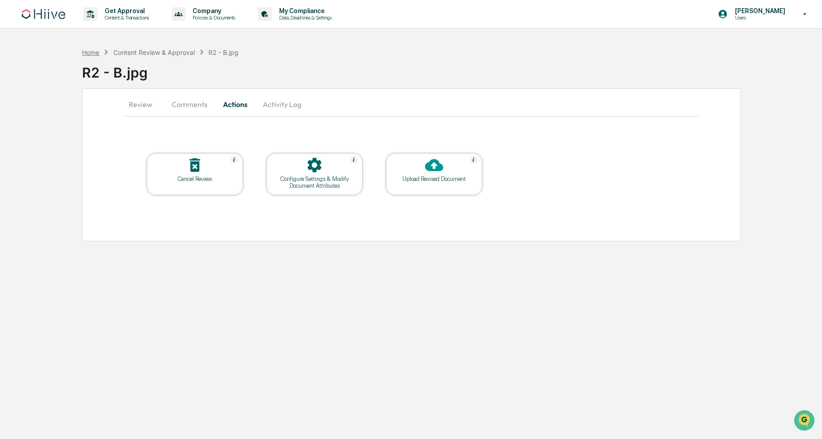
click at [89, 53] on div "Home" at bounding box center [90, 52] width 17 height 8
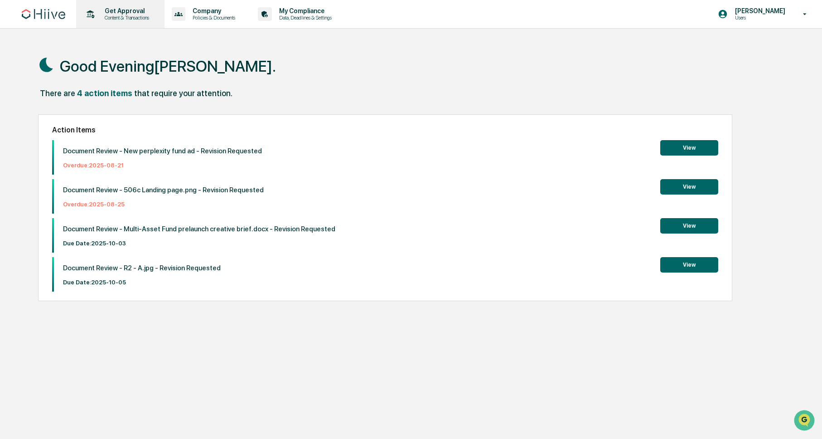
click at [115, 21] on div "Get Approval Content & Transactions" at bounding box center [119, 14] width 79 height 28
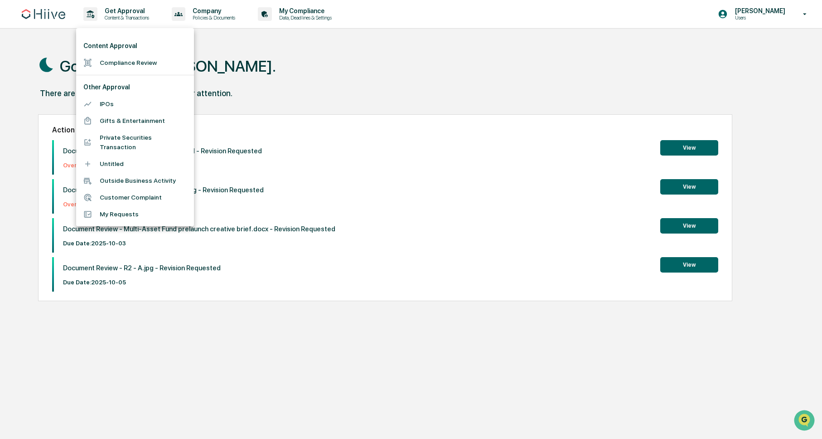
drag, startPoint x: 289, startPoint y: 59, endPoint x: 104, endPoint y: 27, distance: 188.1
click at [283, 58] on div at bounding box center [411, 219] width 822 height 439
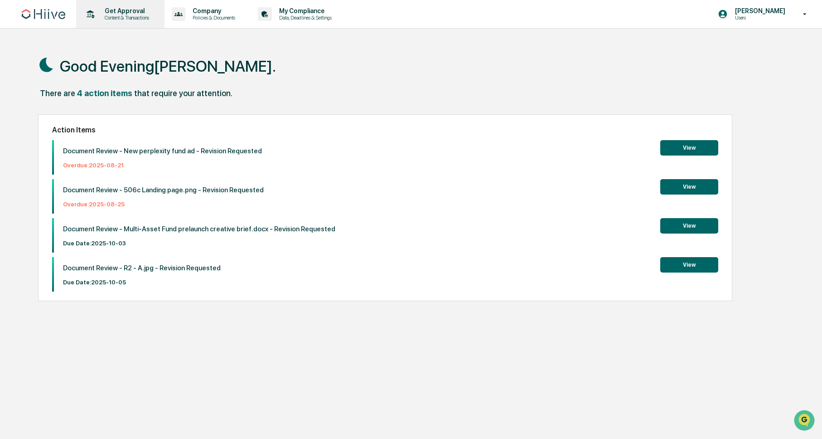
click at [132, 17] on p "Content & Transactions" at bounding box center [125, 18] width 56 height 6
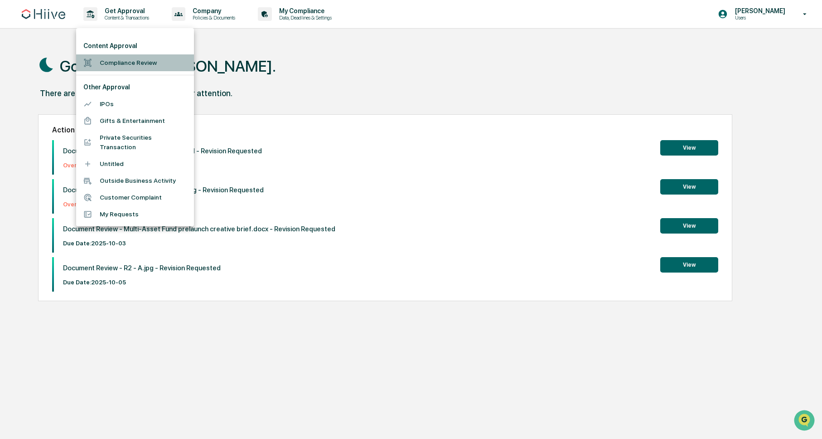
click at [128, 59] on li "Compliance Review" at bounding box center [135, 62] width 118 height 17
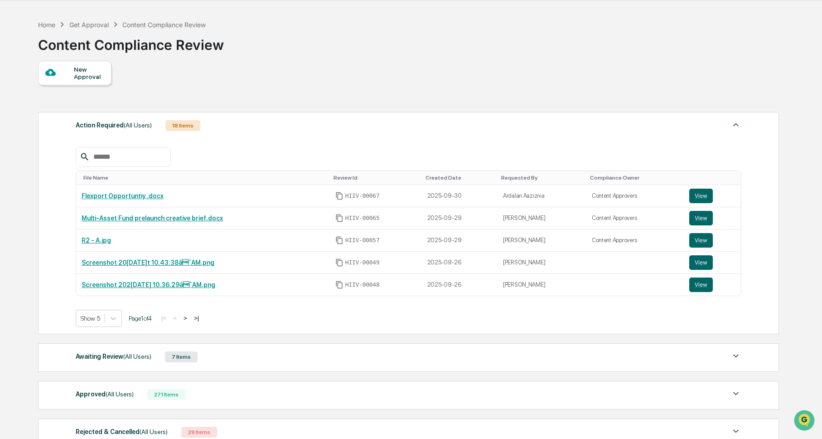
scroll to position [26, 0]
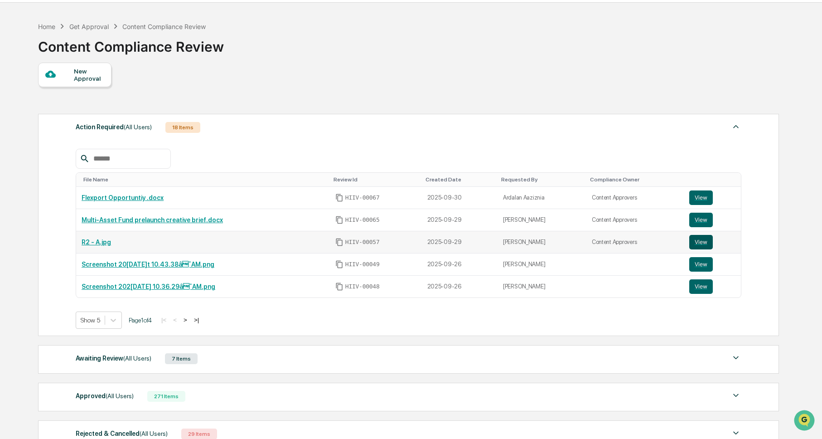
click at [705, 243] on button "View" at bounding box center [701, 242] width 24 height 15
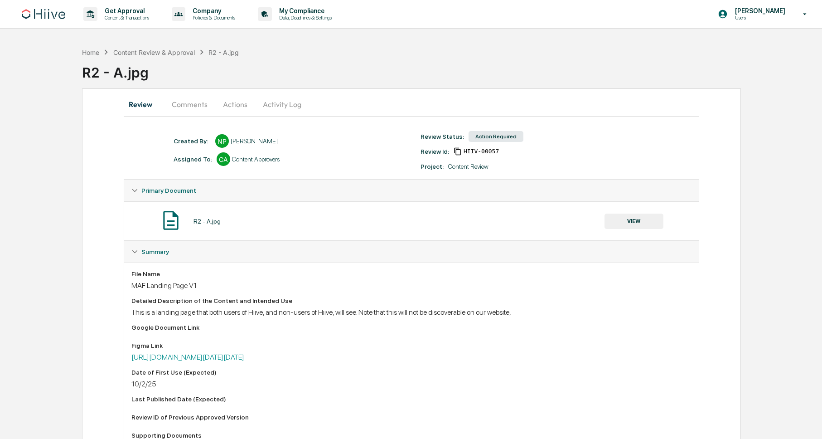
drag, startPoint x: 230, startPoint y: 110, endPoint x: 170, endPoint y: 105, distance: 59.6
click at [229, 110] on button "Actions" at bounding box center [235, 104] width 41 height 22
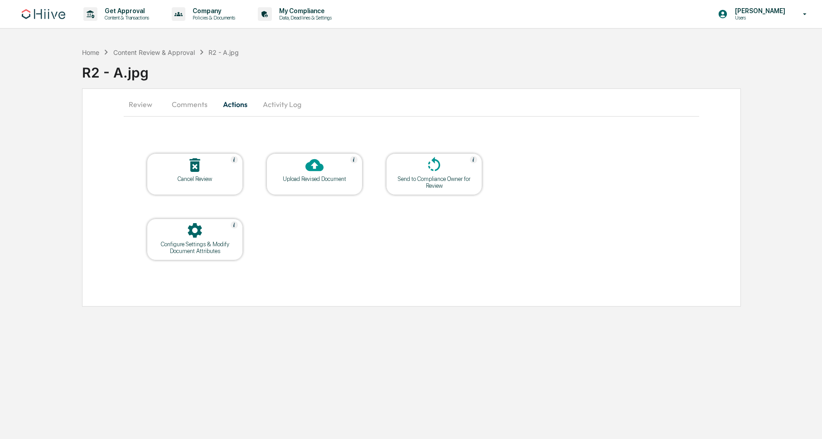
click at [171, 105] on button "Comments" at bounding box center [189, 104] width 50 height 22
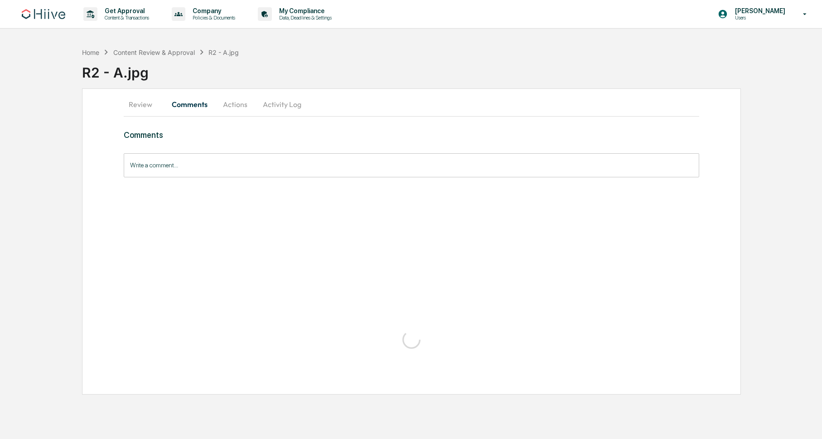
click at [232, 105] on button "Actions" at bounding box center [235, 104] width 41 height 22
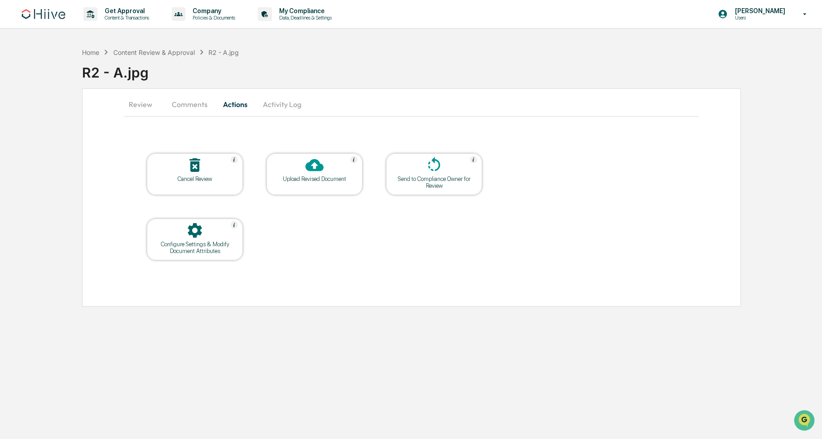
click at [317, 170] on icon at bounding box center [314, 165] width 18 height 12
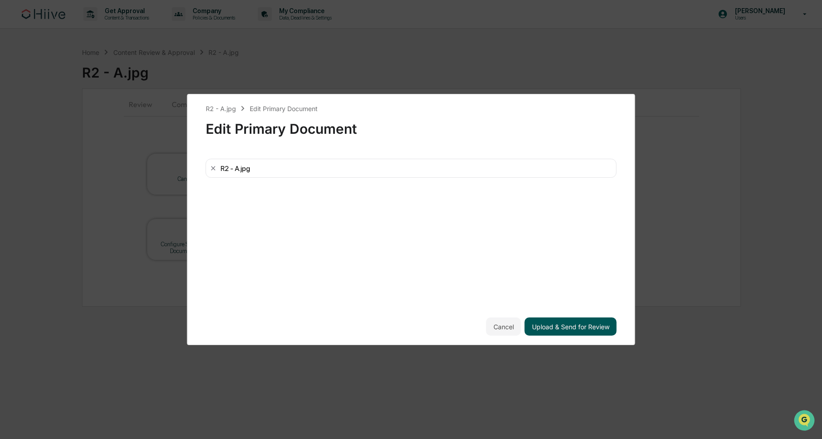
click at [573, 324] on button "Upload & Send for Review" at bounding box center [571, 326] width 92 height 18
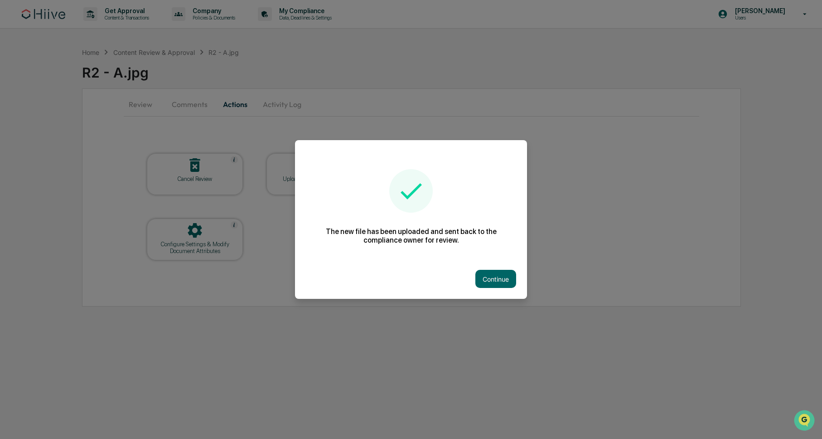
click at [494, 274] on button "Continue" at bounding box center [495, 279] width 41 height 18
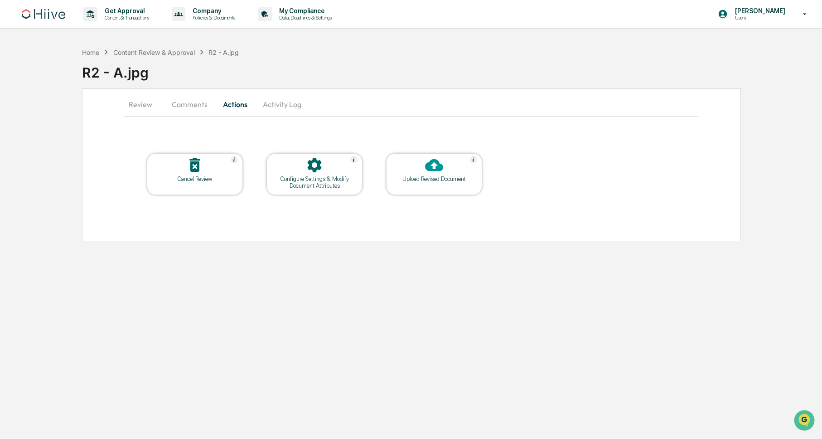
click at [221, 54] on div "R2 - A.jpg" at bounding box center [223, 52] width 30 height 8
click at [125, 10] on p "Get Approval" at bounding box center [125, 10] width 56 height 7
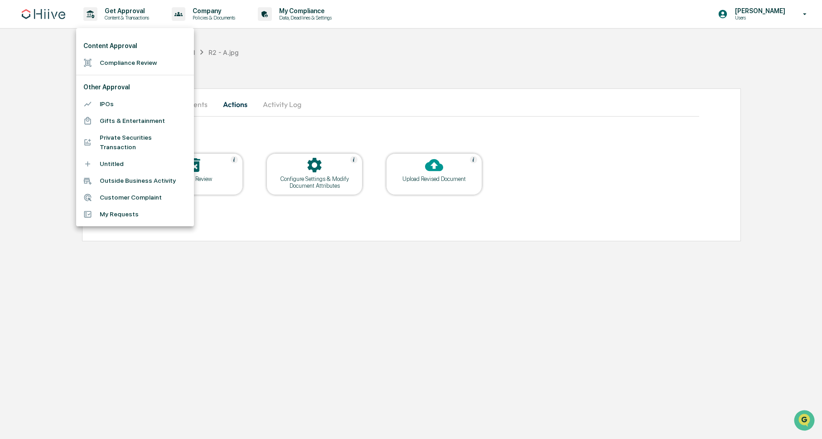
click at [127, 58] on li "Compliance Review" at bounding box center [135, 62] width 118 height 17
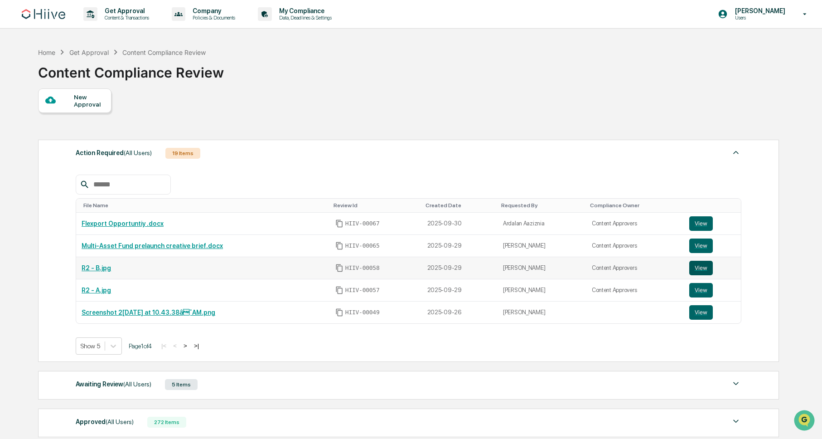
click at [700, 268] on button "View" at bounding box center [701, 268] width 24 height 15
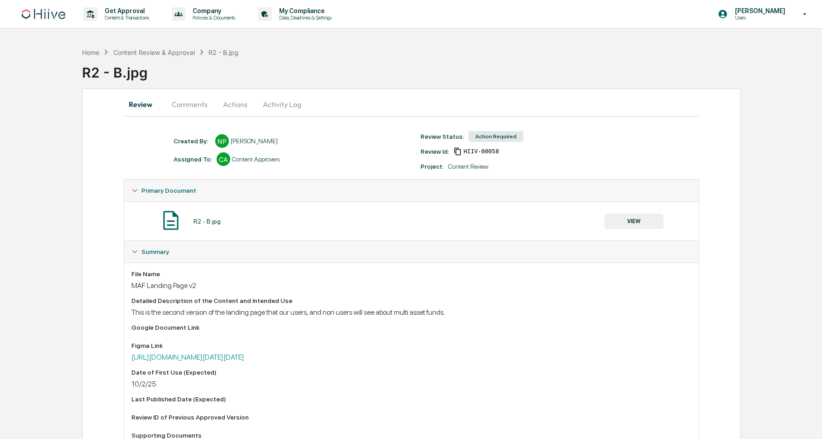
click at [197, 101] on button "Comments" at bounding box center [189, 104] width 50 height 22
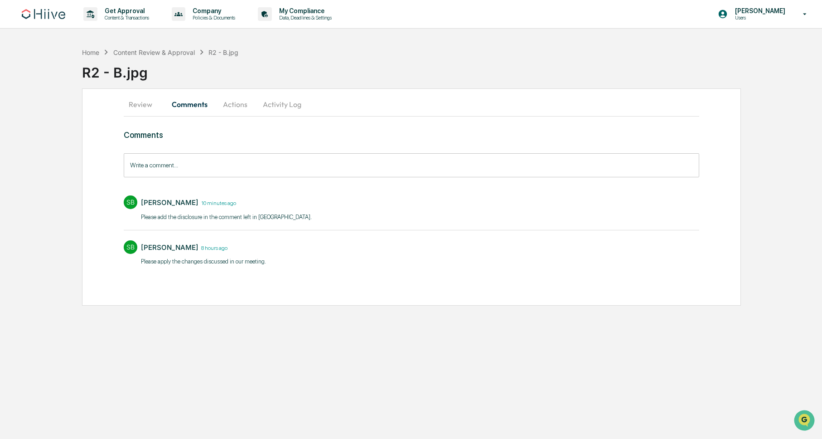
click at [233, 103] on button "Actions" at bounding box center [235, 104] width 41 height 22
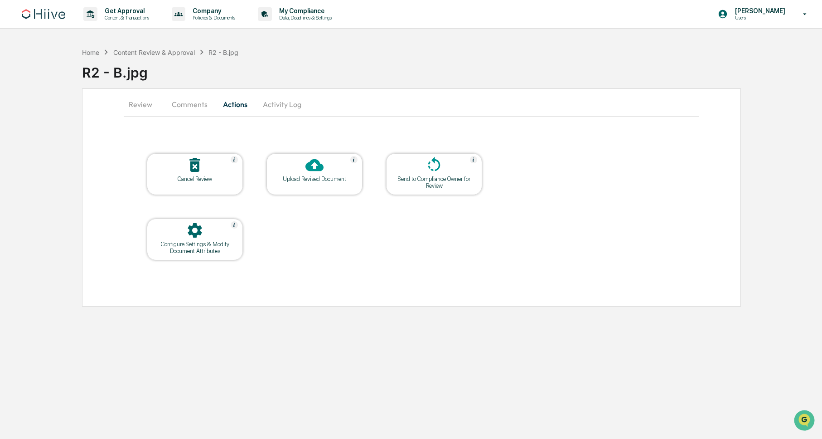
click at [321, 171] on icon at bounding box center [314, 165] width 18 height 18
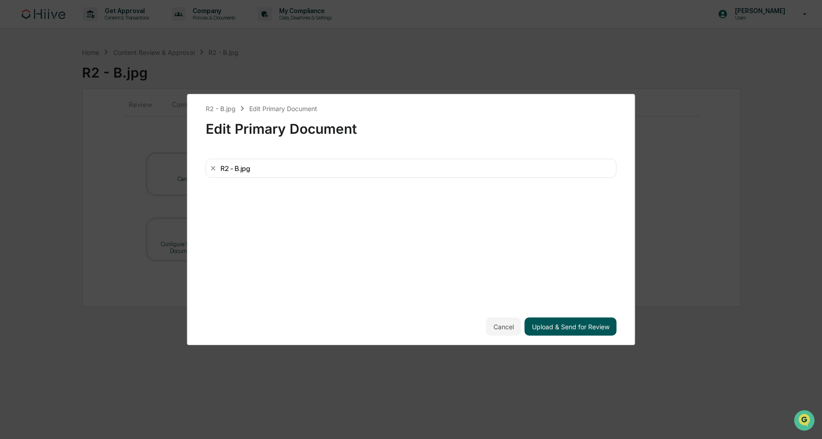
click at [580, 322] on button "Upload & Send for Review" at bounding box center [571, 326] width 92 height 18
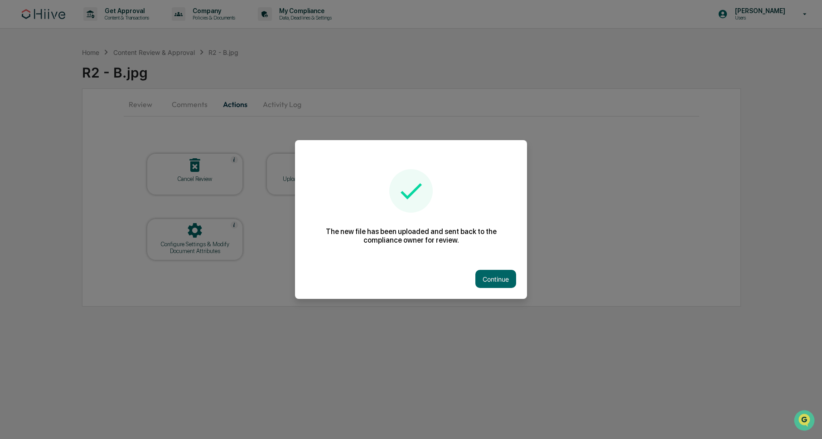
click at [514, 275] on button "Continue" at bounding box center [495, 279] width 41 height 18
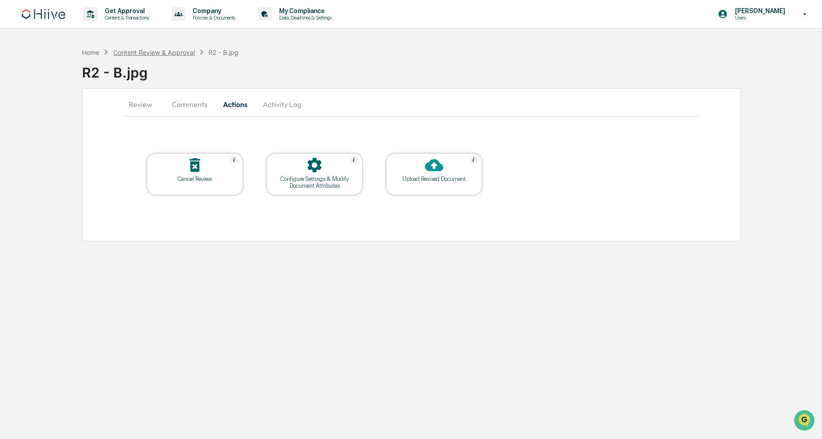
click at [153, 52] on div "Content Review & Approval" at bounding box center [154, 52] width 82 height 8
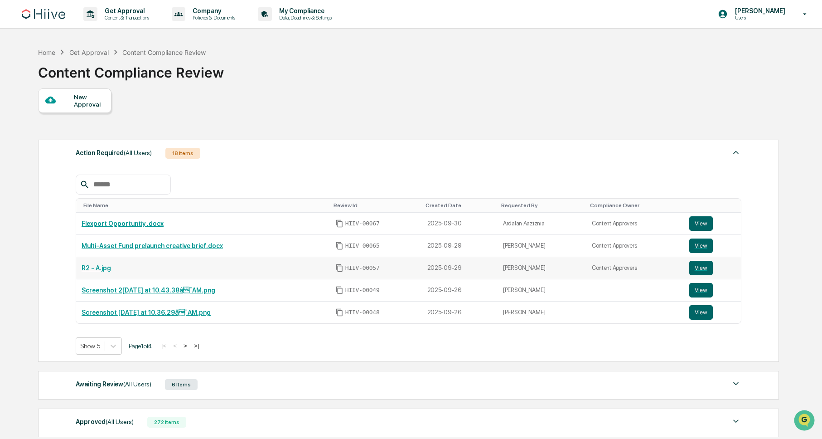
click at [99, 269] on link "R2 - A.jpg" at bounding box center [96, 267] width 29 height 7
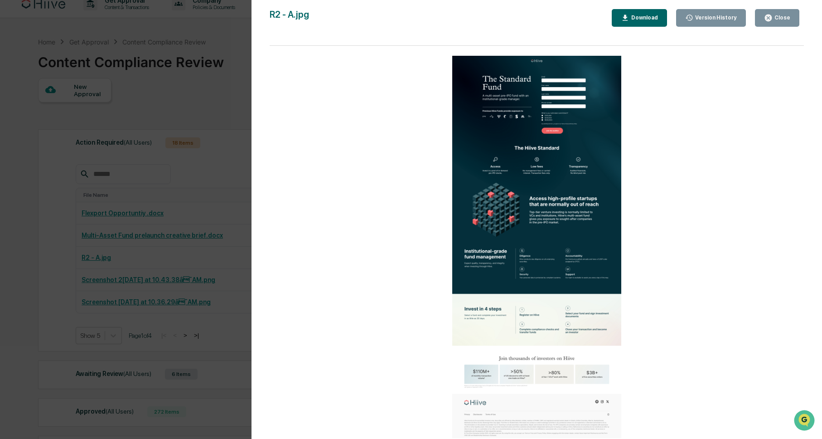
scroll to position [15, 0]
click at [775, 16] on div "Close" at bounding box center [782, 18] width 18 height 6
click at [155, 116] on div "Version History 10/02/2025, 12:25 AM Nathan Pitzer 10/02/2025, 12:24 AM Nathan …" at bounding box center [411, 219] width 822 height 439
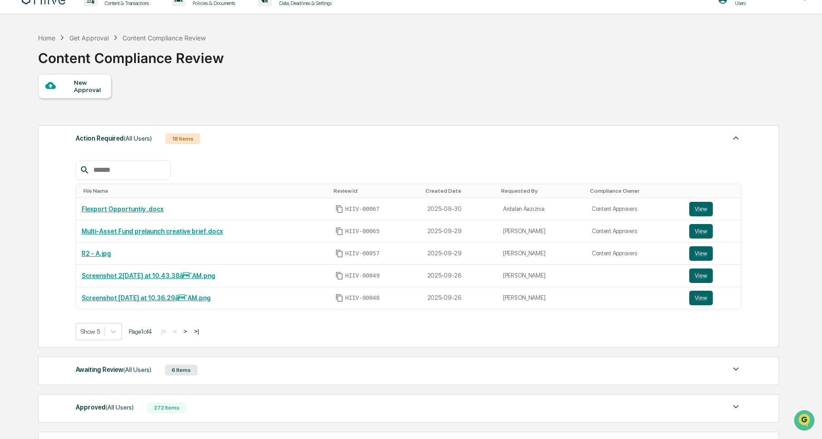
drag, startPoint x: 156, startPoint y: 117, endPoint x: 581, endPoint y: 74, distance: 427.7
click at [710, 257] on button "View" at bounding box center [701, 253] width 24 height 15
click at [701, 254] on button "View" at bounding box center [701, 253] width 24 height 15
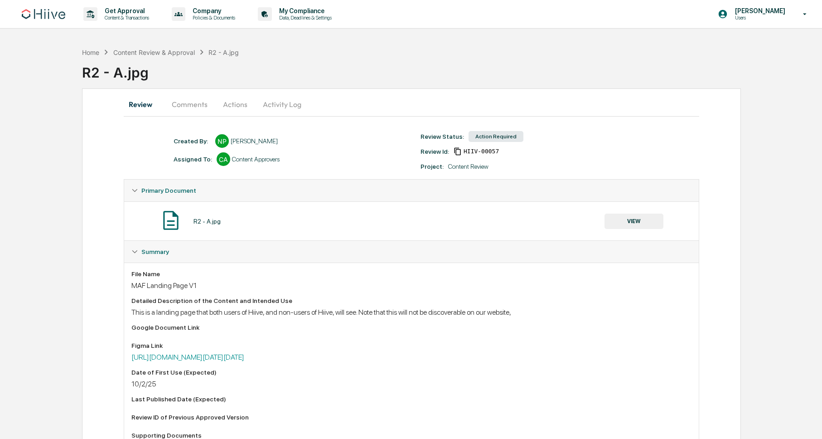
click at [232, 104] on button "Actions" at bounding box center [235, 104] width 41 height 22
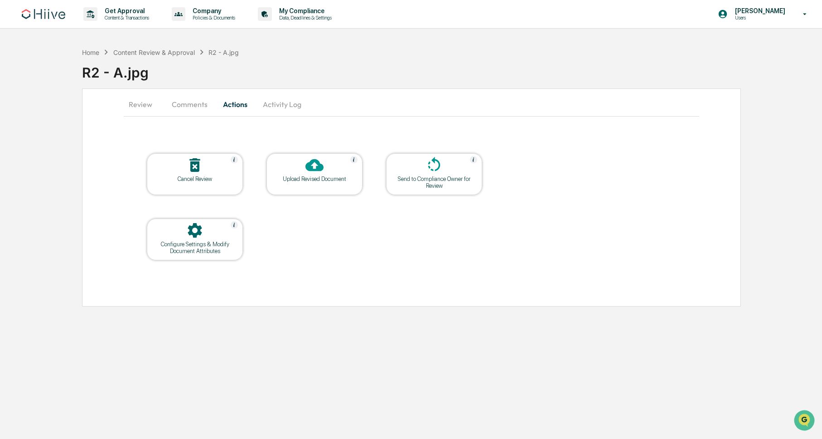
click at [318, 169] on icon at bounding box center [314, 165] width 18 height 12
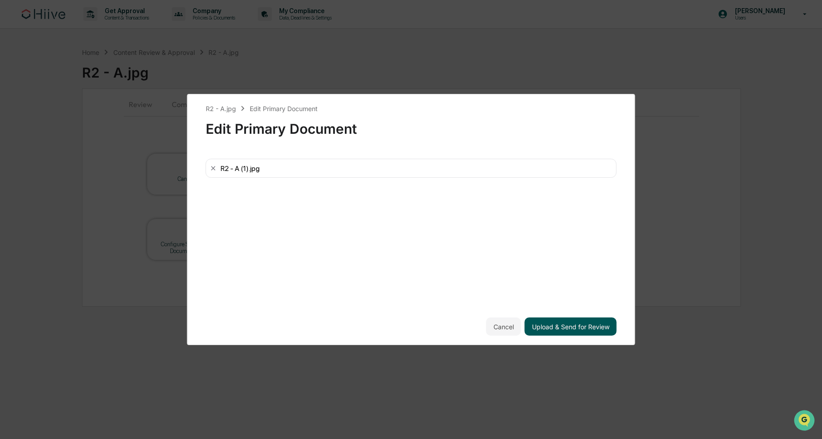
click at [591, 331] on button "Upload & Send for Review" at bounding box center [571, 326] width 92 height 18
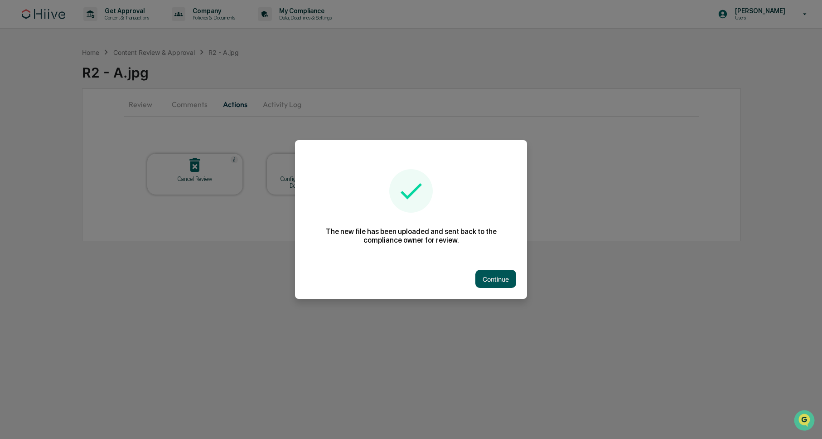
click at [498, 277] on button "Continue" at bounding box center [495, 279] width 41 height 18
